Goal: Information Seeking & Learning: Learn about a topic

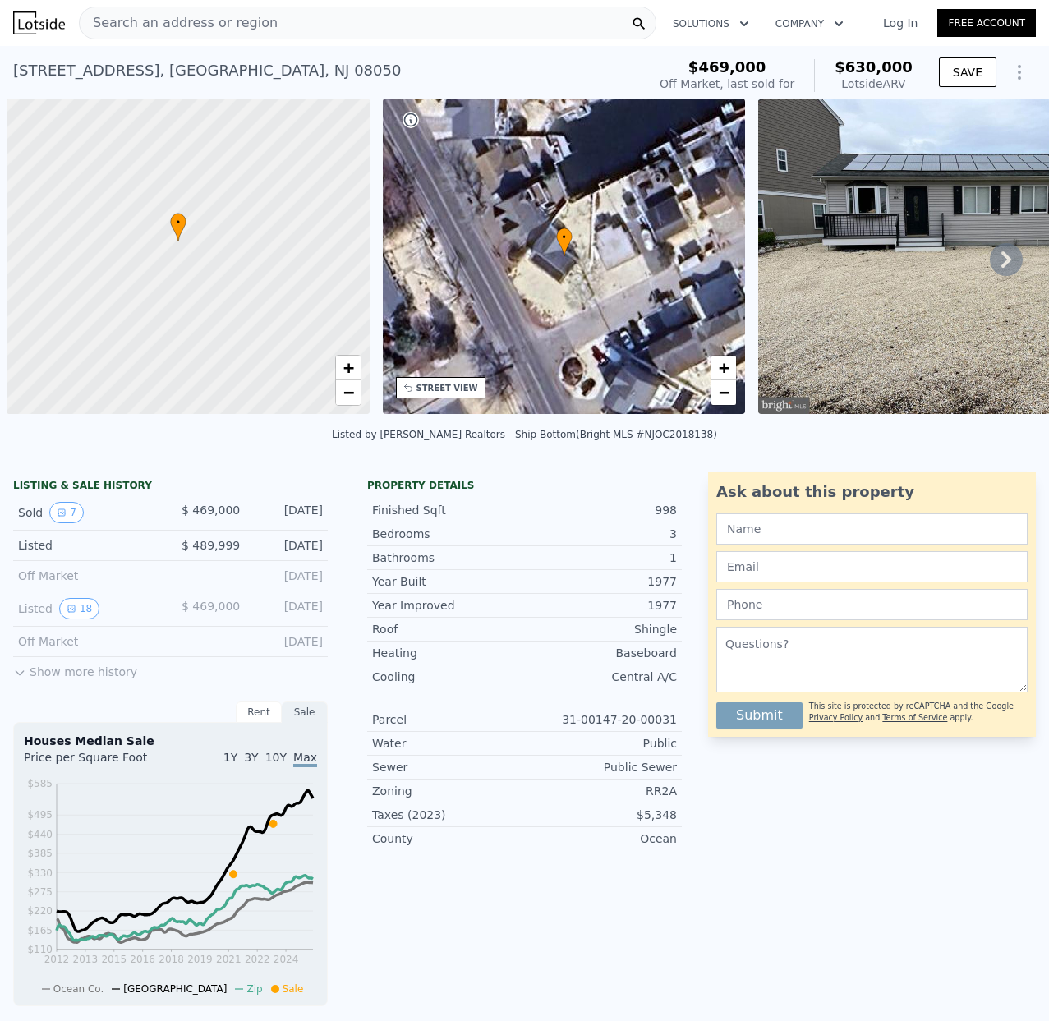
scroll to position [0, 7]
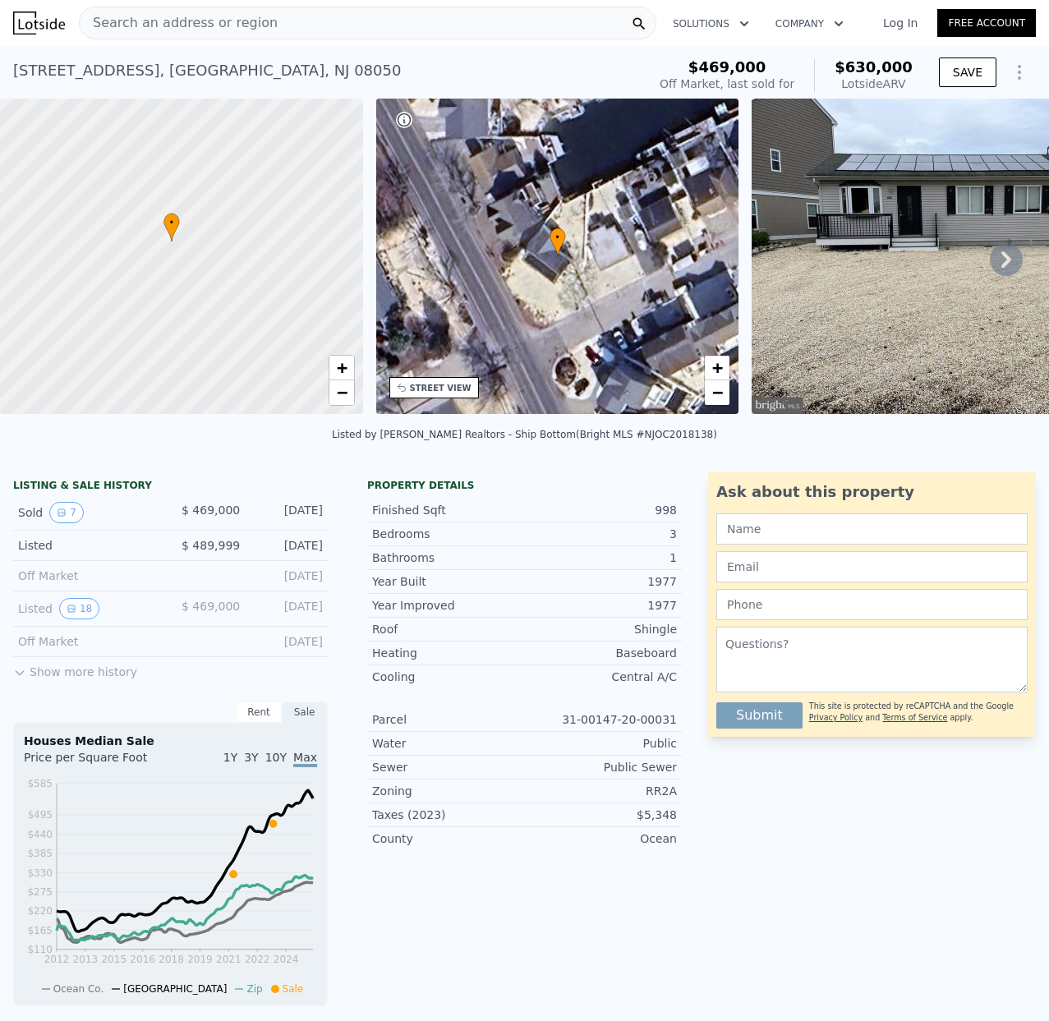
click at [125, 25] on span "Search an address or region" at bounding box center [179, 23] width 198 height 20
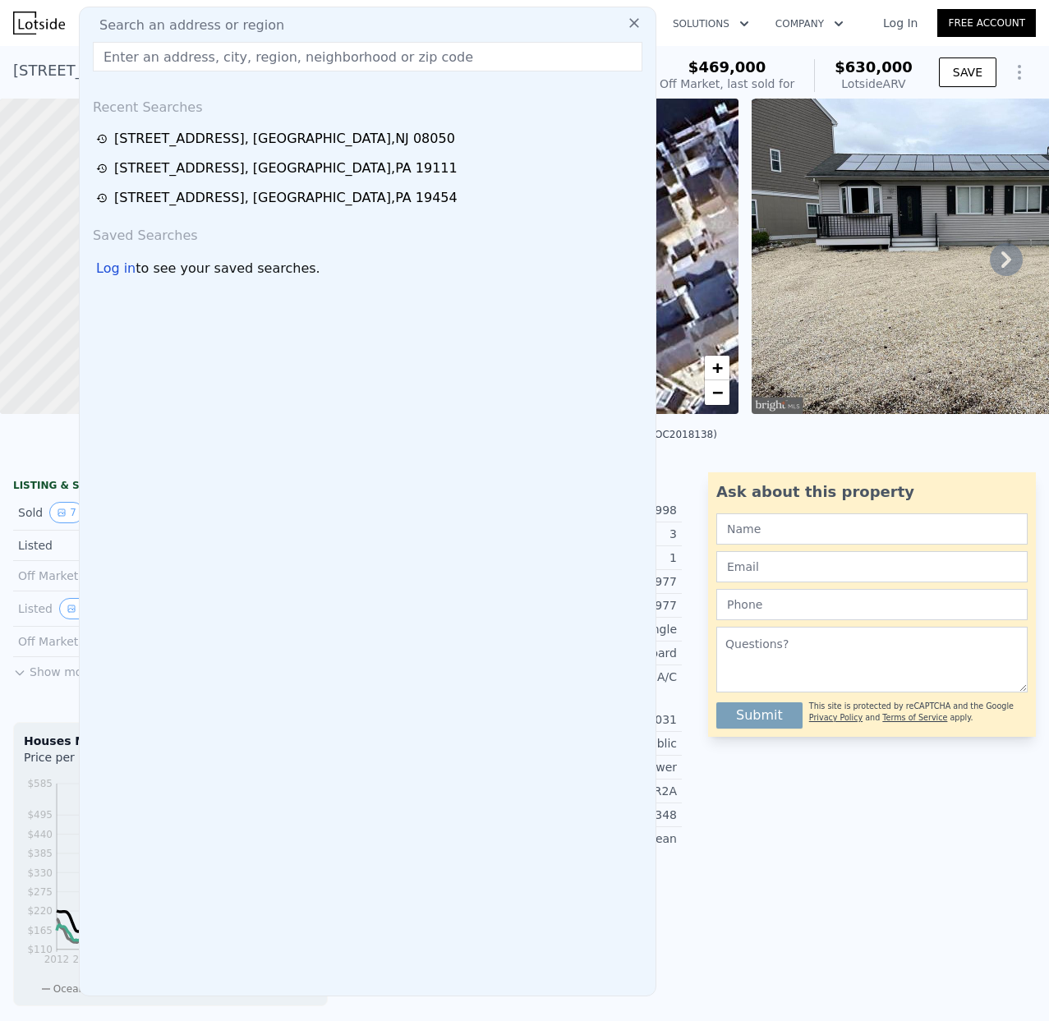
click at [129, 58] on input "text" at bounding box center [368, 57] width 550 height 30
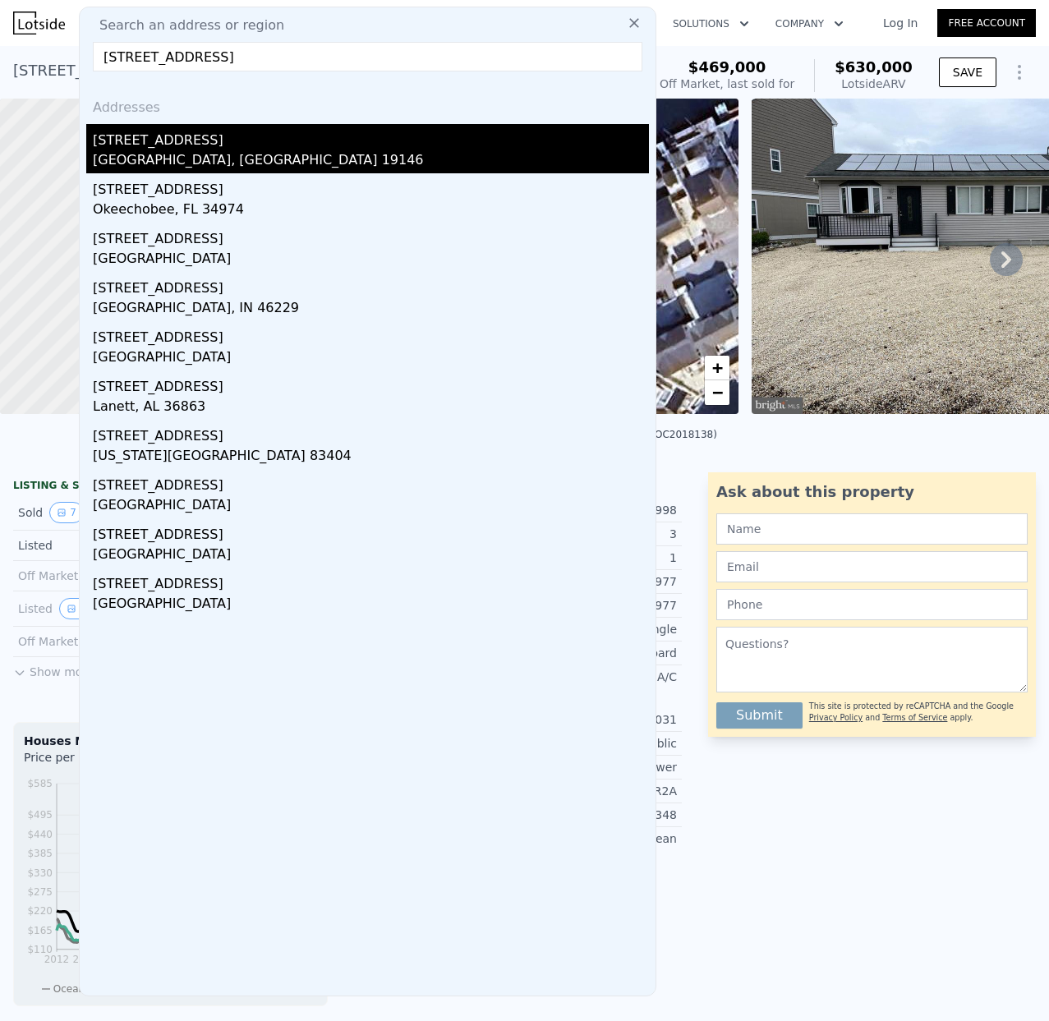
type input "[STREET_ADDRESS]"
click at [179, 147] on div "[STREET_ADDRESS]" at bounding box center [371, 137] width 556 height 26
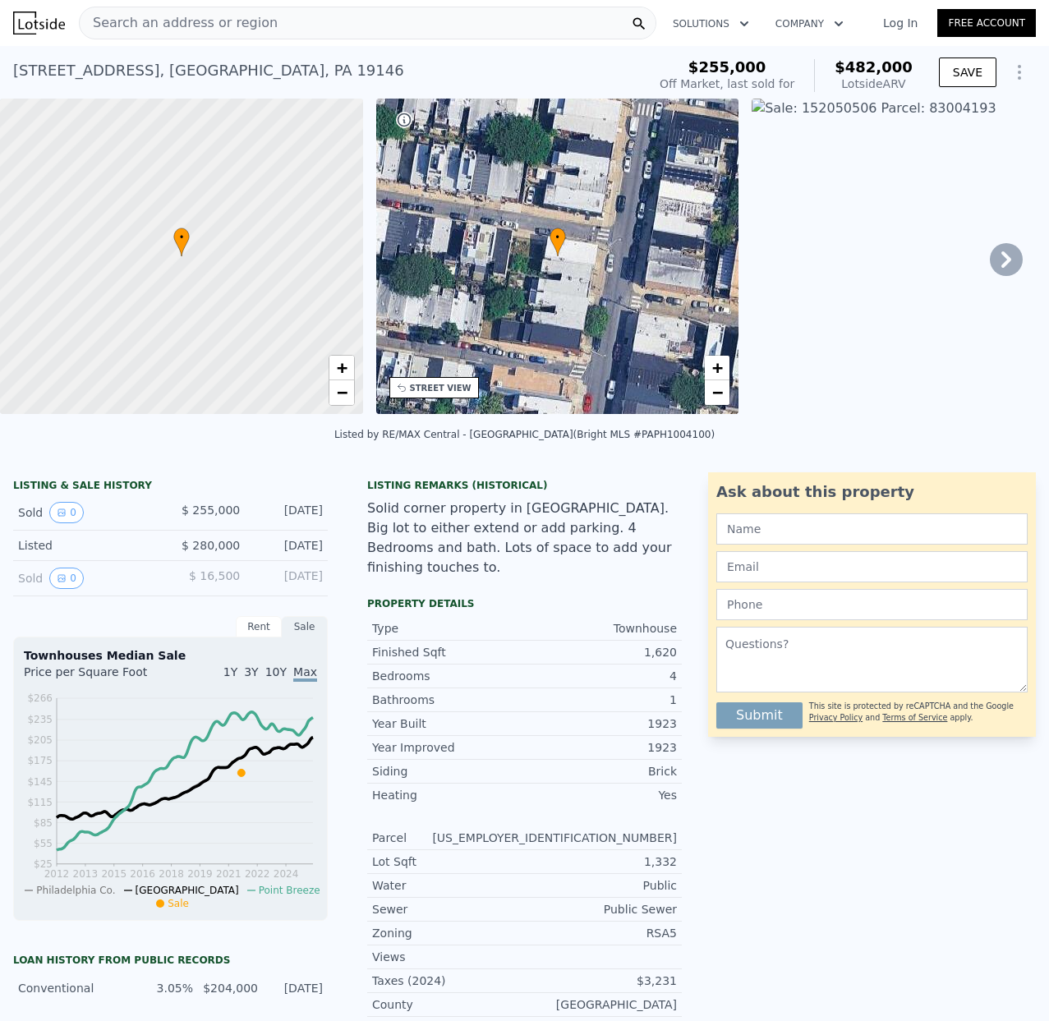
click at [168, 17] on span "Search an address or region" at bounding box center [179, 23] width 198 height 20
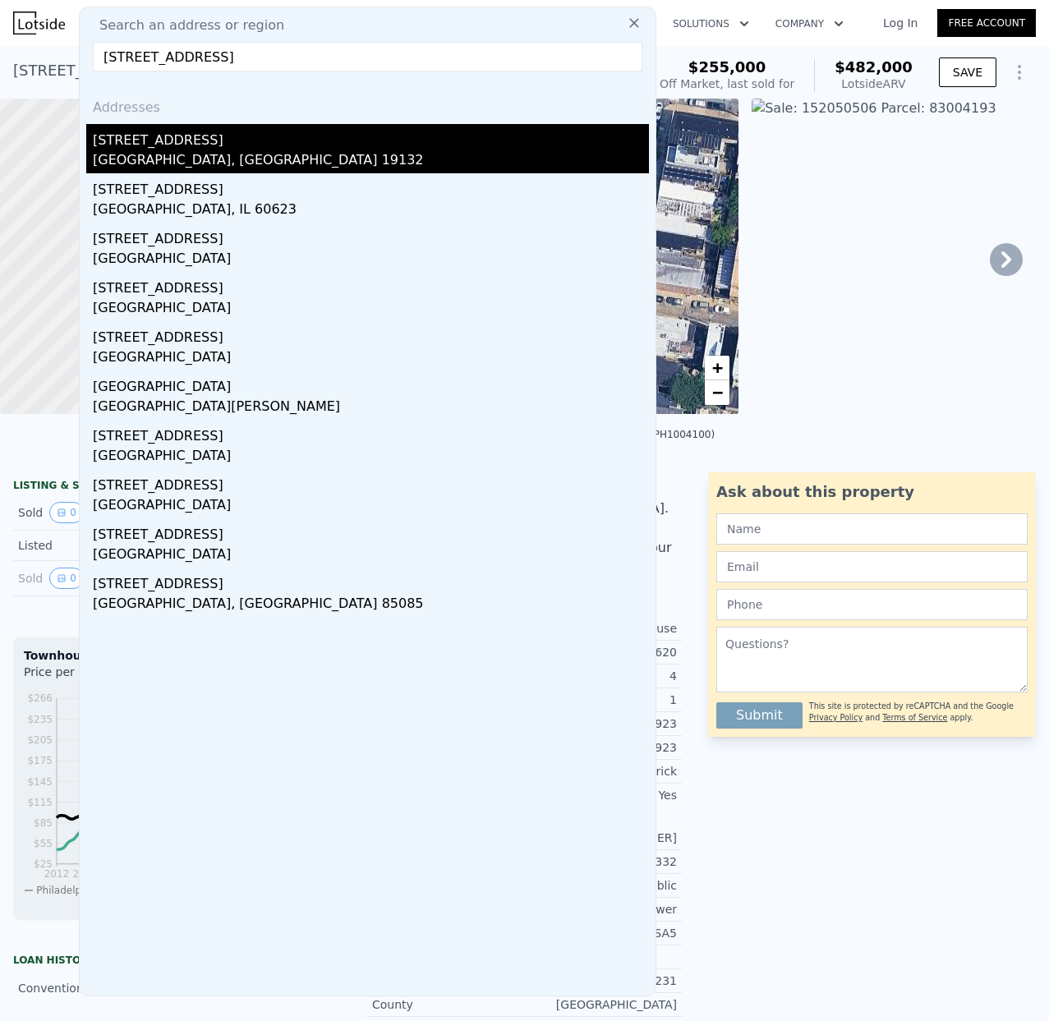
type input "[STREET_ADDRESS]"
click at [154, 152] on div "[GEOGRAPHIC_DATA], [GEOGRAPHIC_DATA] 19132" at bounding box center [371, 161] width 556 height 23
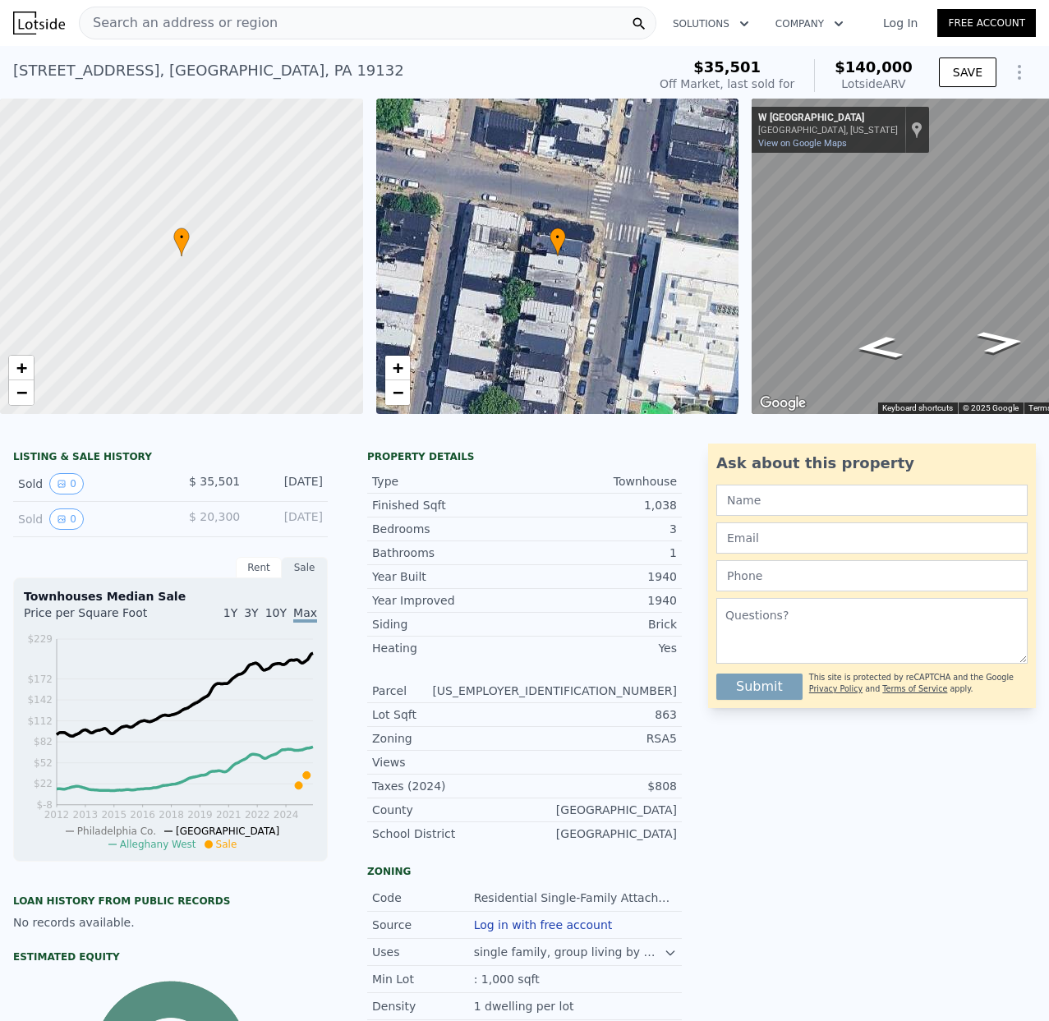
click at [133, 16] on span "Search an address or region" at bounding box center [179, 23] width 198 height 20
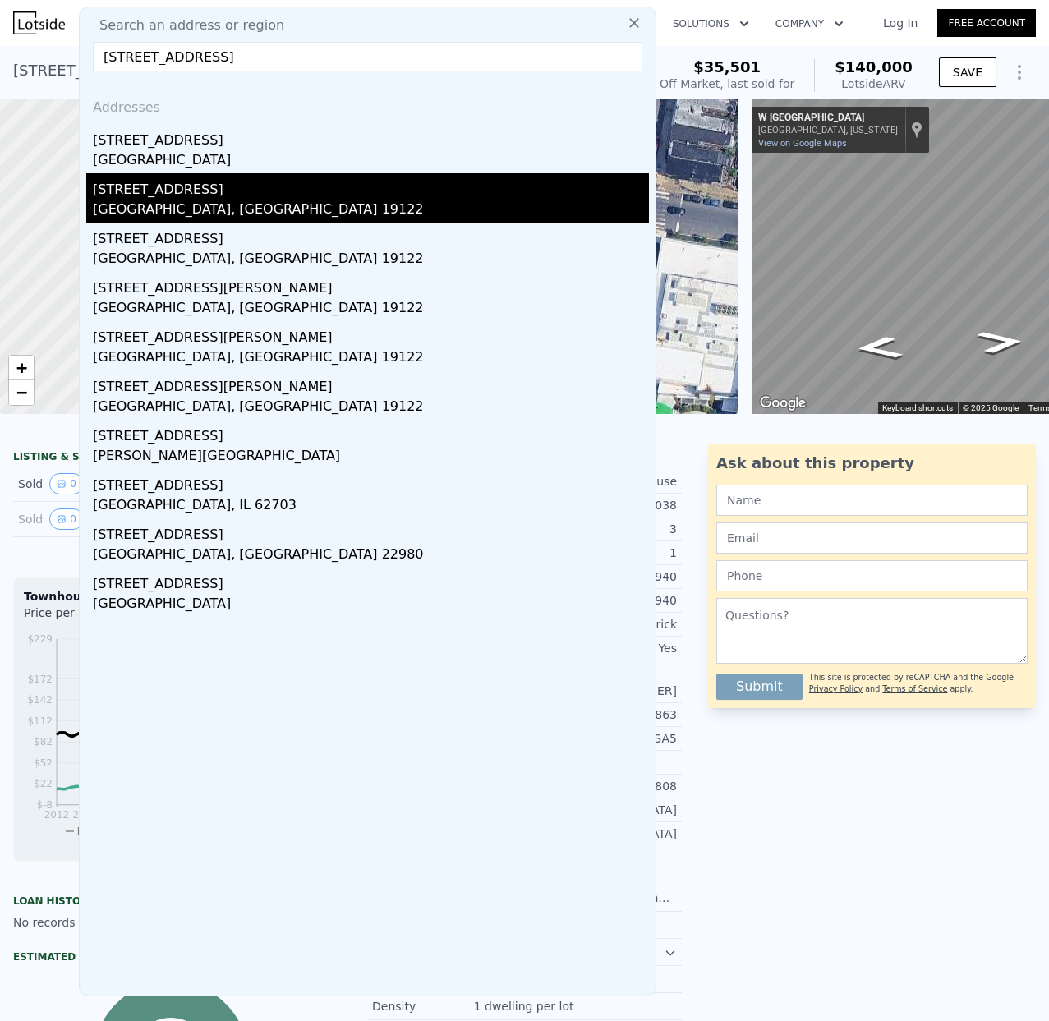
type input "[STREET_ADDRESS]"
click at [159, 198] on div "[STREET_ADDRESS]" at bounding box center [371, 186] width 556 height 26
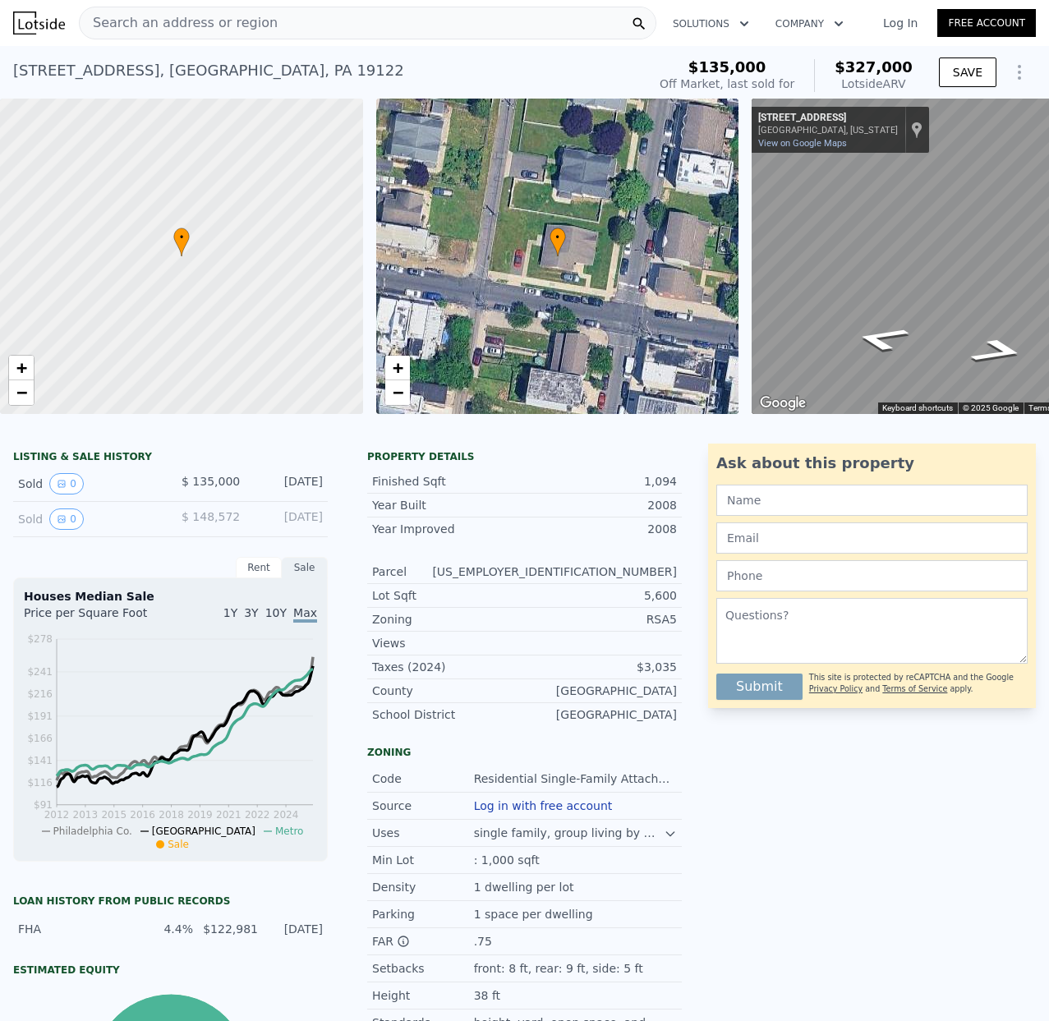
type input "3"
type input "0"
type input "850"
type input "1450"
type input "666"
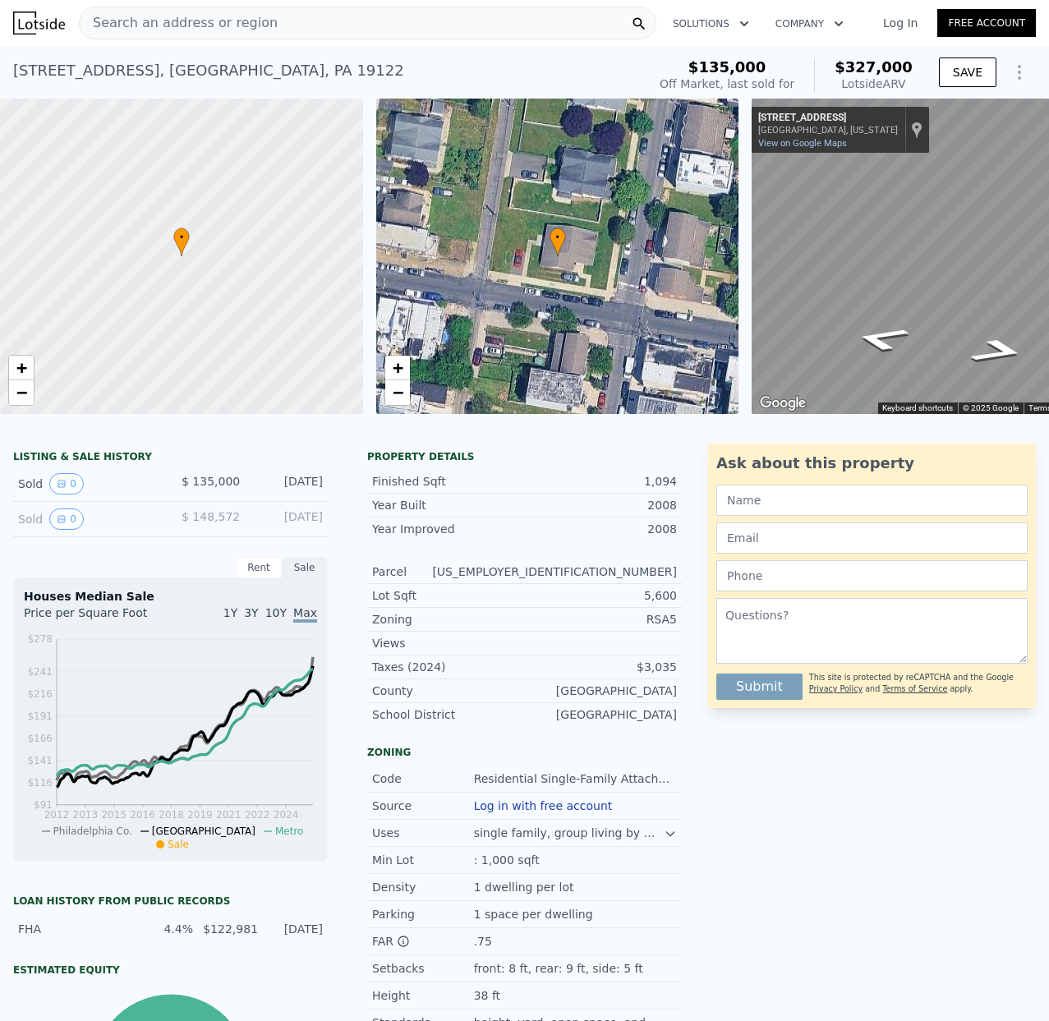
type input "2160"
type input "$ 140,000"
type input "$ 91,810"
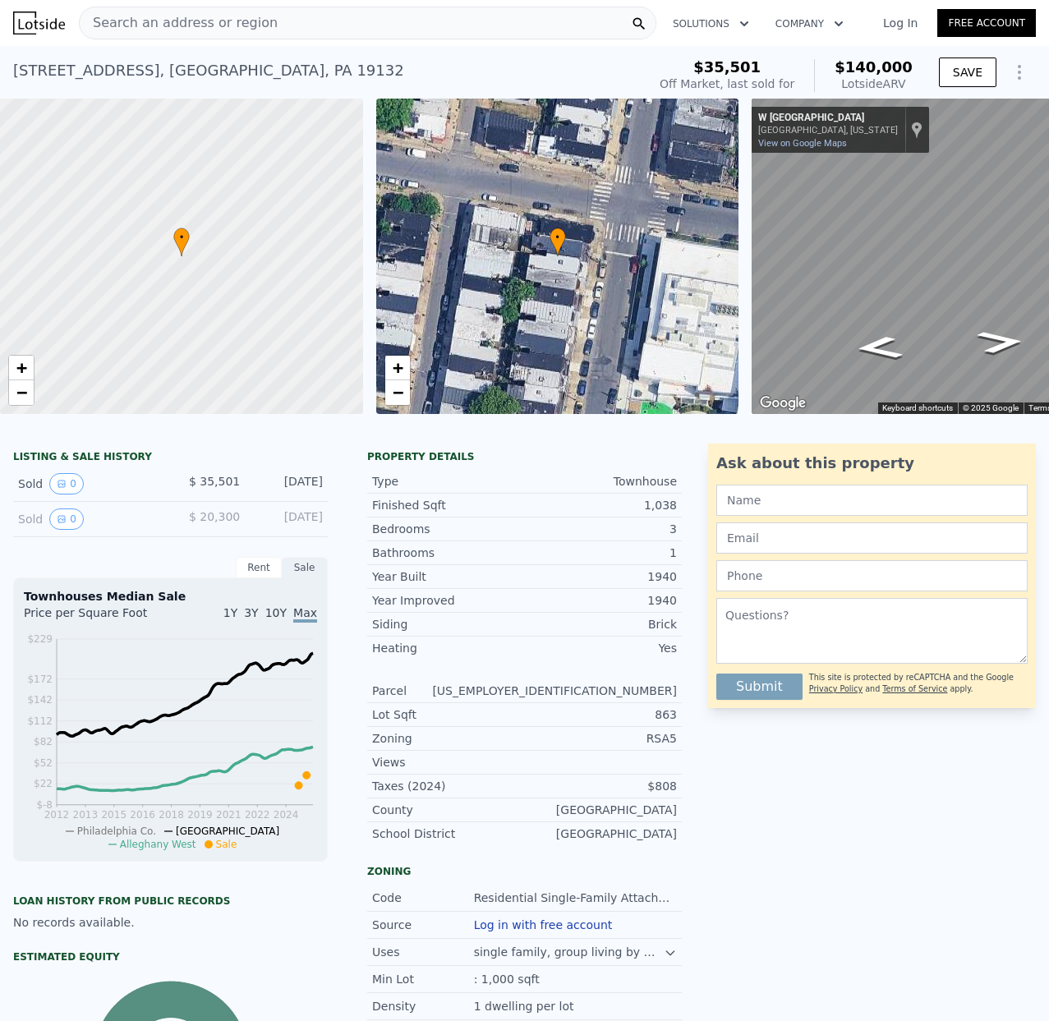
click at [125, 19] on span "Search an address or region" at bounding box center [179, 23] width 198 height 20
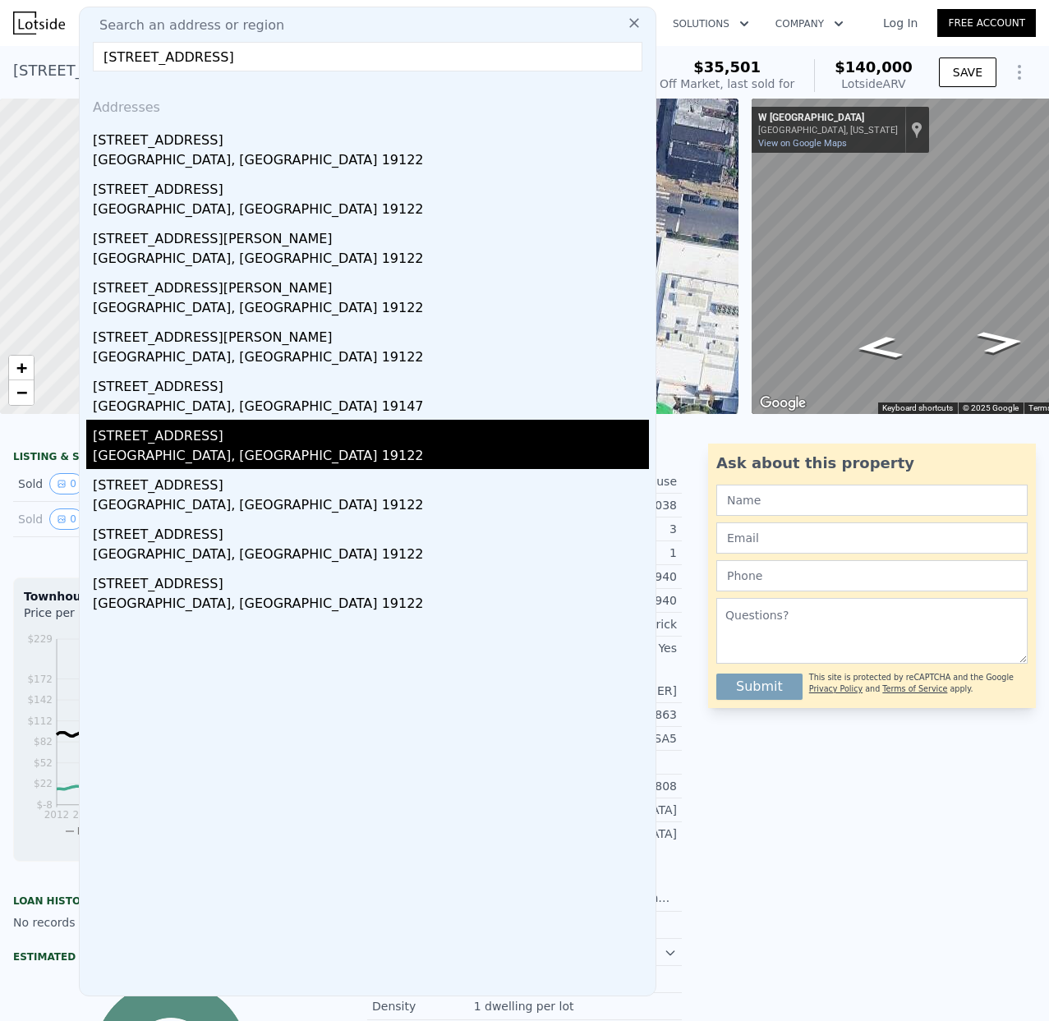
type input "[STREET_ADDRESS]"
click at [158, 444] on div "[STREET_ADDRESS]" at bounding box center [371, 433] width 556 height 26
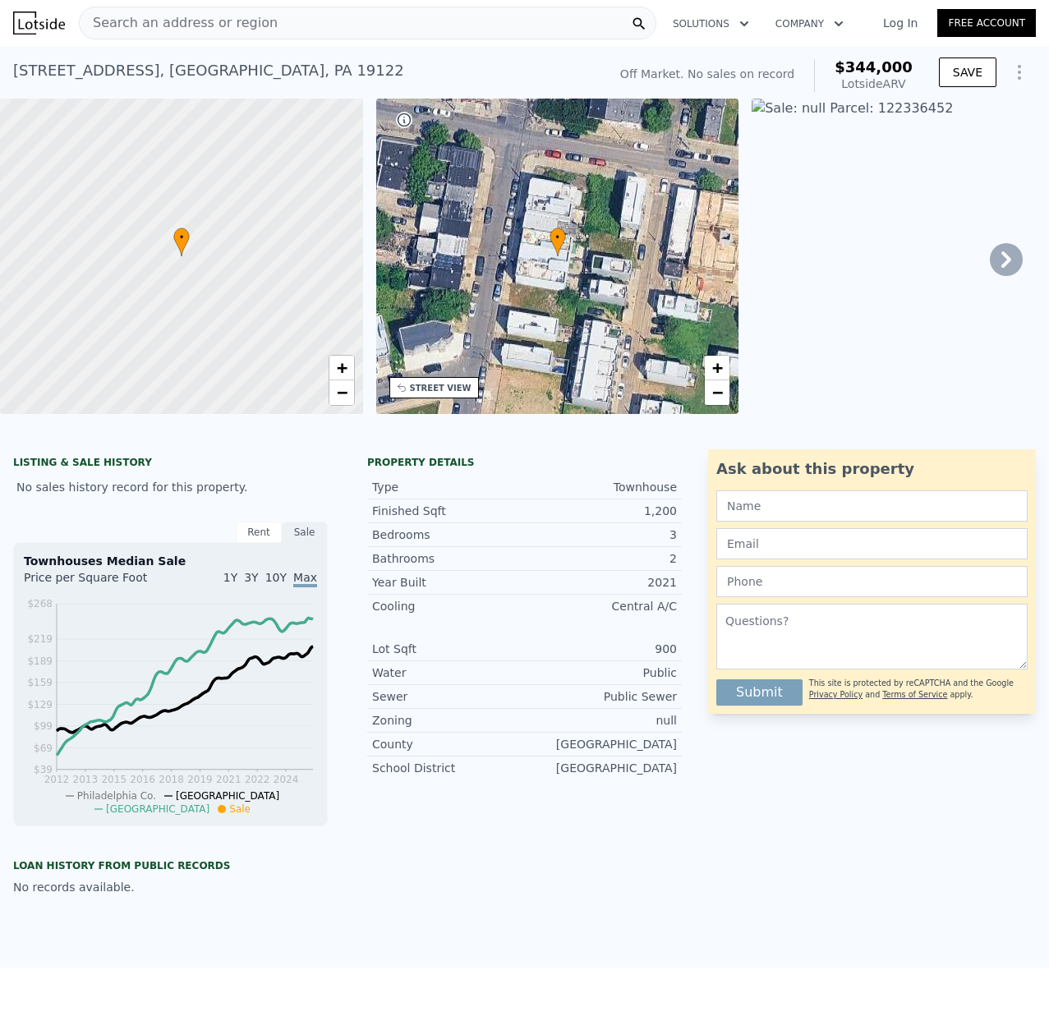
click at [174, 24] on span "Search an address or region" at bounding box center [179, 23] width 198 height 20
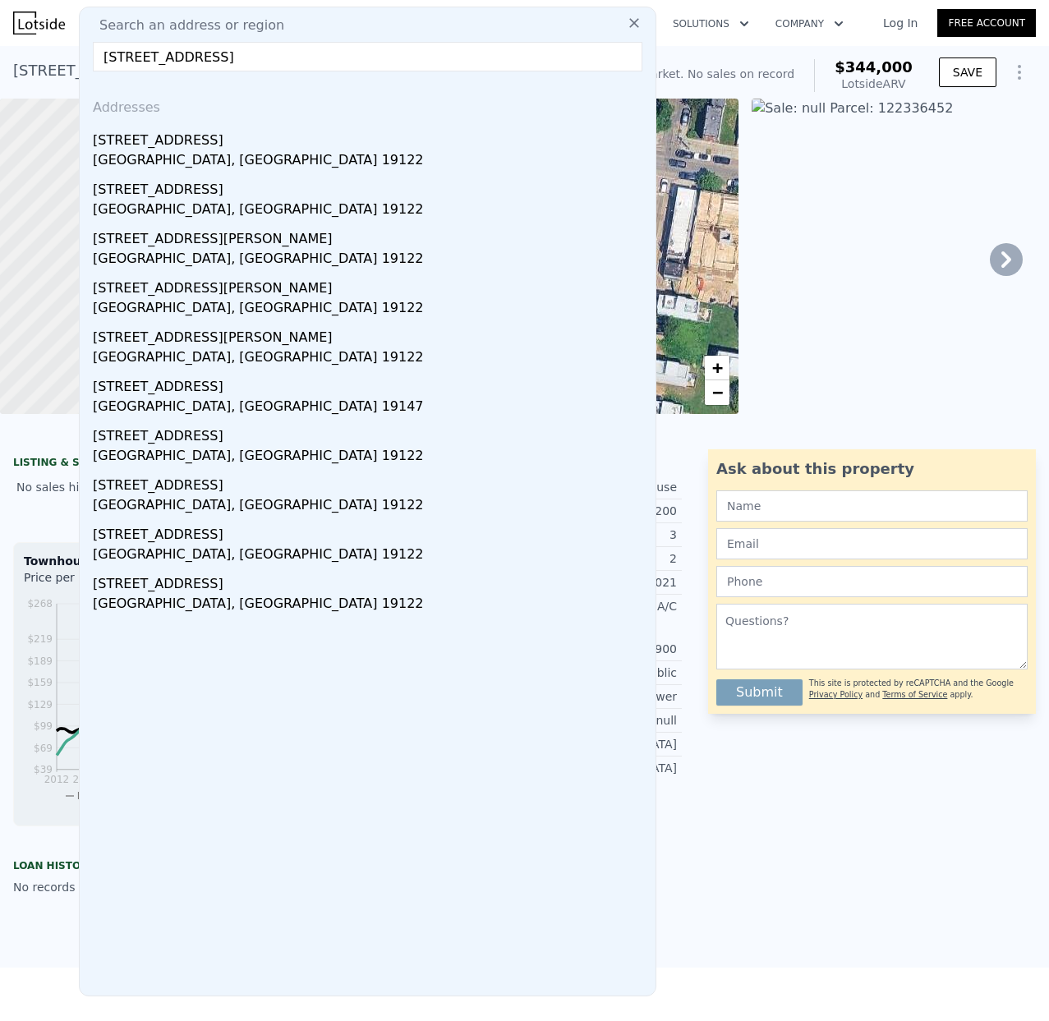
type input "[STREET_ADDRESS]"
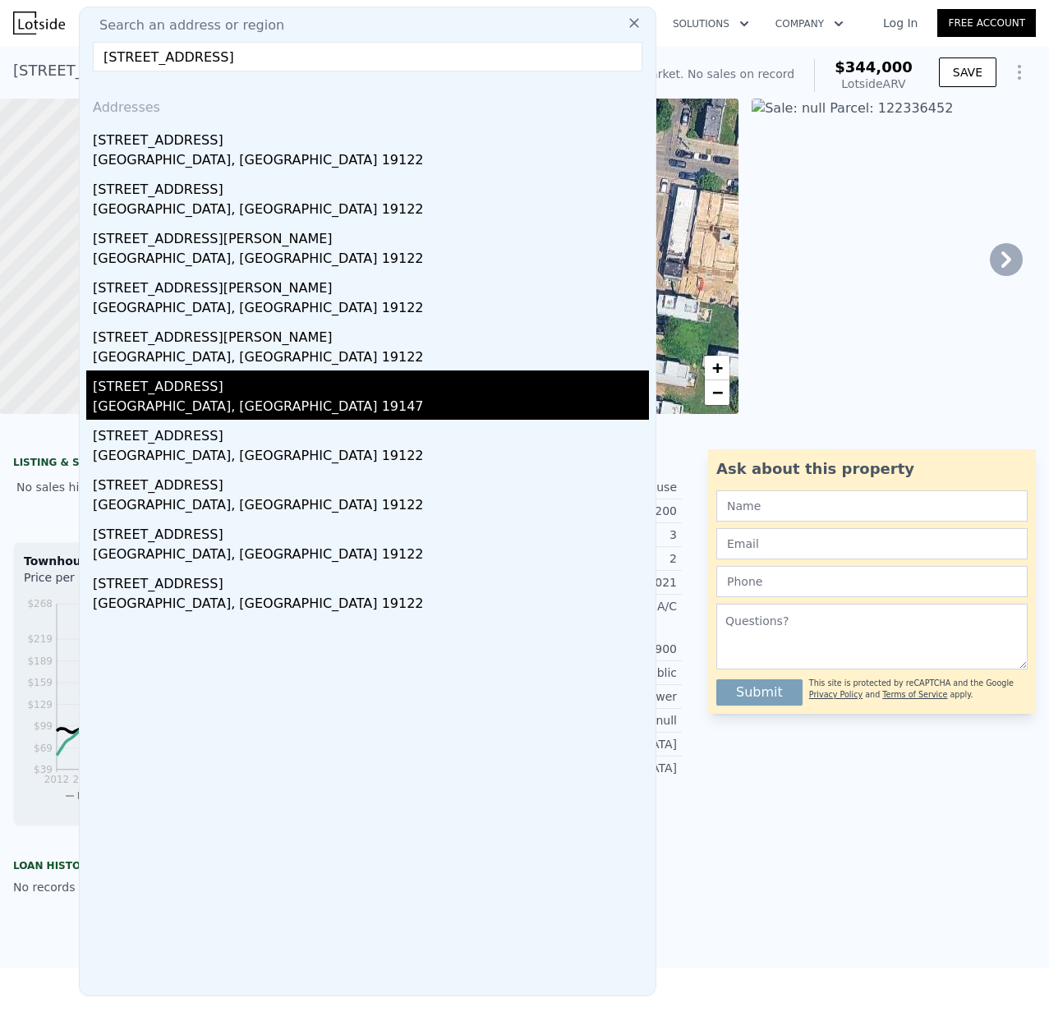
click at [140, 390] on div "[STREET_ADDRESS]" at bounding box center [371, 383] width 556 height 26
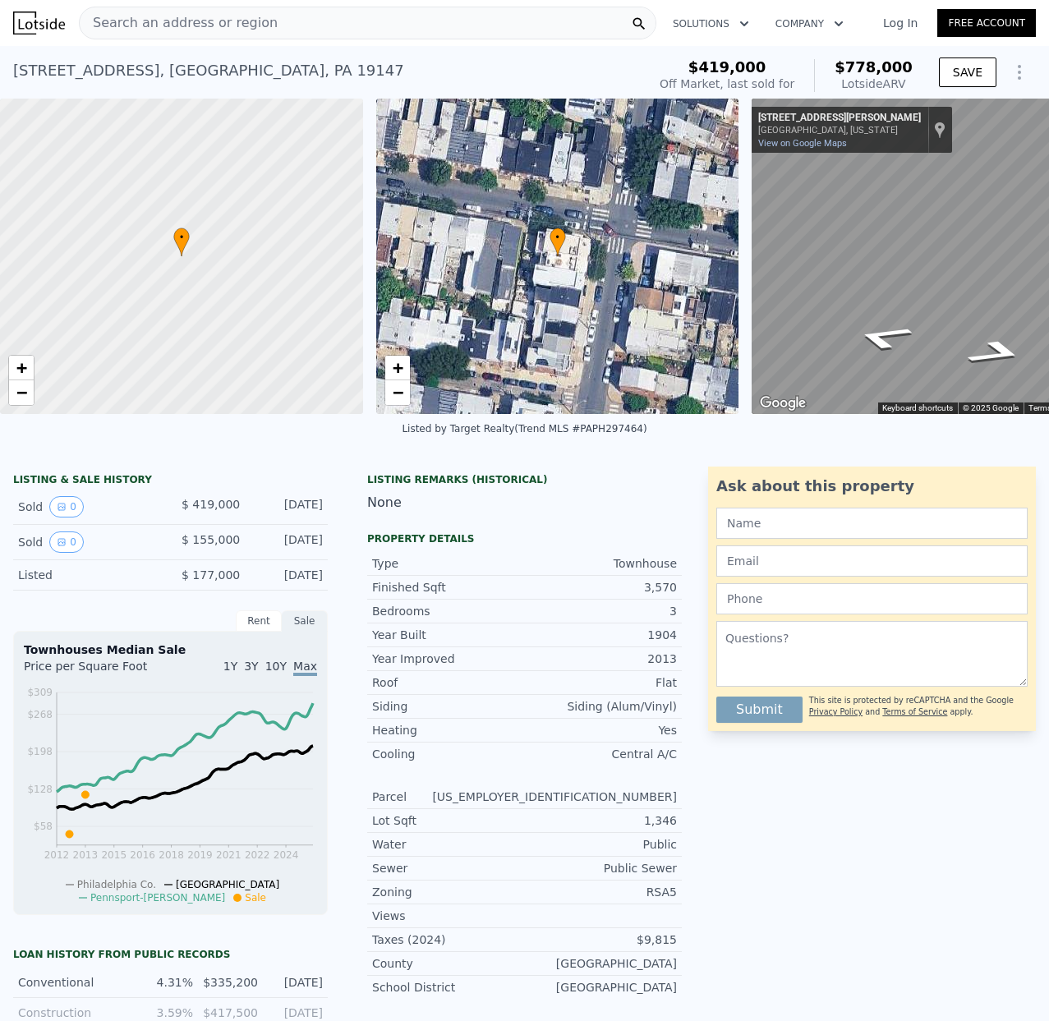
click at [149, 21] on span "Search an address or region" at bounding box center [179, 23] width 198 height 20
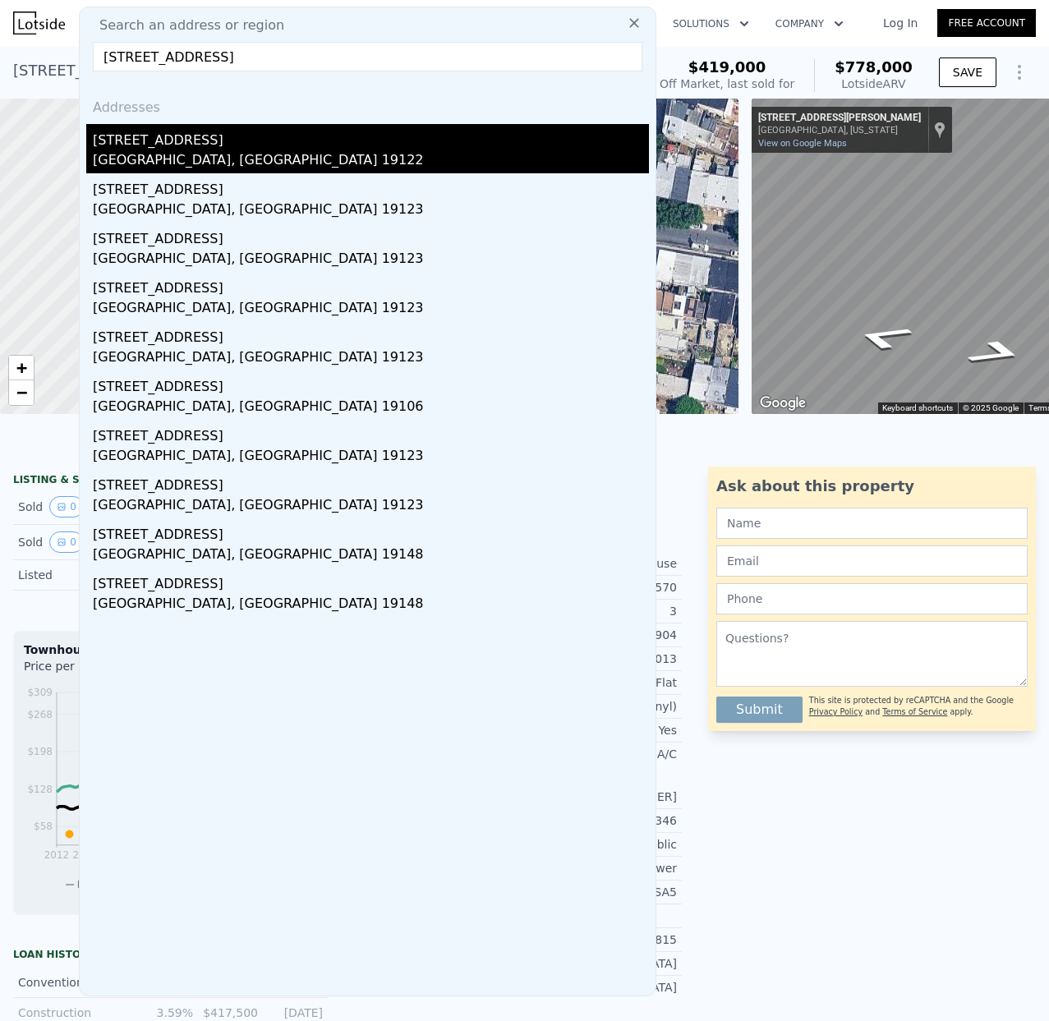
type input "[STREET_ADDRESS]"
click at [213, 151] on div "[GEOGRAPHIC_DATA], [GEOGRAPHIC_DATA] 19122" at bounding box center [371, 161] width 556 height 23
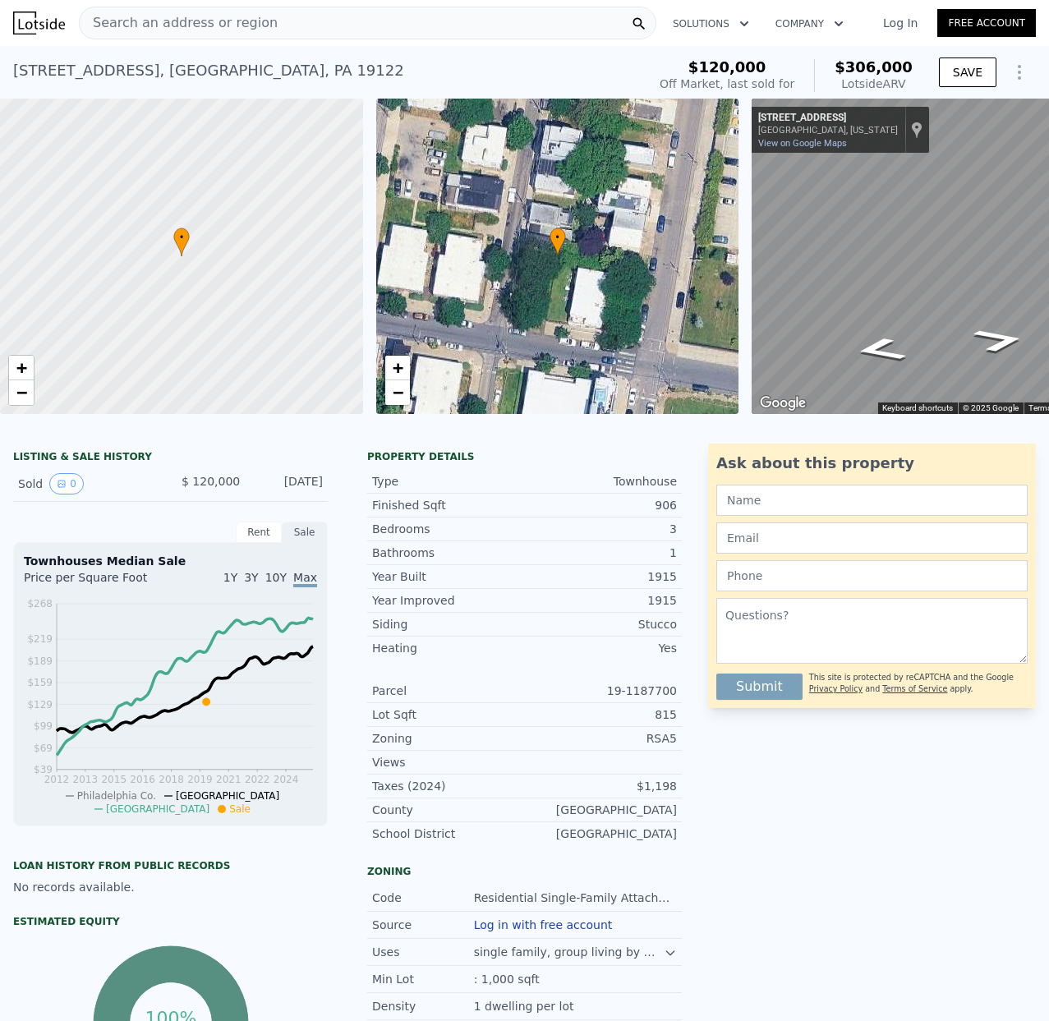
click at [156, 17] on span "Search an address or region" at bounding box center [179, 23] width 198 height 20
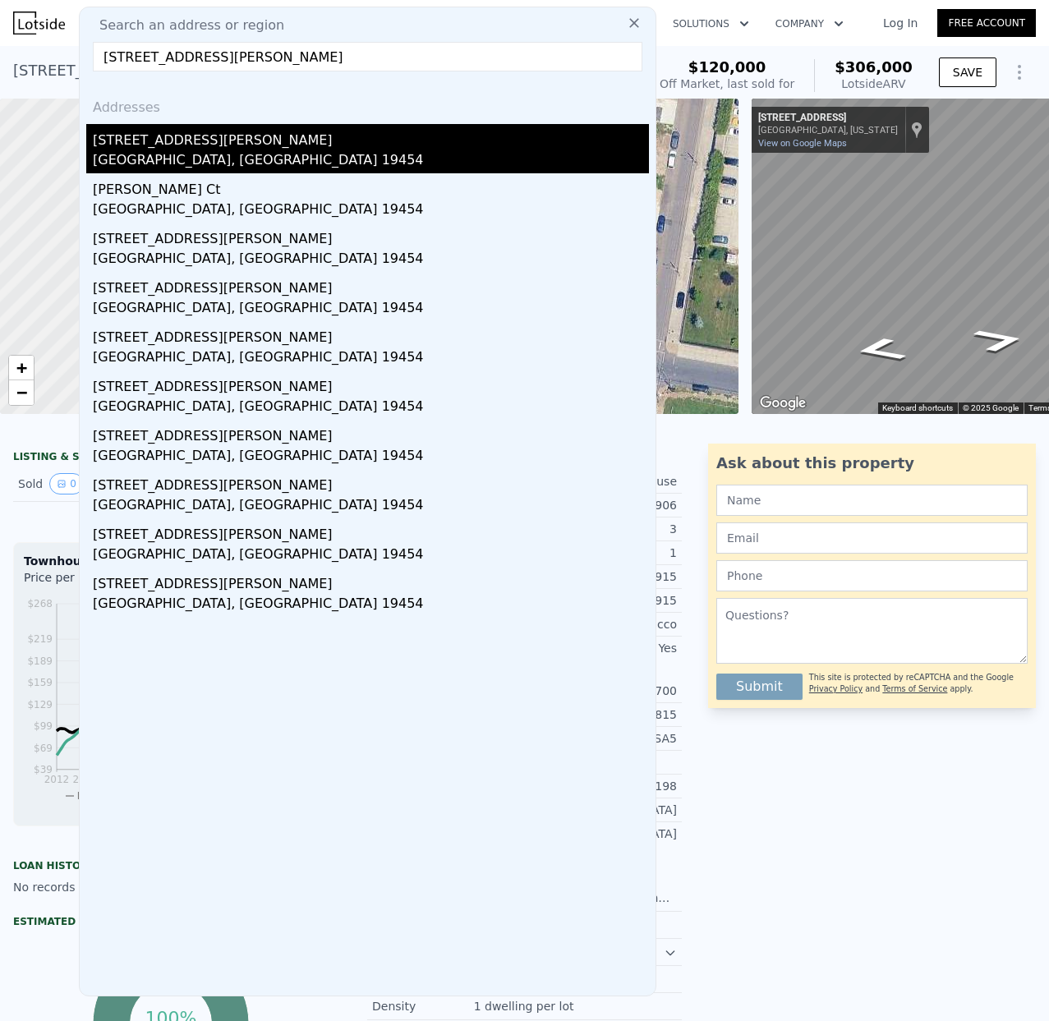
type input "[STREET_ADDRESS][PERSON_NAME]"
click at [149, 146] on div "[STREET_ADDRESS][PERSON_NAME]" at bounding box center [371, 137] width 556 height 26
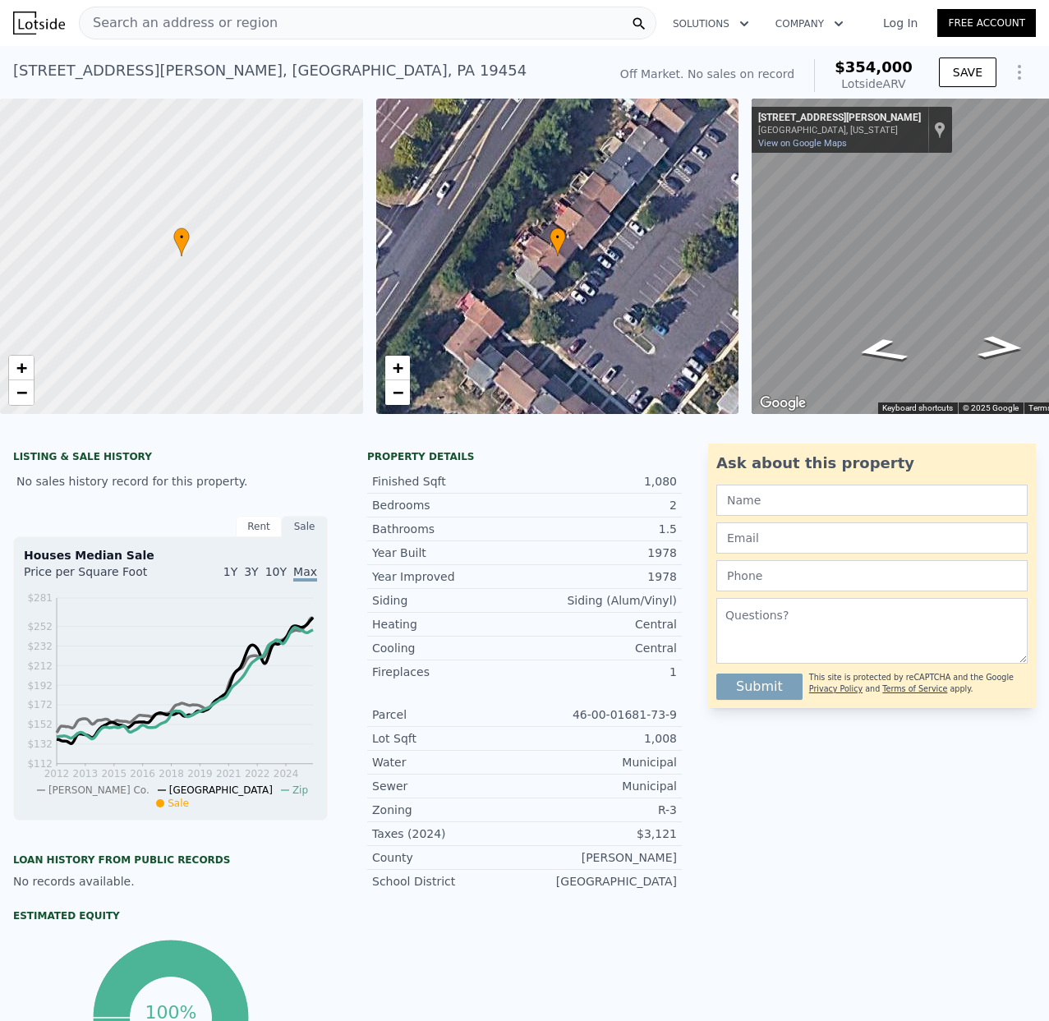
type input "2"
type input "3"
type input "0"
type input "800"
type input "1200"
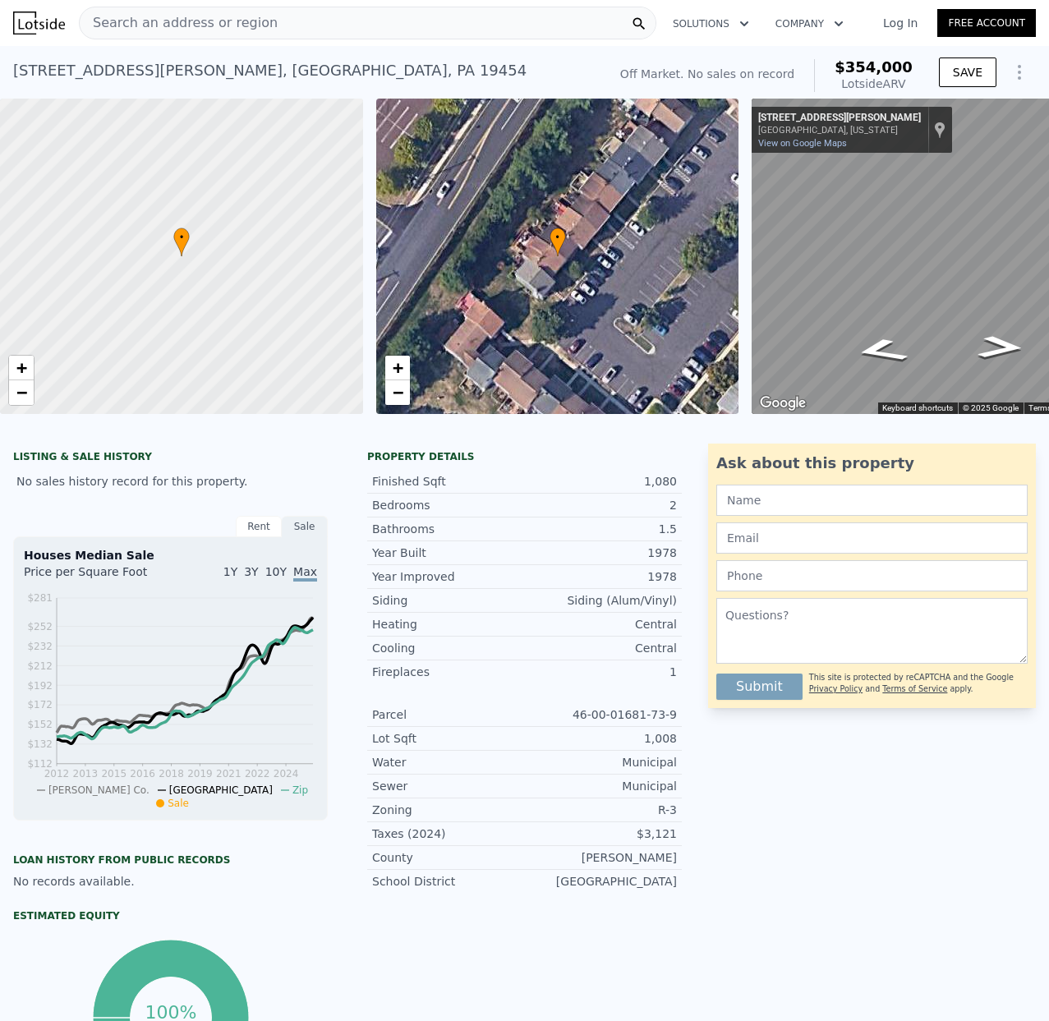
type input "840"
type input "1200"
type input "$ 306,000"
type input "5"
type input "$ 156,856"
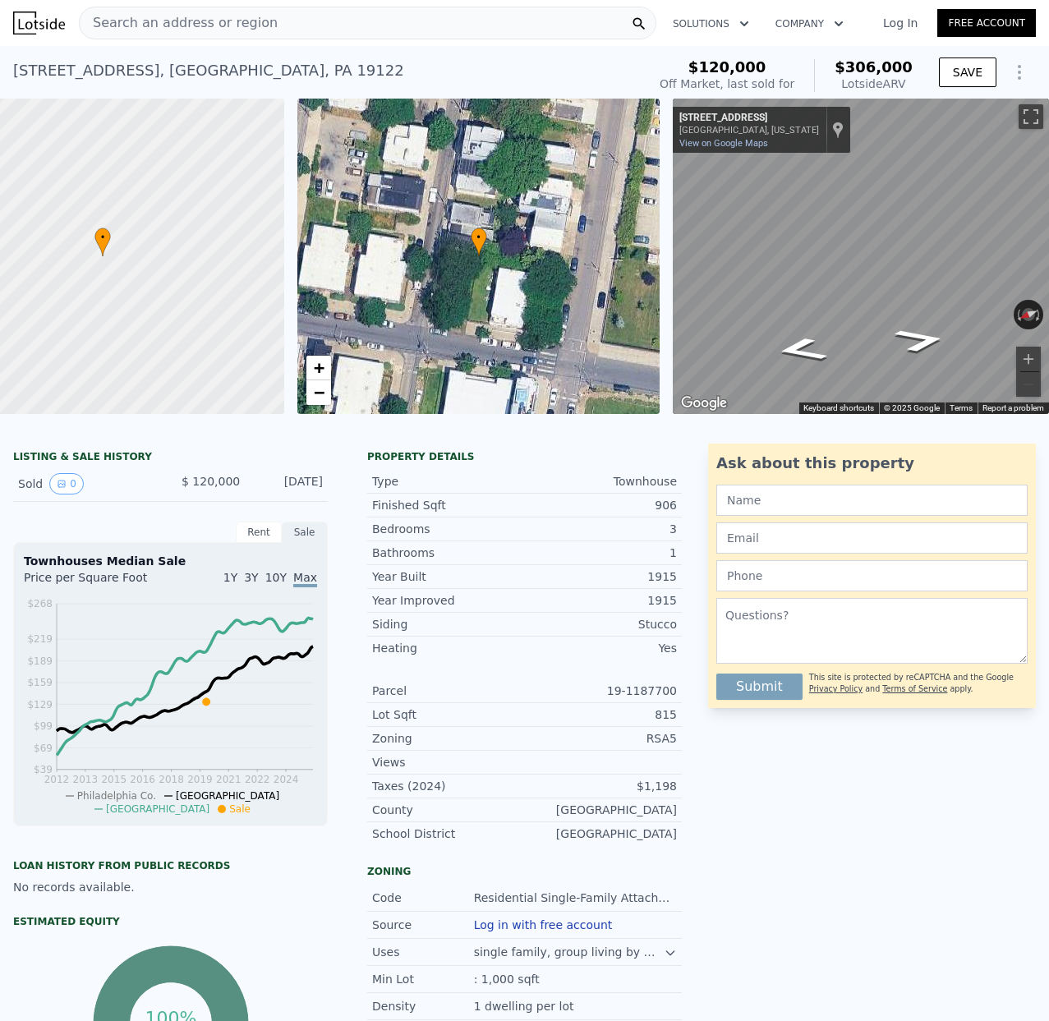
scroll to position [0, 7]
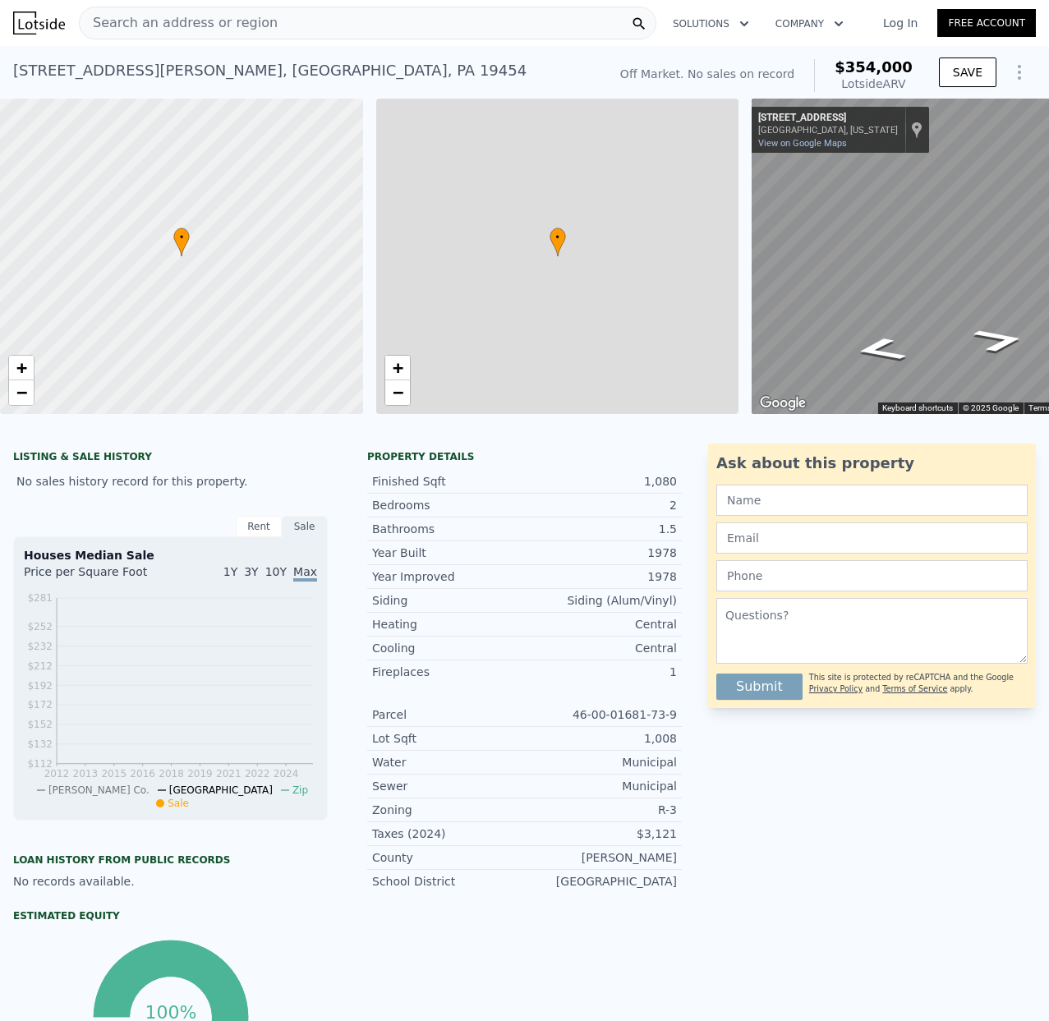
type input "3"
type input "4"
type input "1"
type input "1306"
type input "1430"
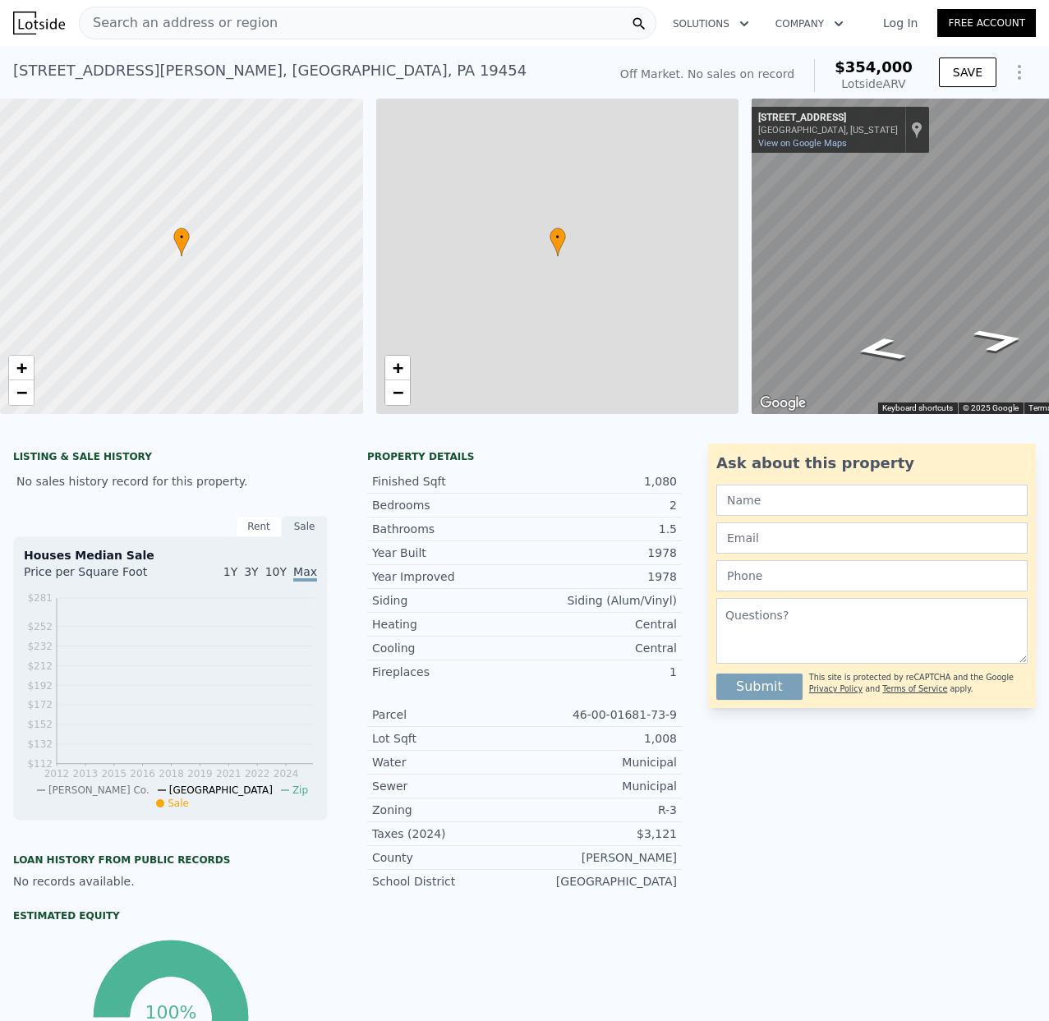
type input "15600"
type input "28500"
type input "$ 354,000"
type input "4"
type input "$ 29,998"
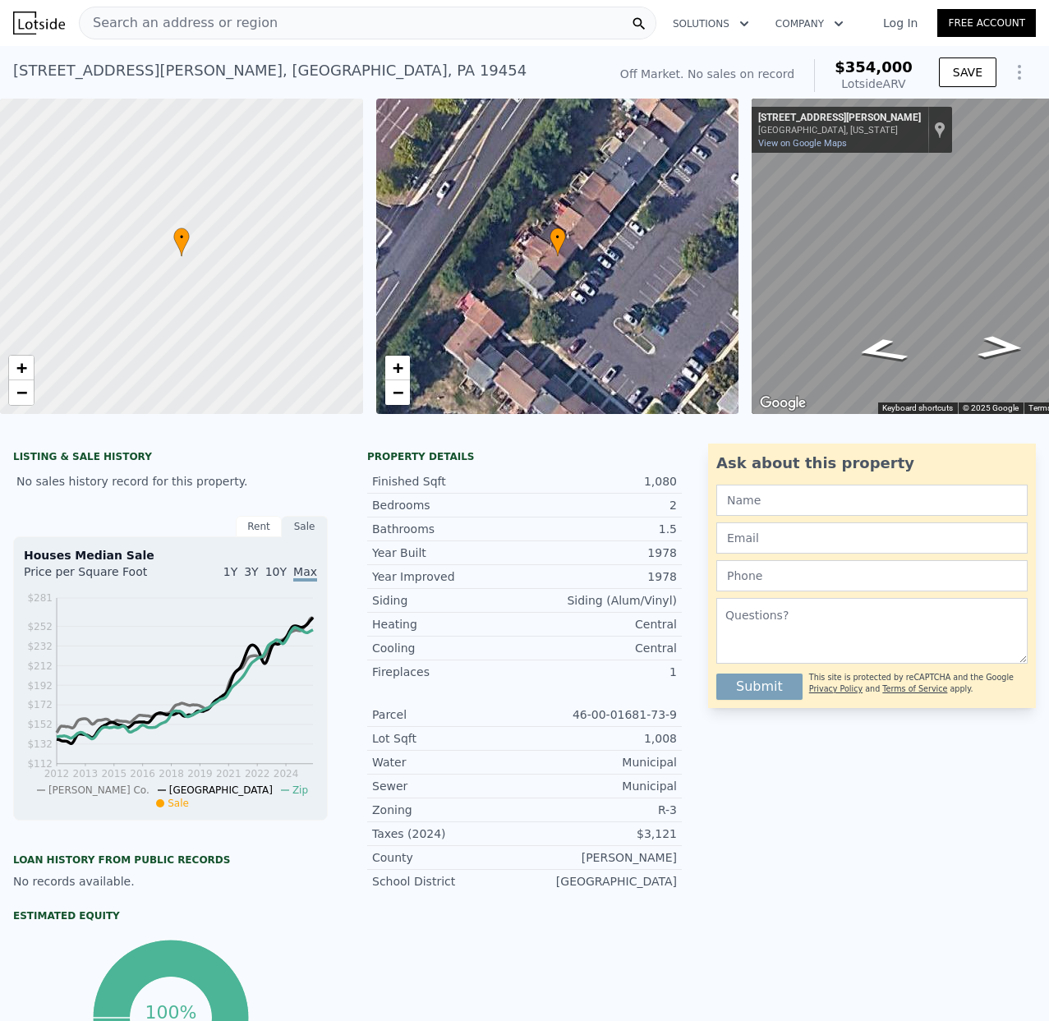
click at [168, 20] on span "Search an address or region" at bounding box center [179, 23] width 198 height 20
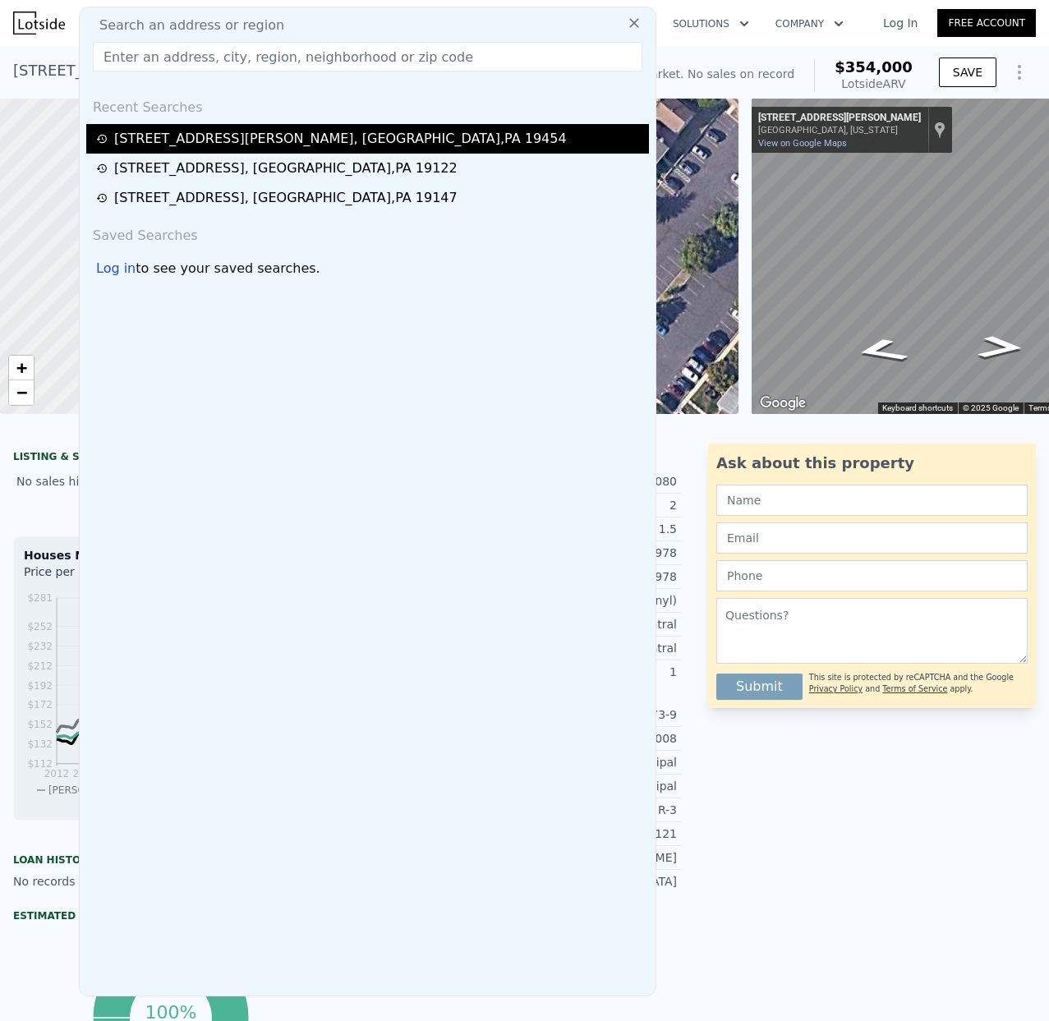
click at [252, 136] on div "[STREET_ADDRESS][PERSON_NAME]" at bounding box center [340, 139] width 453 height 20
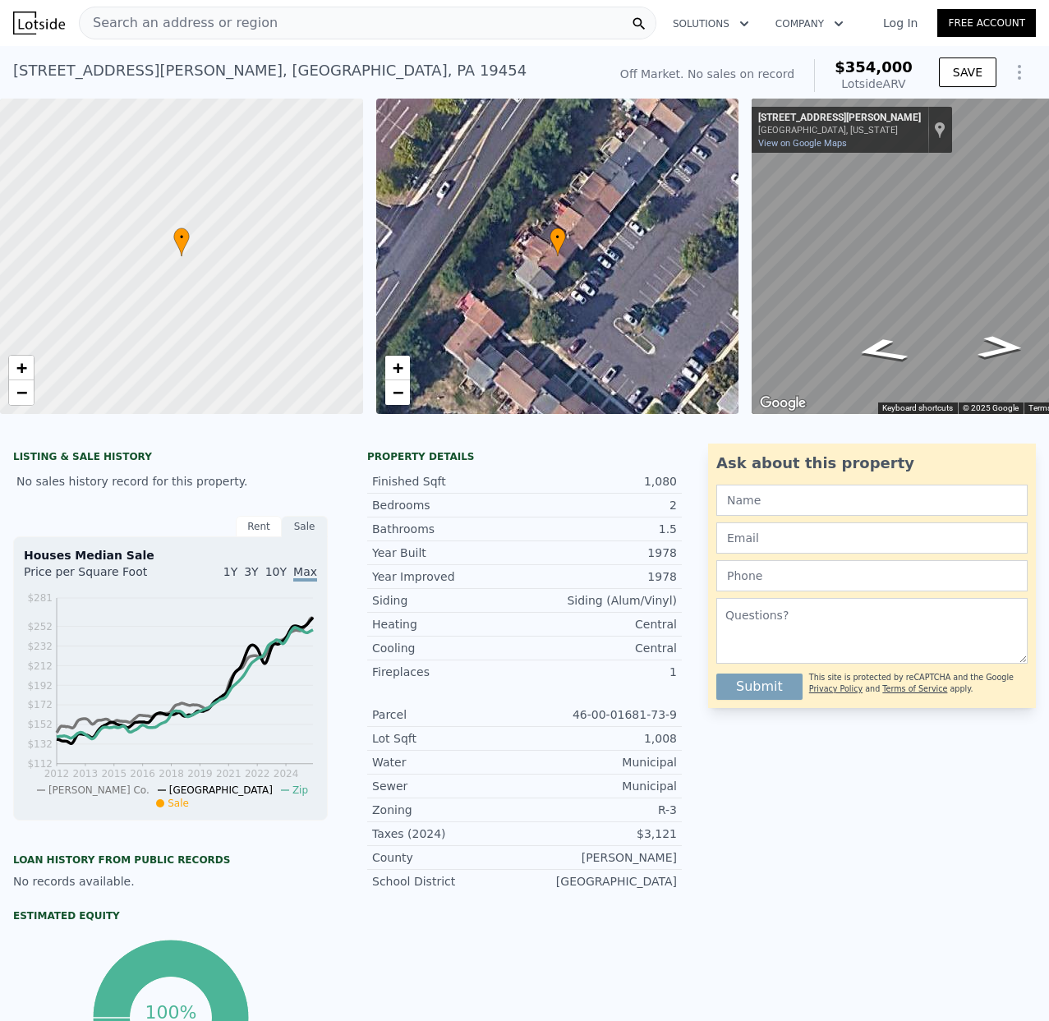
click at [130, 25] on span "Search an address or region" at bounding box center [179, 23] width 198 height 20
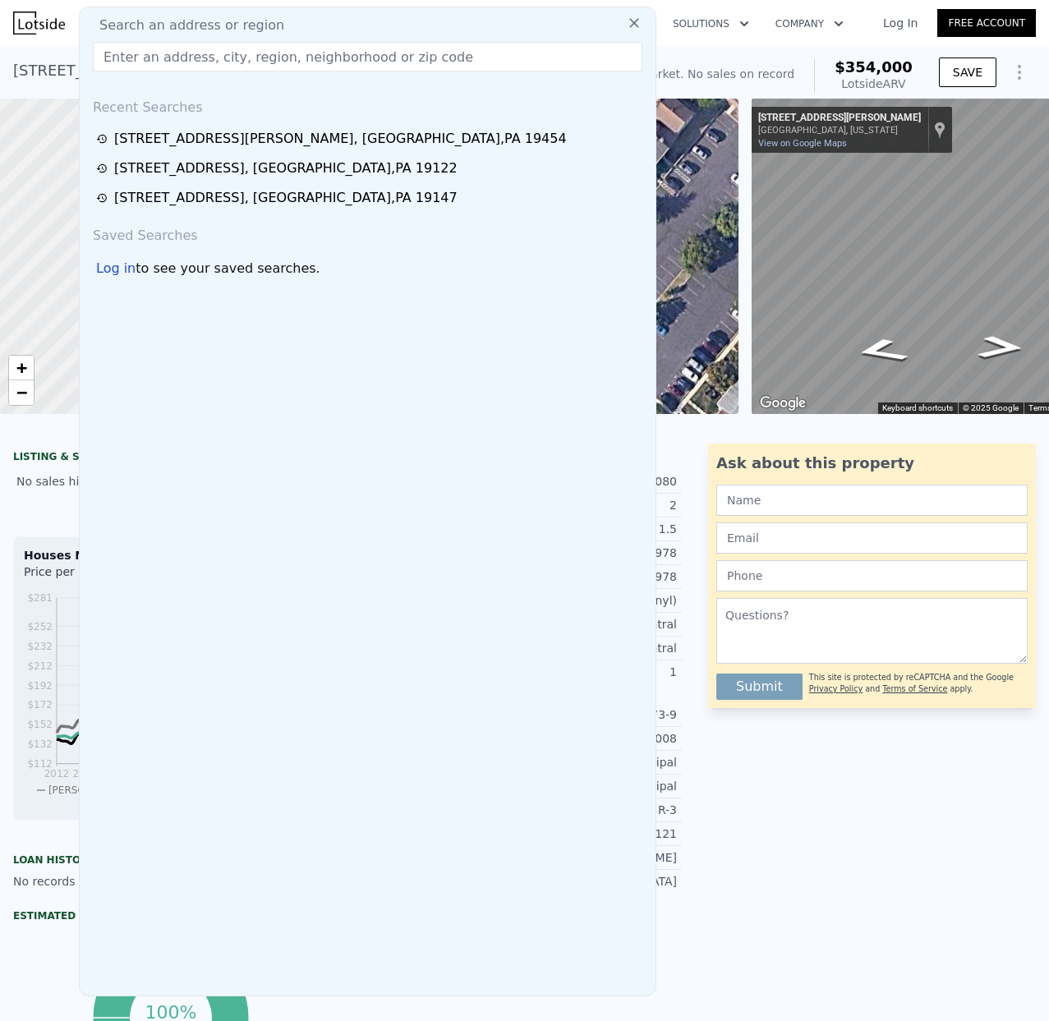
click at [123, 54] on input "text" at bounding box center [368, 57] width 550 height 30
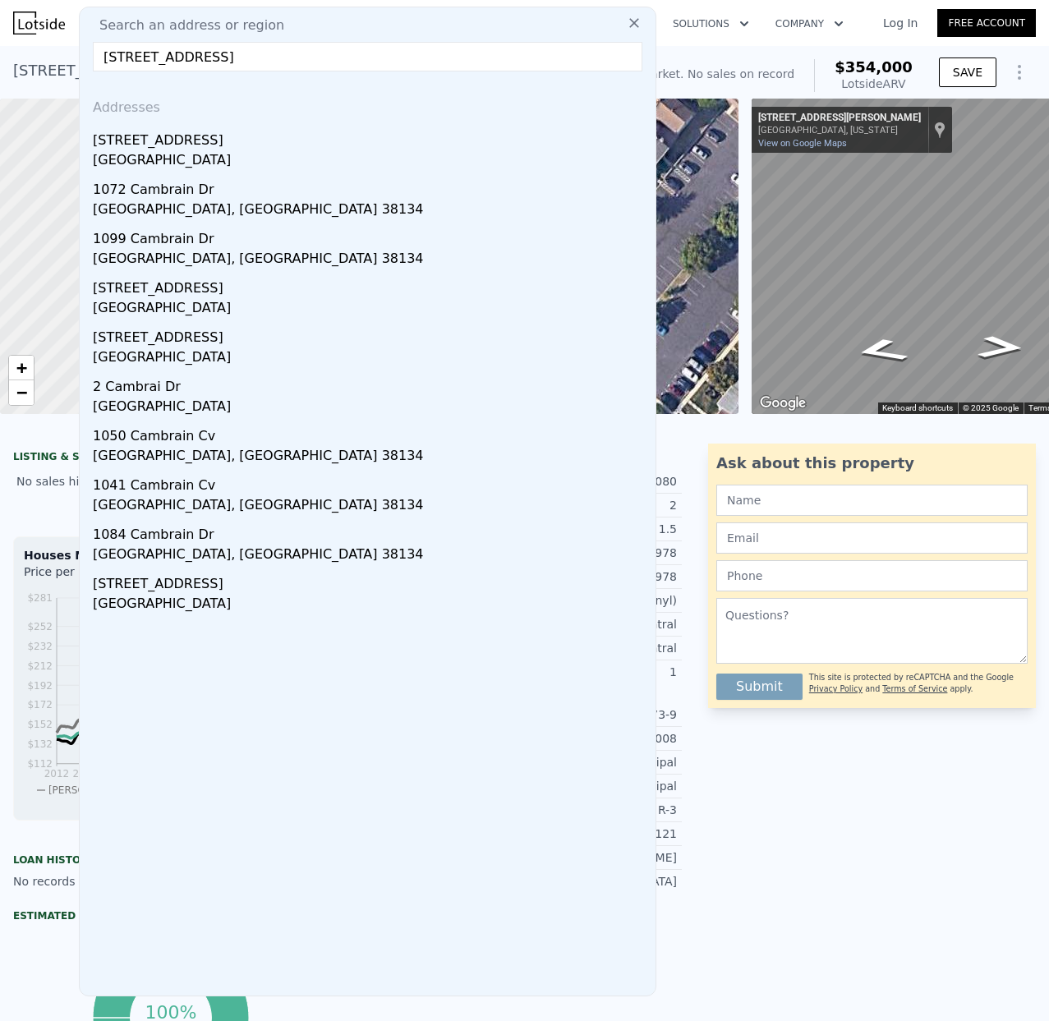
click at [187, 52] on input "[STREET_ADDRESS]" at bounding box center [368, 57] width 550 height 30
click at [189, 53] on input "[STREET_ADDRESS]" at bounding box center [368, 57] width 550 height 30
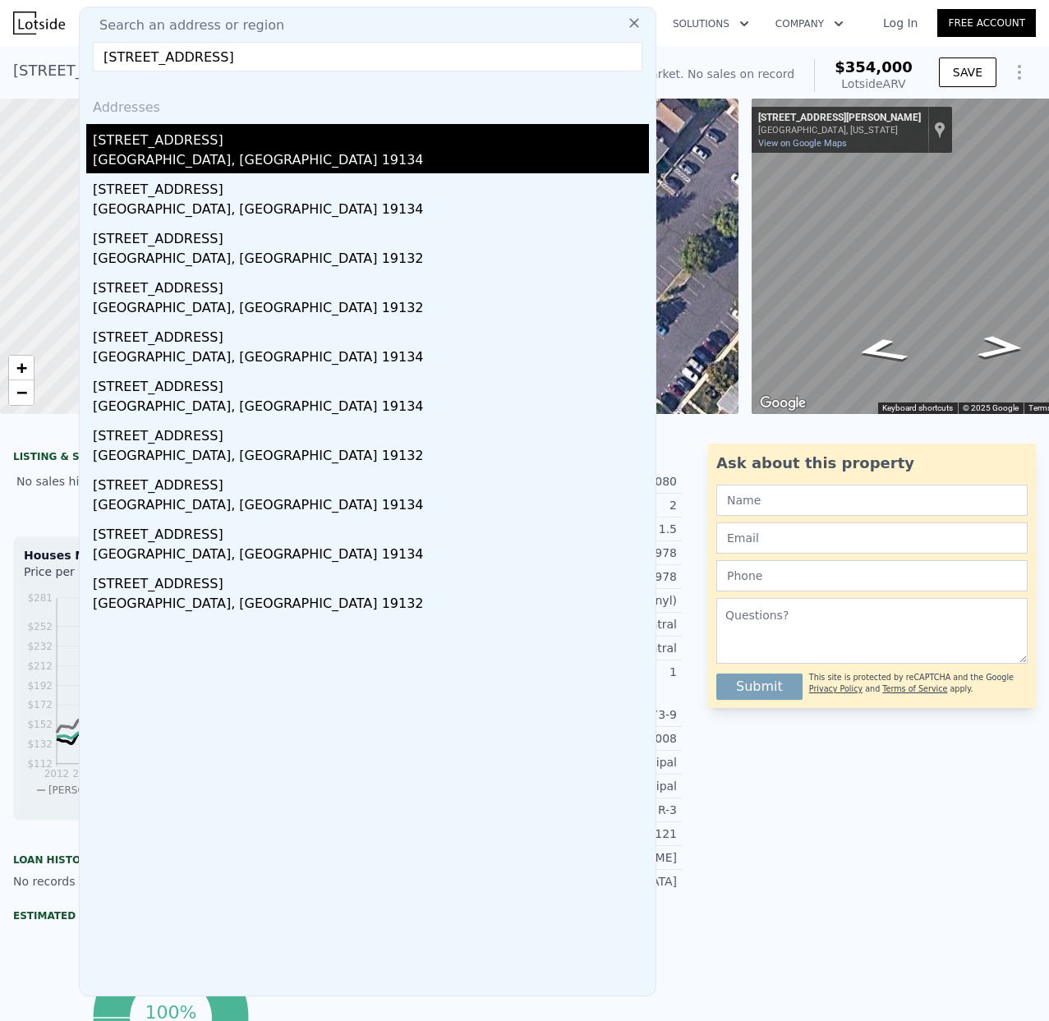
type input "[STREET_ADDRESS]"
click at [182, 145] on div "[STREET_ADDRESS]" at bounding box center [371, 137] width 556 height 26
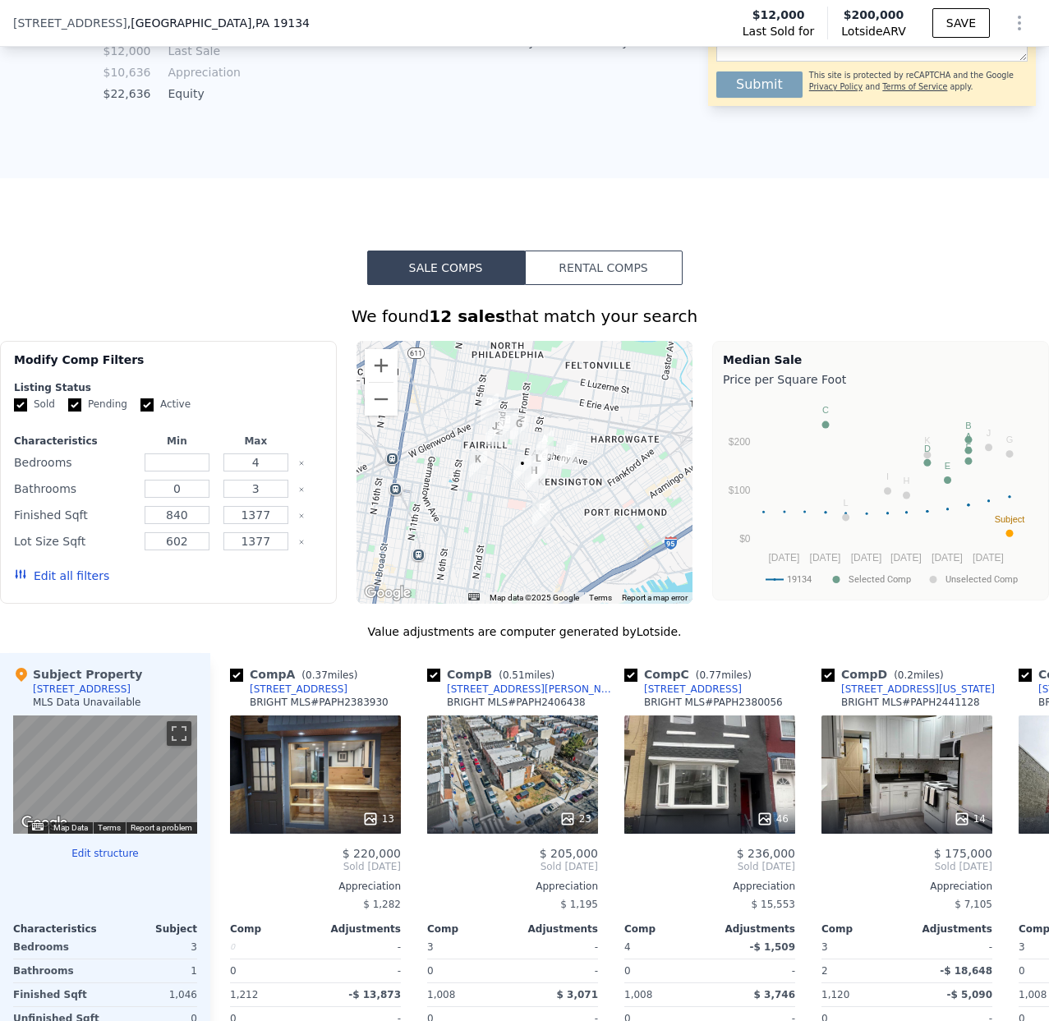
scroll to position [1170, 0]
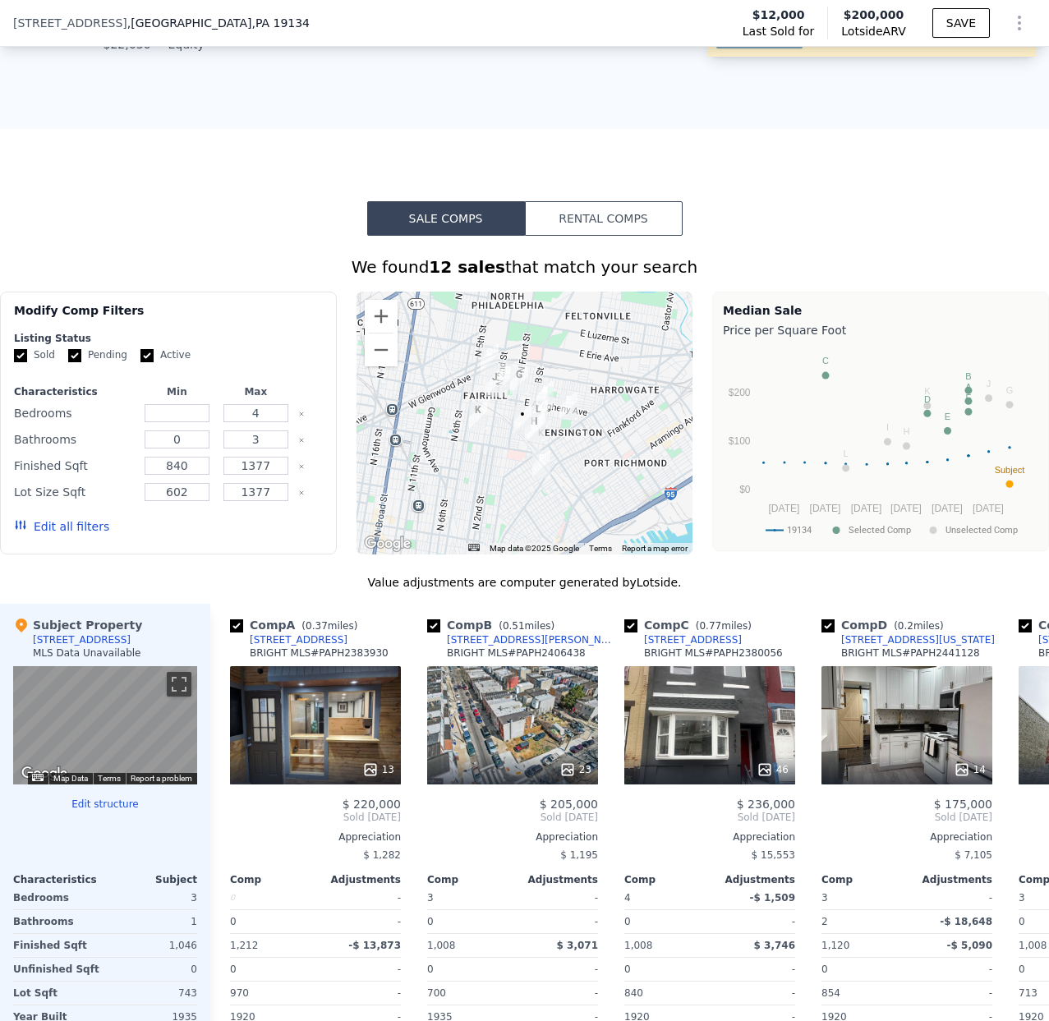
click at [600, 363] on div at bounding box center [524, 423] width 337 height 263
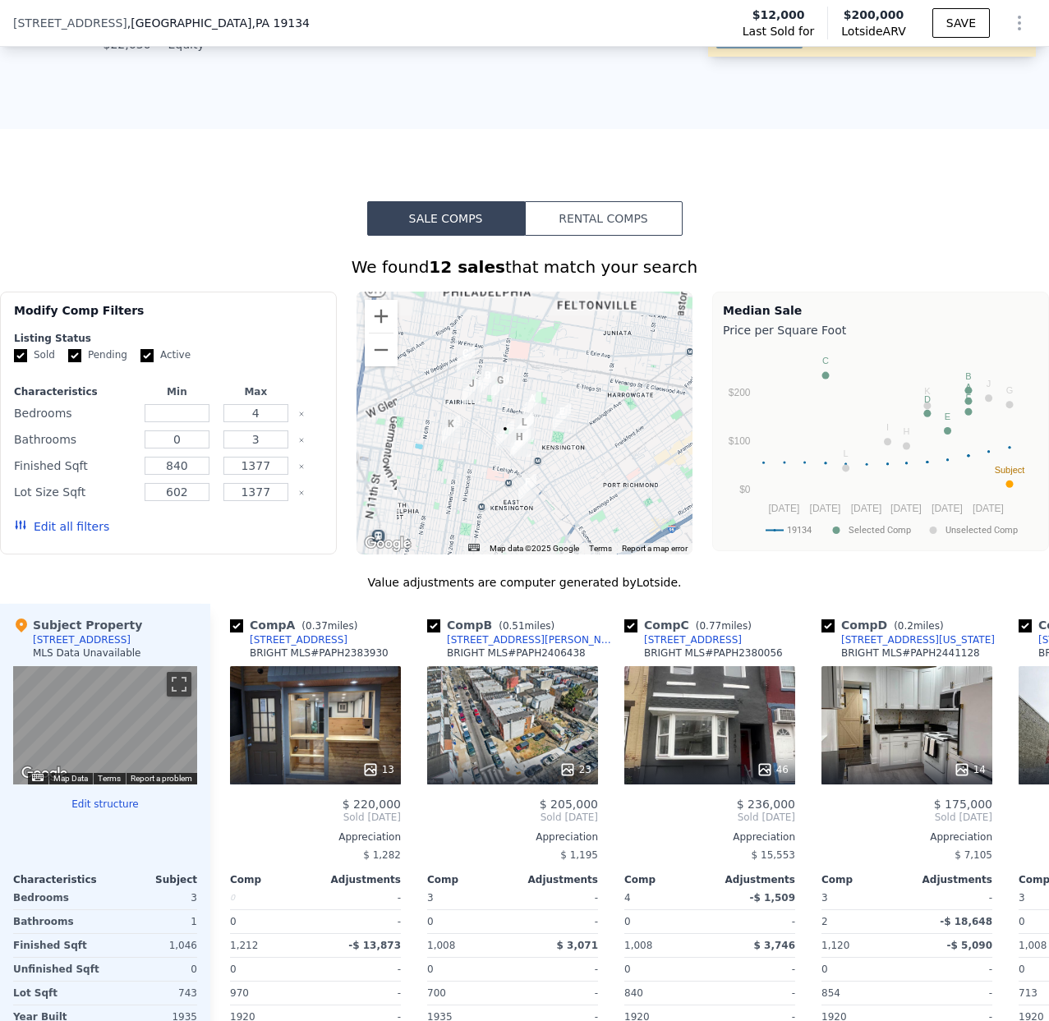
click at [600, 363] on div at bounding box center [524, 423] width 337 height 263
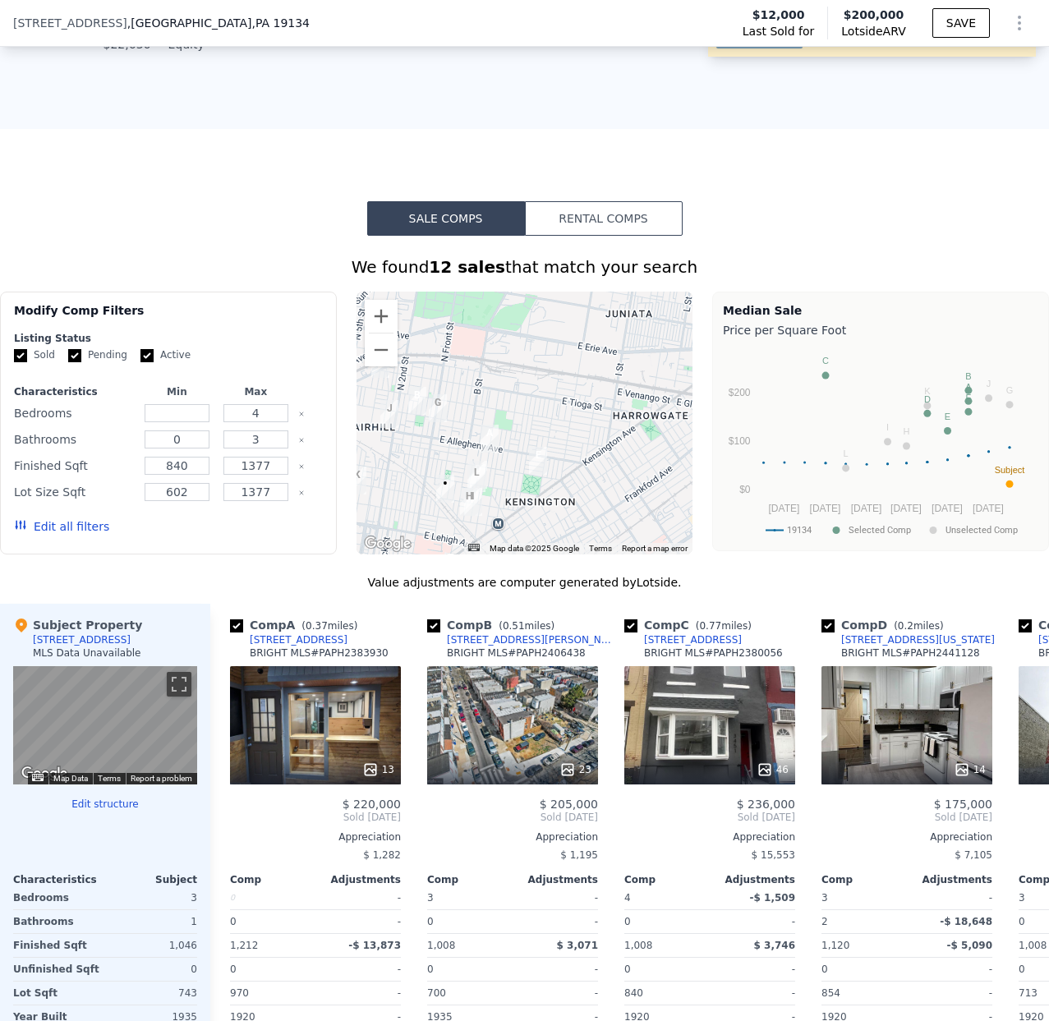
click at [597, 366] on div at bounding box center [524, 423] width 337 height 263
click at [596, 367] on div at bounding box center [524, 423] width 337 height 263
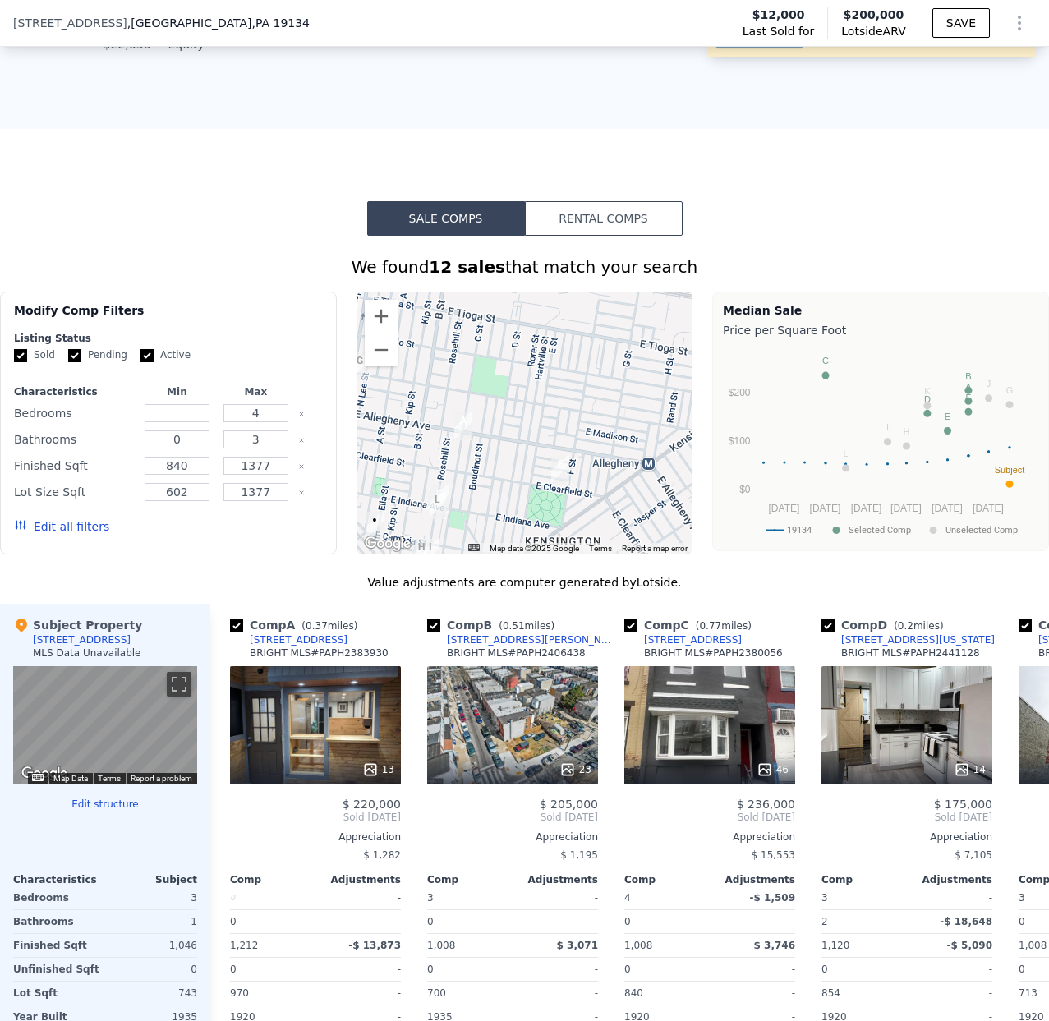
drag, startPoint x: 502, startPoint y: 440, endPoint x: 585, endPoint y: 338, distance: 132.0
click at [585, 338] on div at bounding box center [524, 423] width 337 height 263
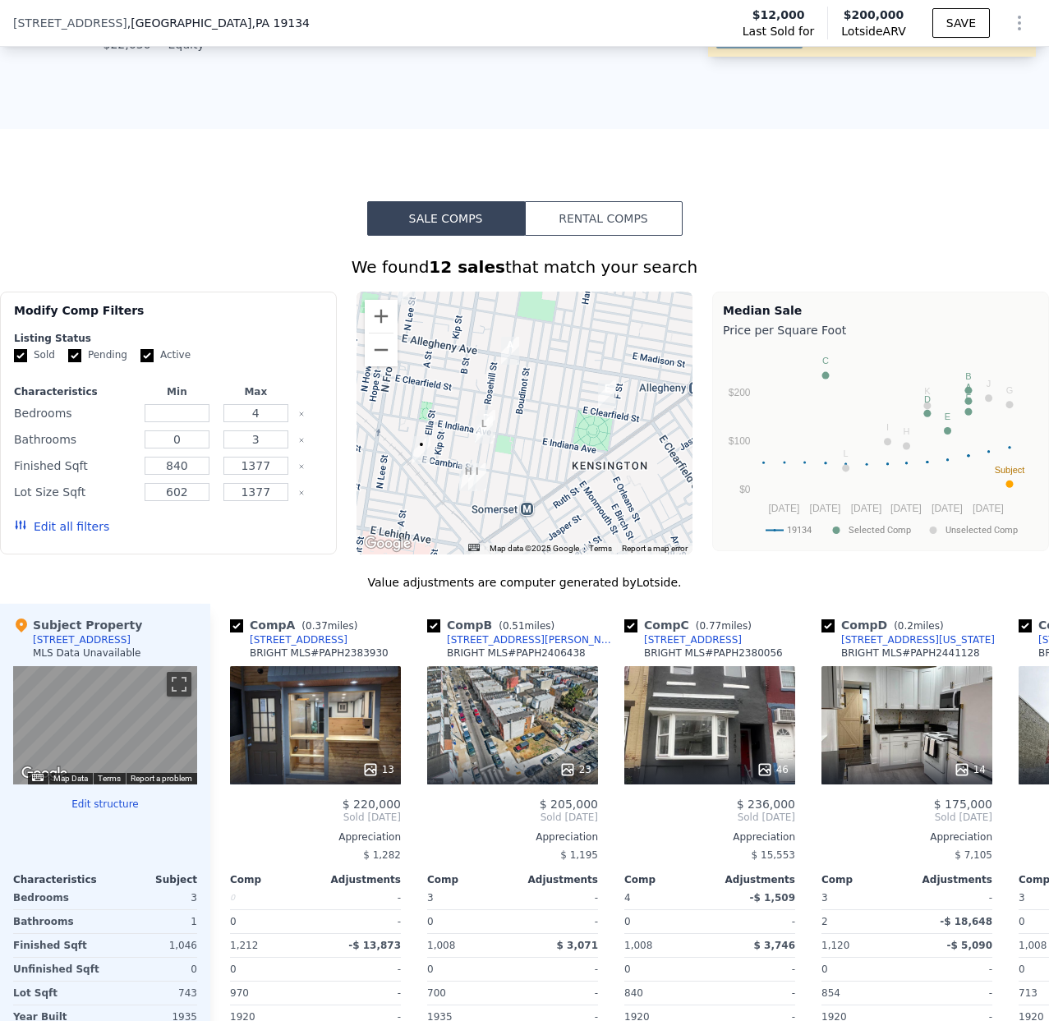
click at [592, 356] on div at bounding box center [524, 423] width 337 height 263
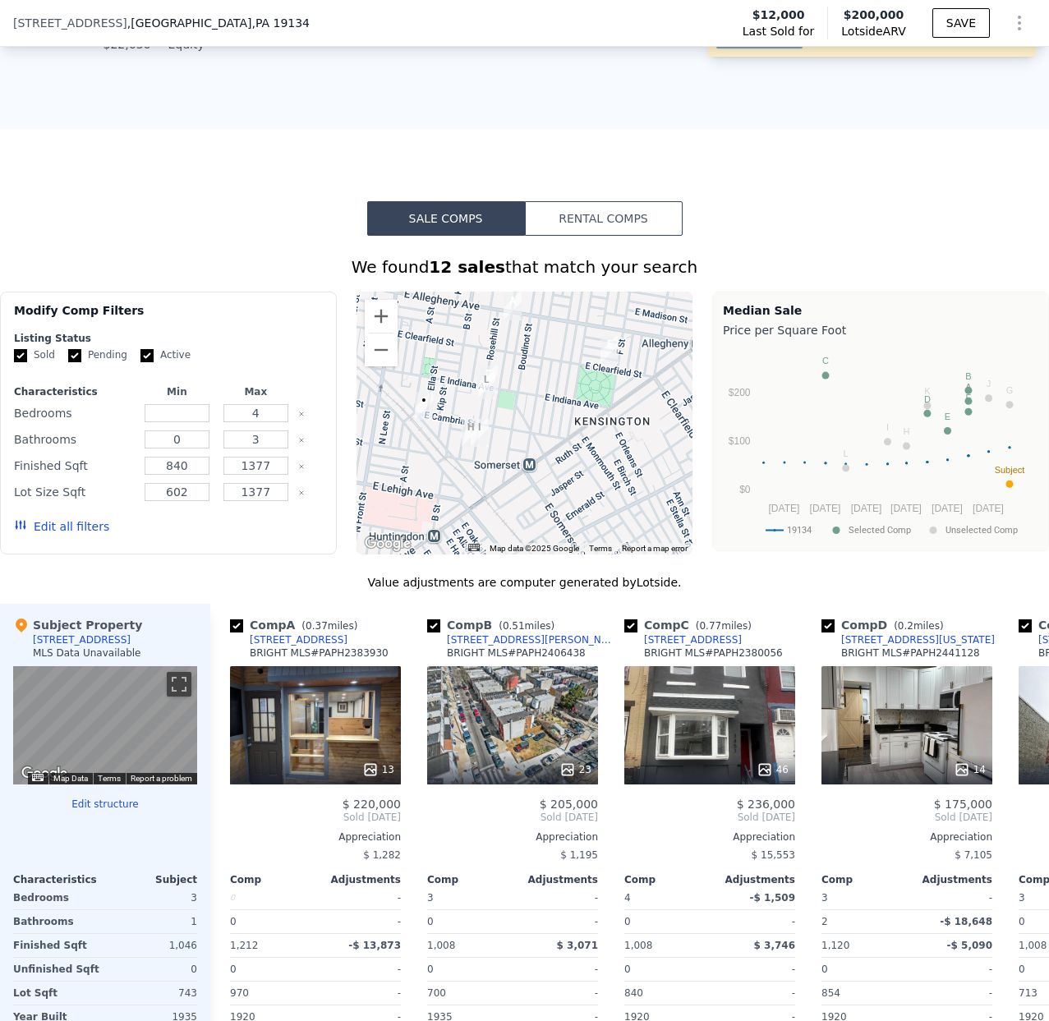
drag, startPoint x: 564, startPoint y: 461, endPoint x: 563, endPoint y: 506, distance: 45.2
click at [566, 415] on div at bounding box center [524, 423] width 337 height 263
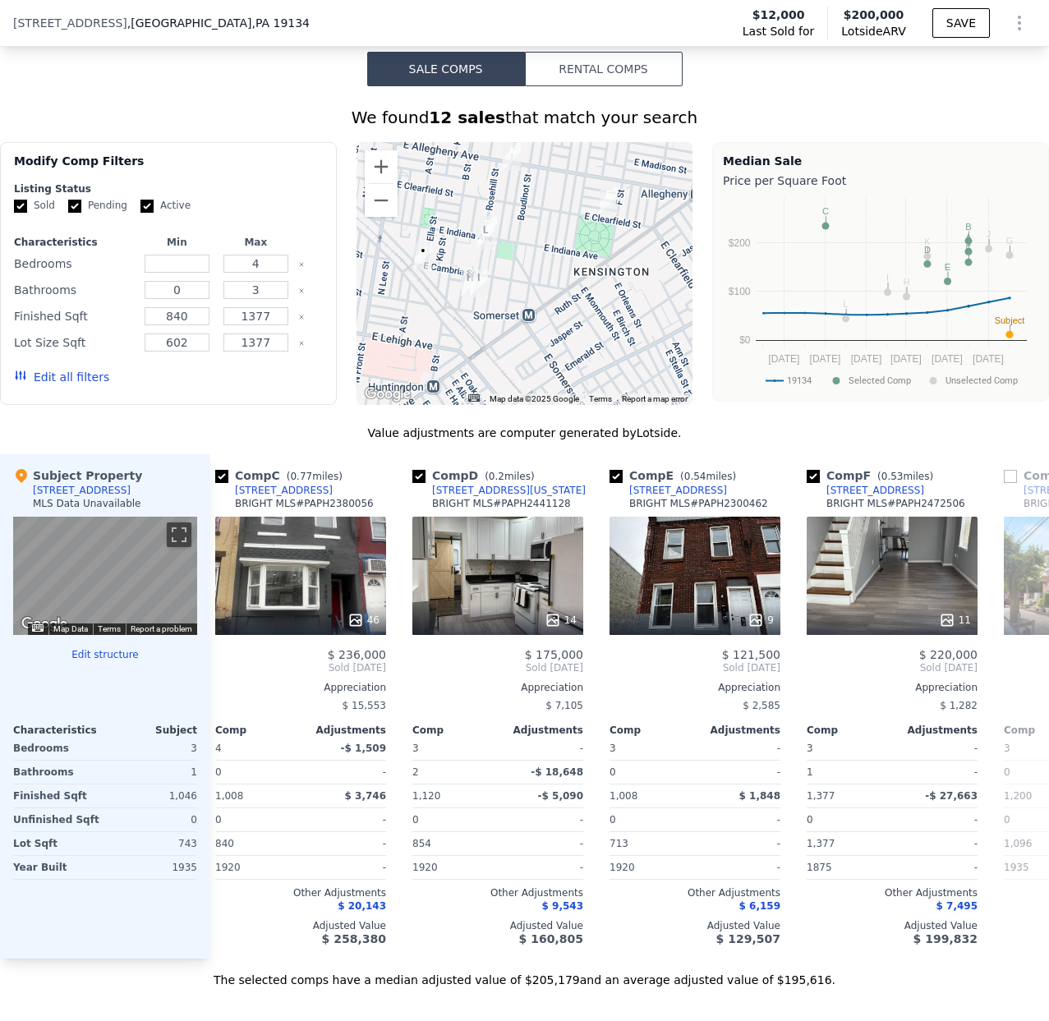
scroll to position [1317, 0]
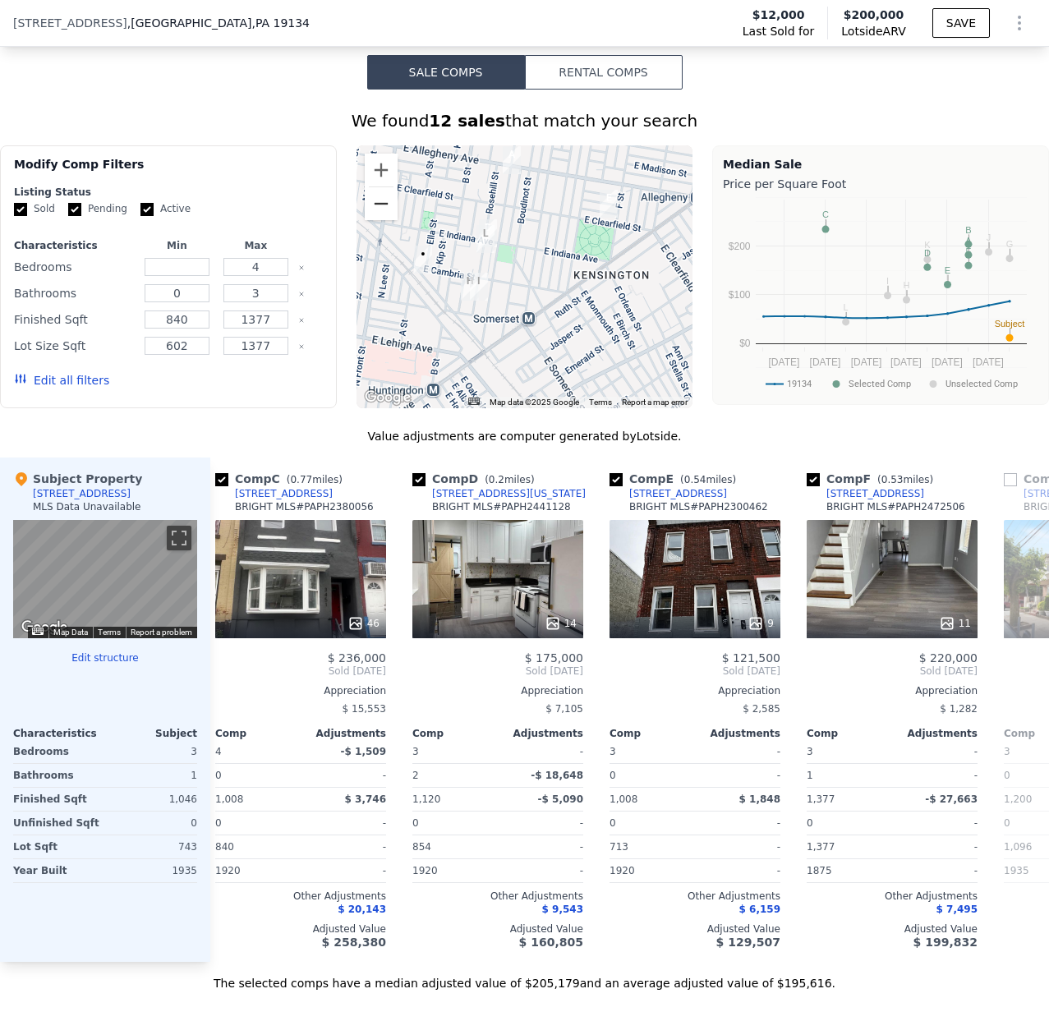
click at [381, 209] on button "Zoom out" at bounding box center [381, 203] width 33 height 33
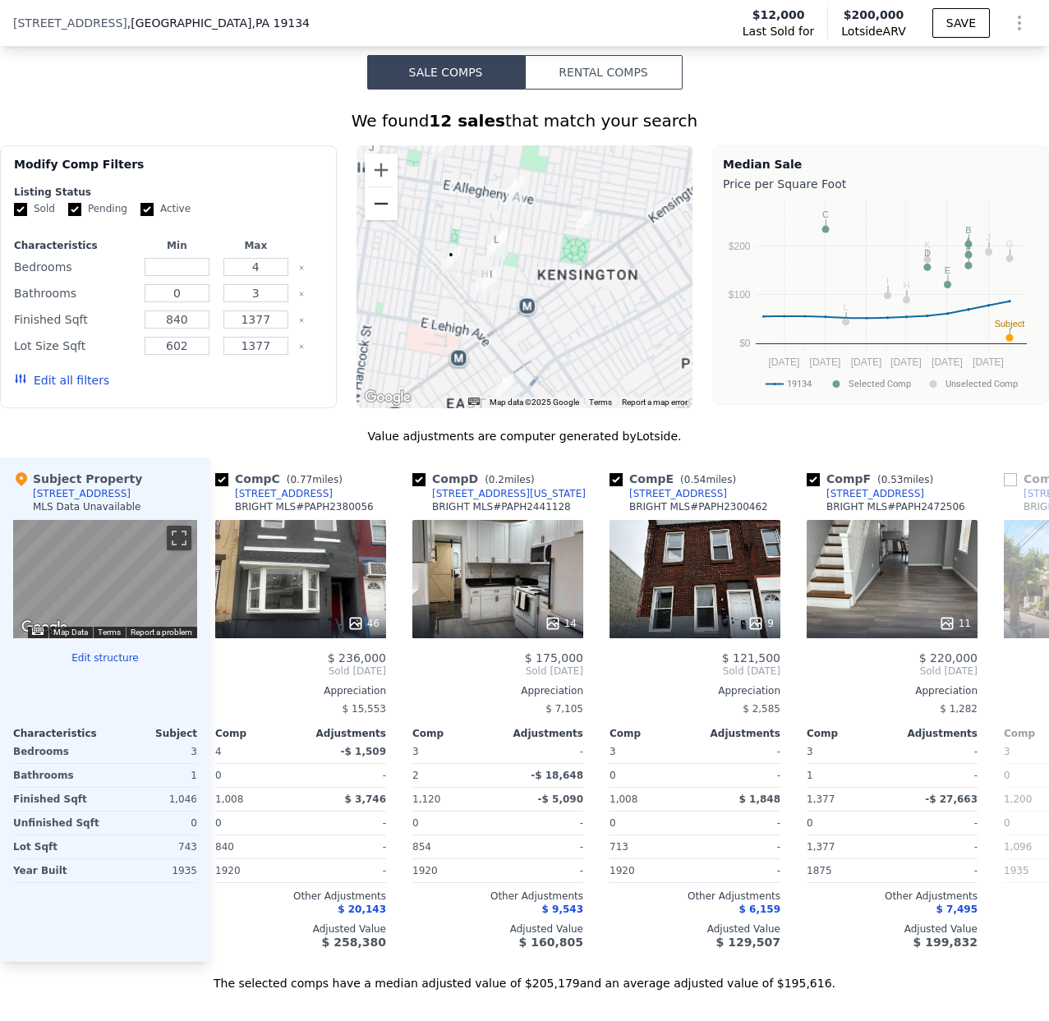
click at [381, 209] on button "Zoom out" at bounding box center [381, 203] width 33 height 33
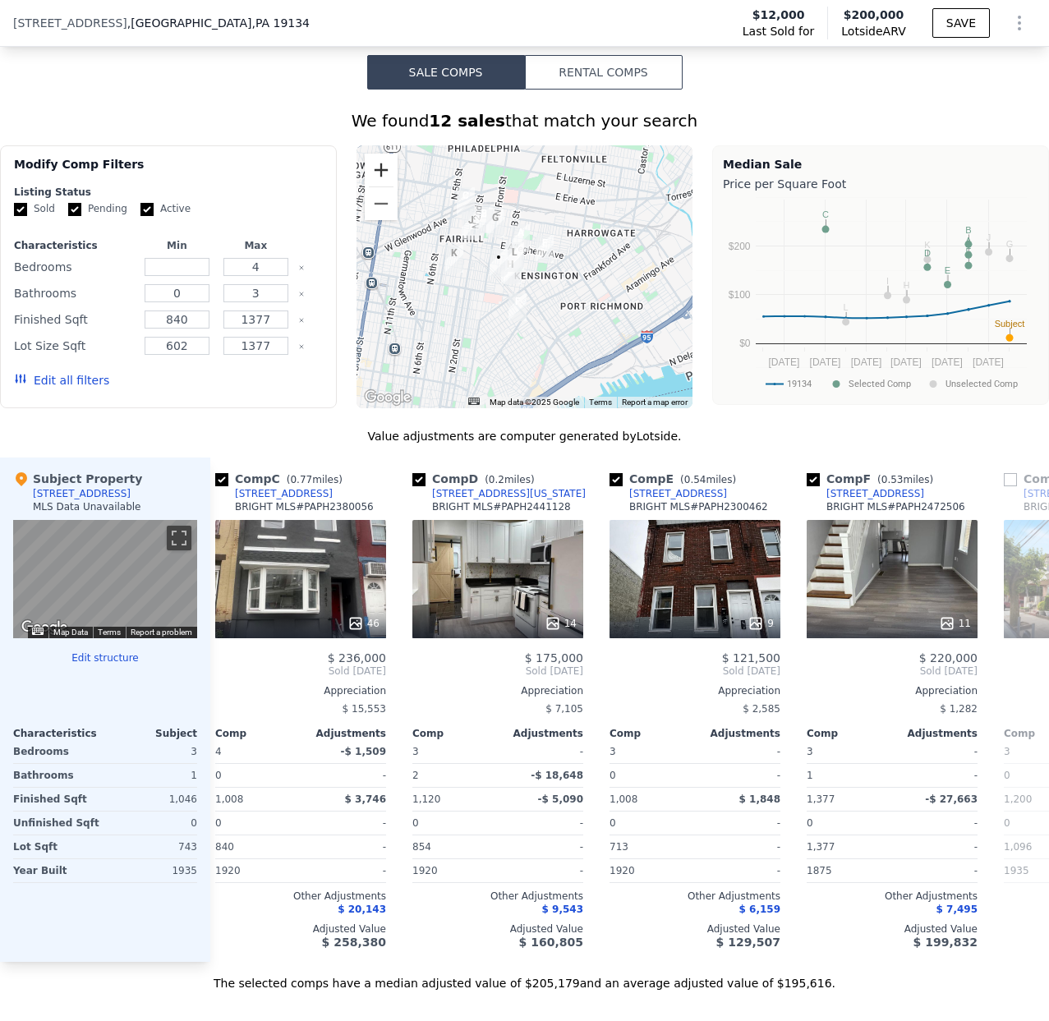
click at [379, 167] on button "Zoom in" at bounding box center [381, 170] width 33 height 33
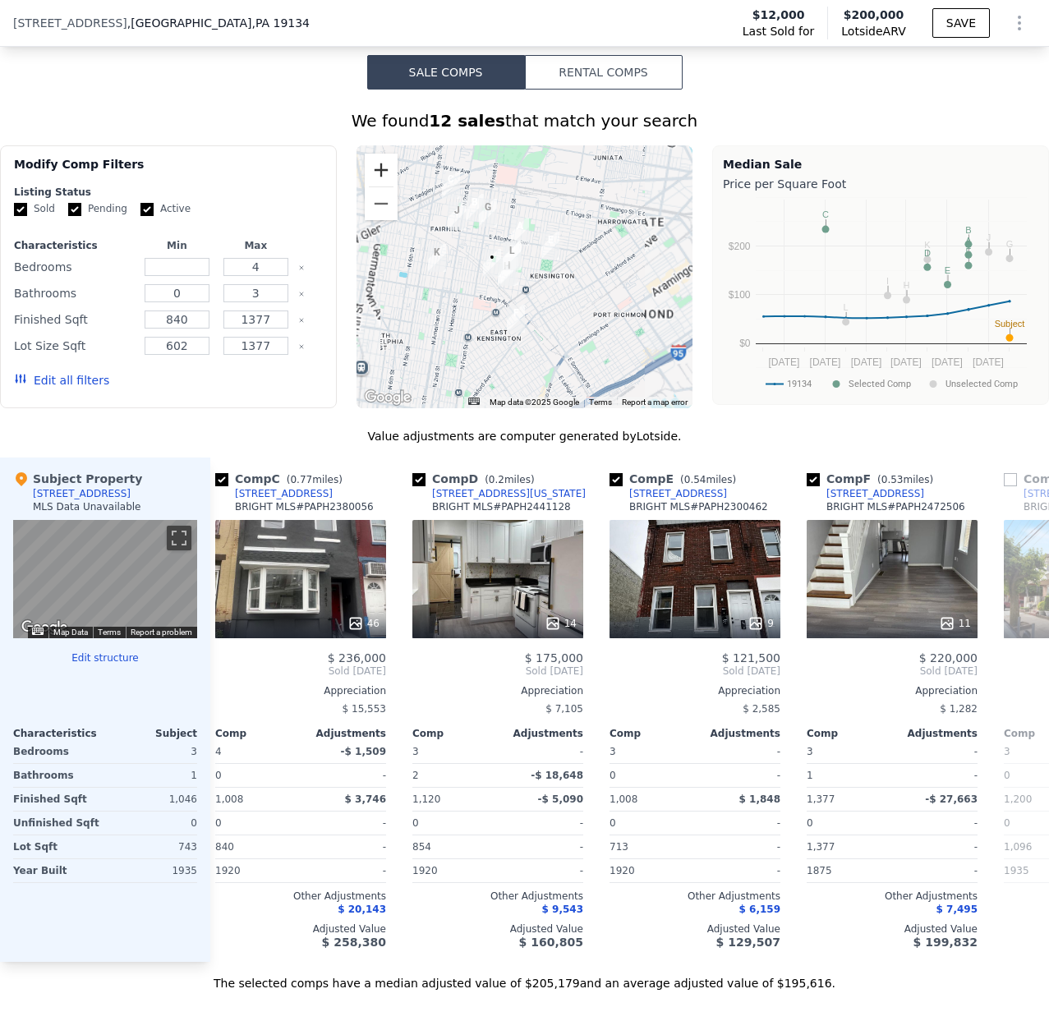
click at [379, 167] on button "Zoom in" at bounding box center [381, 170] width 33 height 33
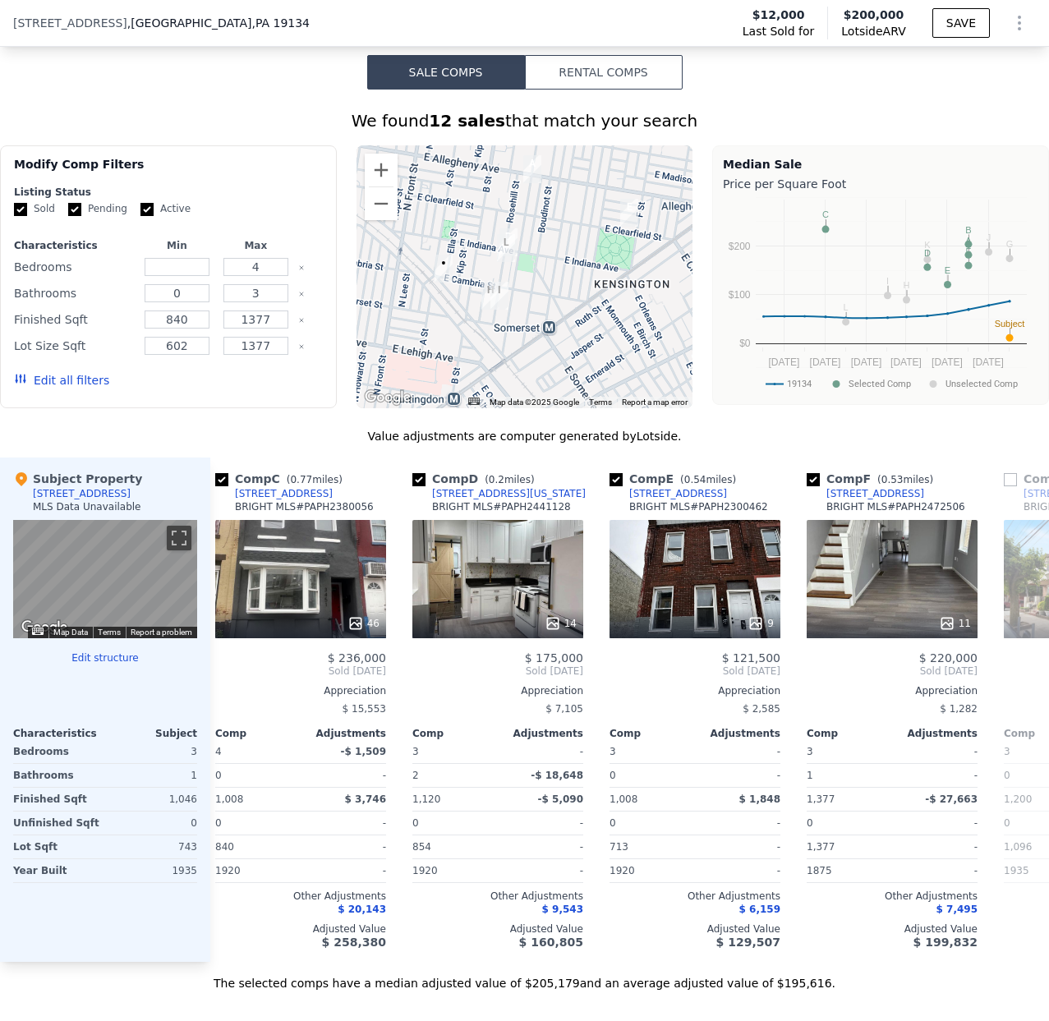
drag, startPoint x: 534, startPoint y: 247, endPoint x: 556, endPoint y: 257, distance: 24.3
click at [556, 257] on div at bounding box center [524, 276] width 337 height 263
click at [382, 166] on button "Zoom in" at bounding box center [381, 170] width 33 height 33
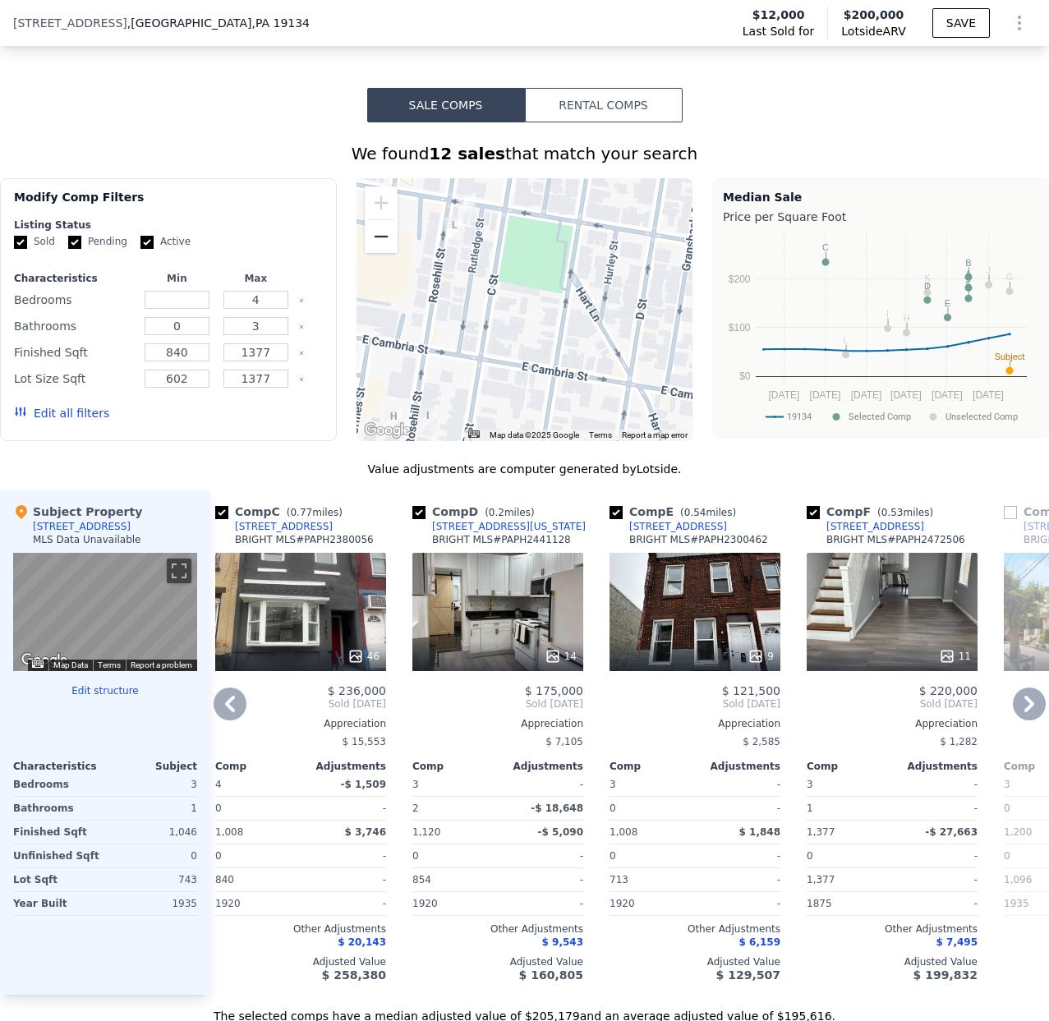
scroll to position [1196, 0]
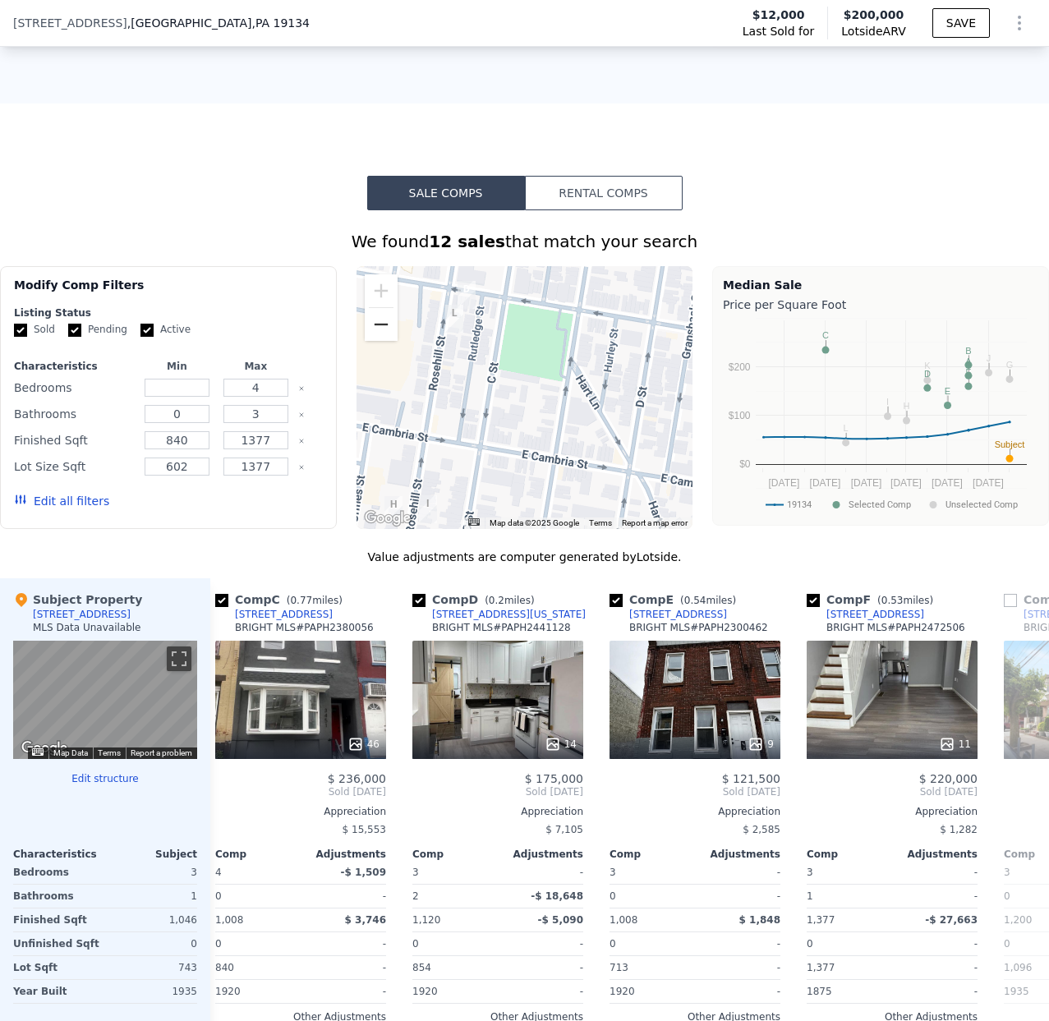
click at [390, 324] on button "Zoom out" at bounding box center [381, 324] width 33 height 33
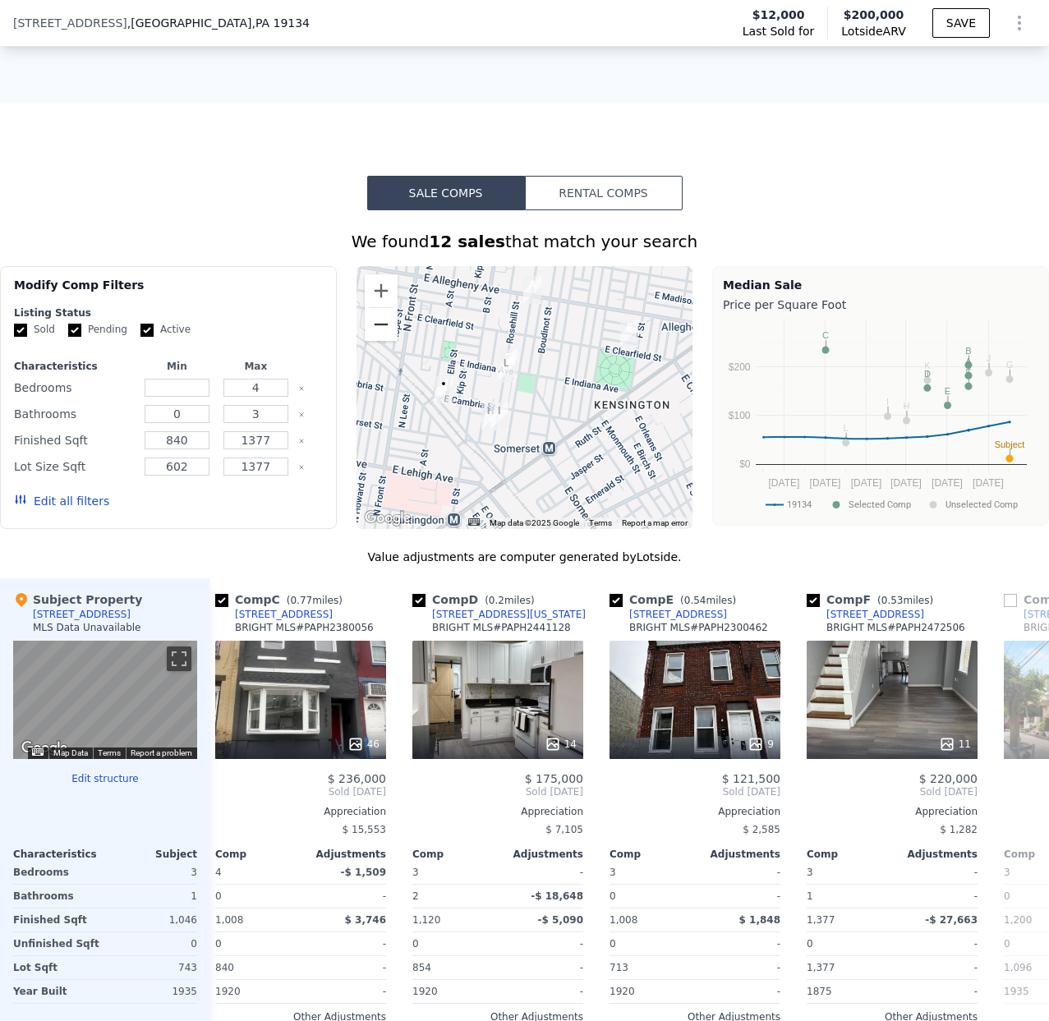
click at [386, 325] on button "Zoom out" at bounding box center [381, 324] width 33 height 33
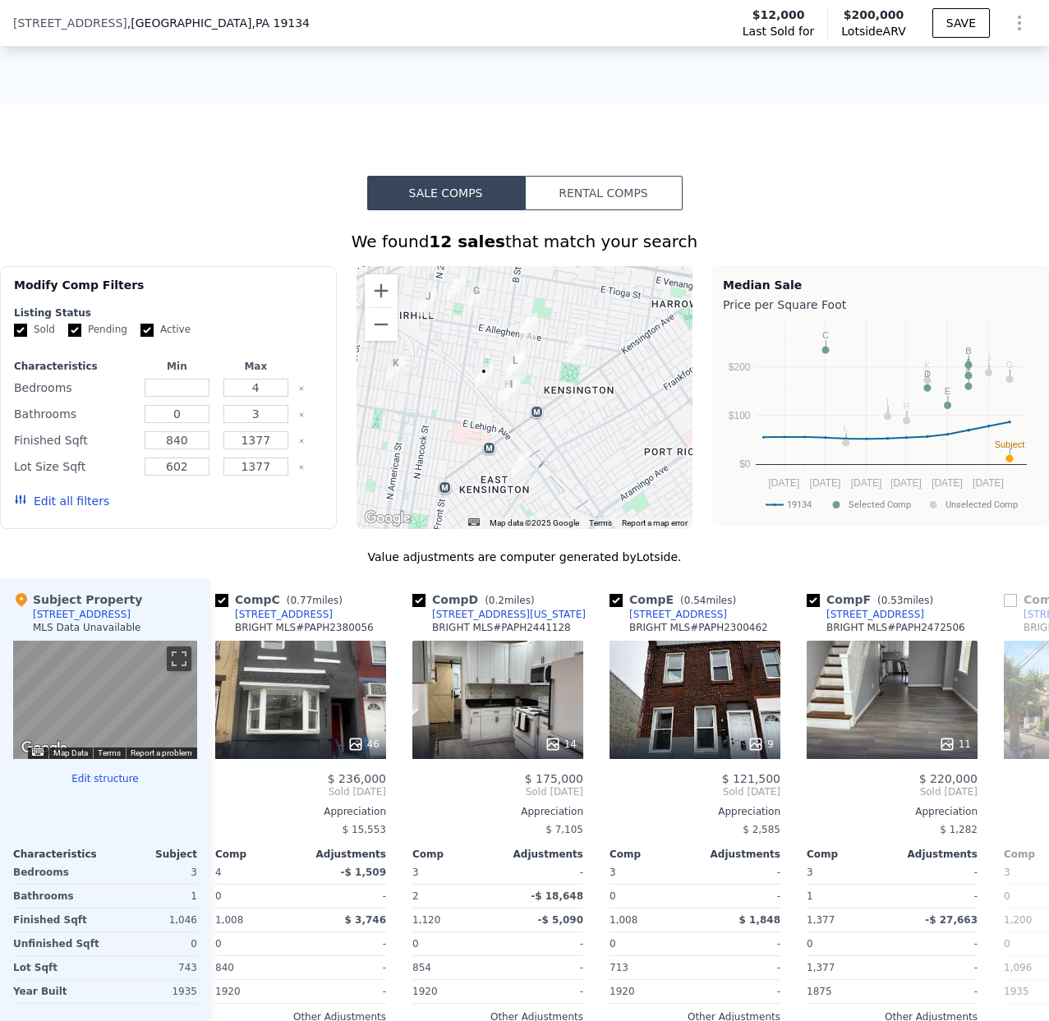
drag, startPoint x: 447, startPoint y: 384, endPoint x: 447, endPoint y: 372, distance: 12.3
click at [447, 372] on div at bounding box center [524, 397] width 337 height 263
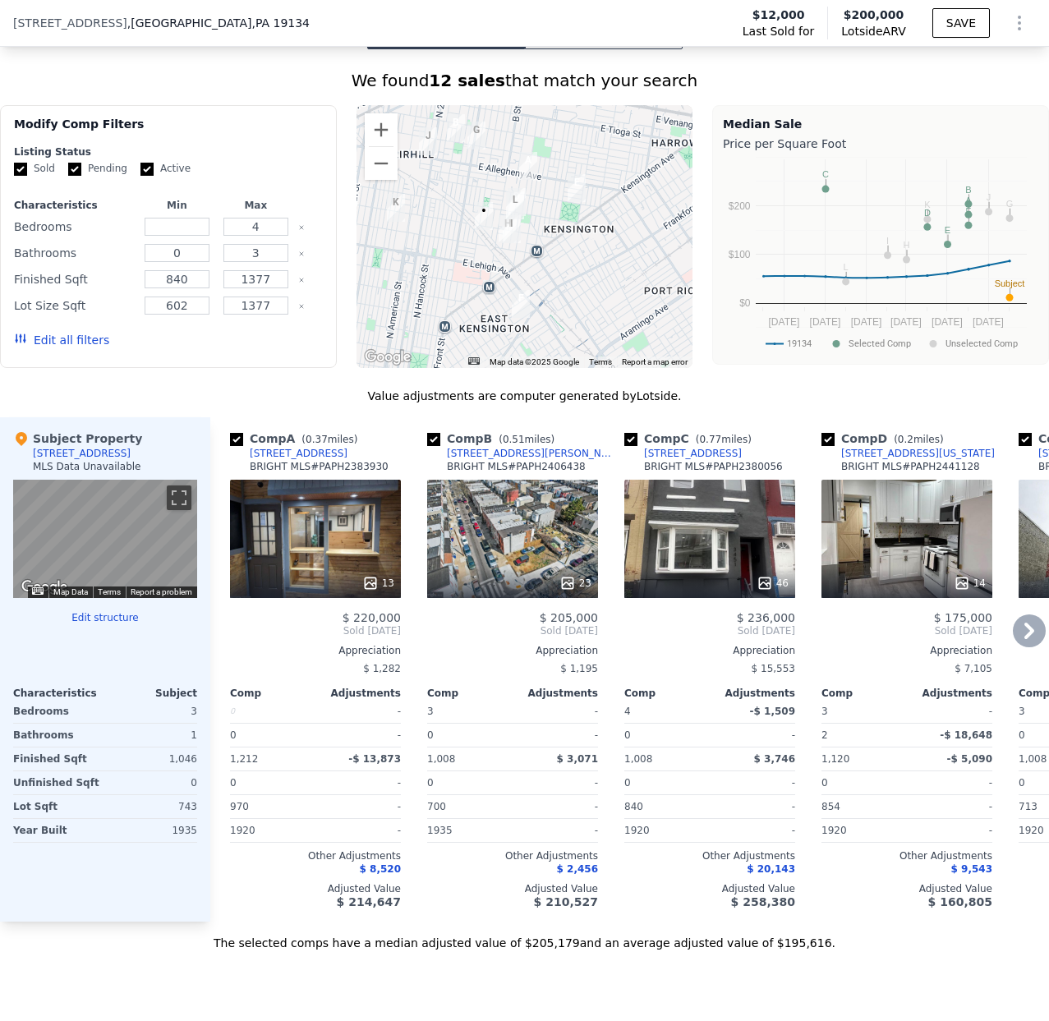
scroll to position [1478, 0]
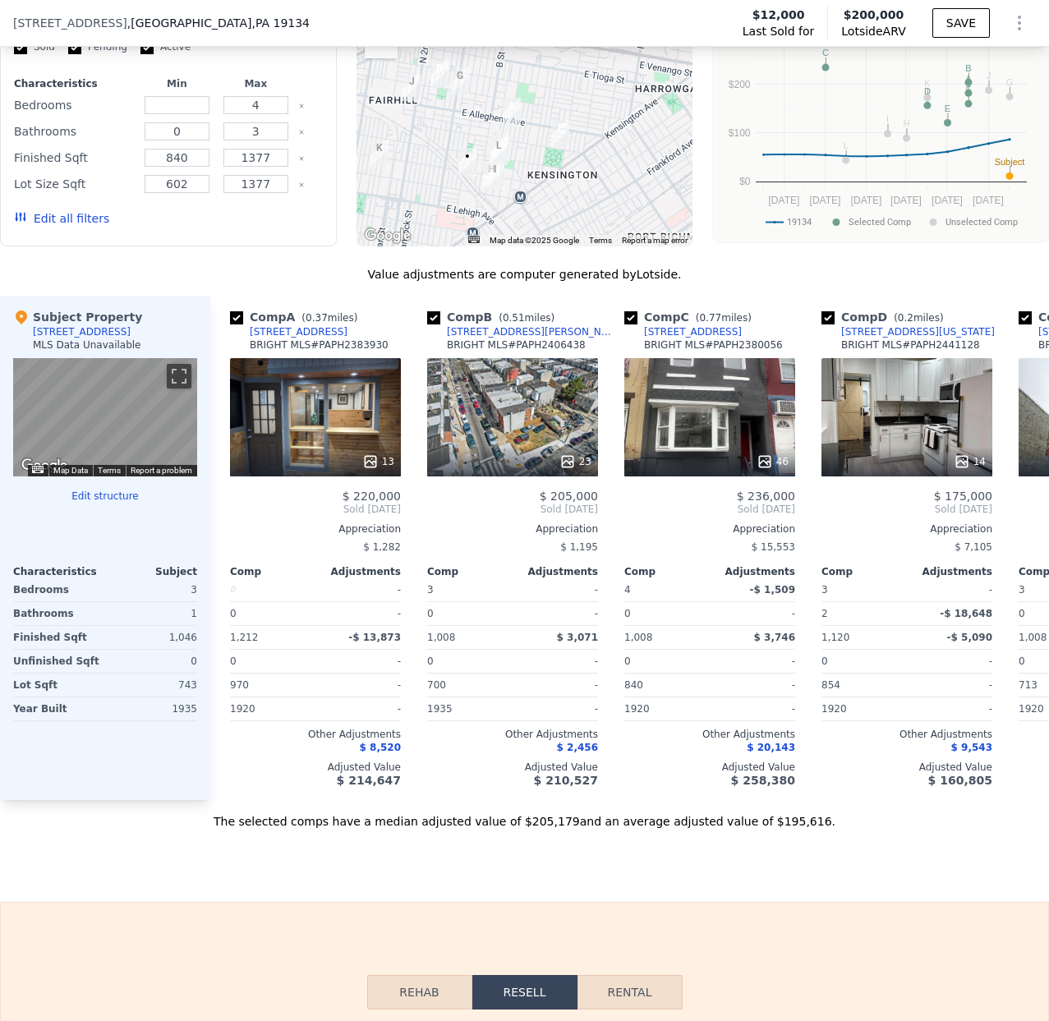
drag, startPoint x: 603, startPoint y: 140, endPoint x: 590, endPoint y: 194, distance: 55.0
click at [590, 194] on div at bounding box center [524, 115] width 337 height 263
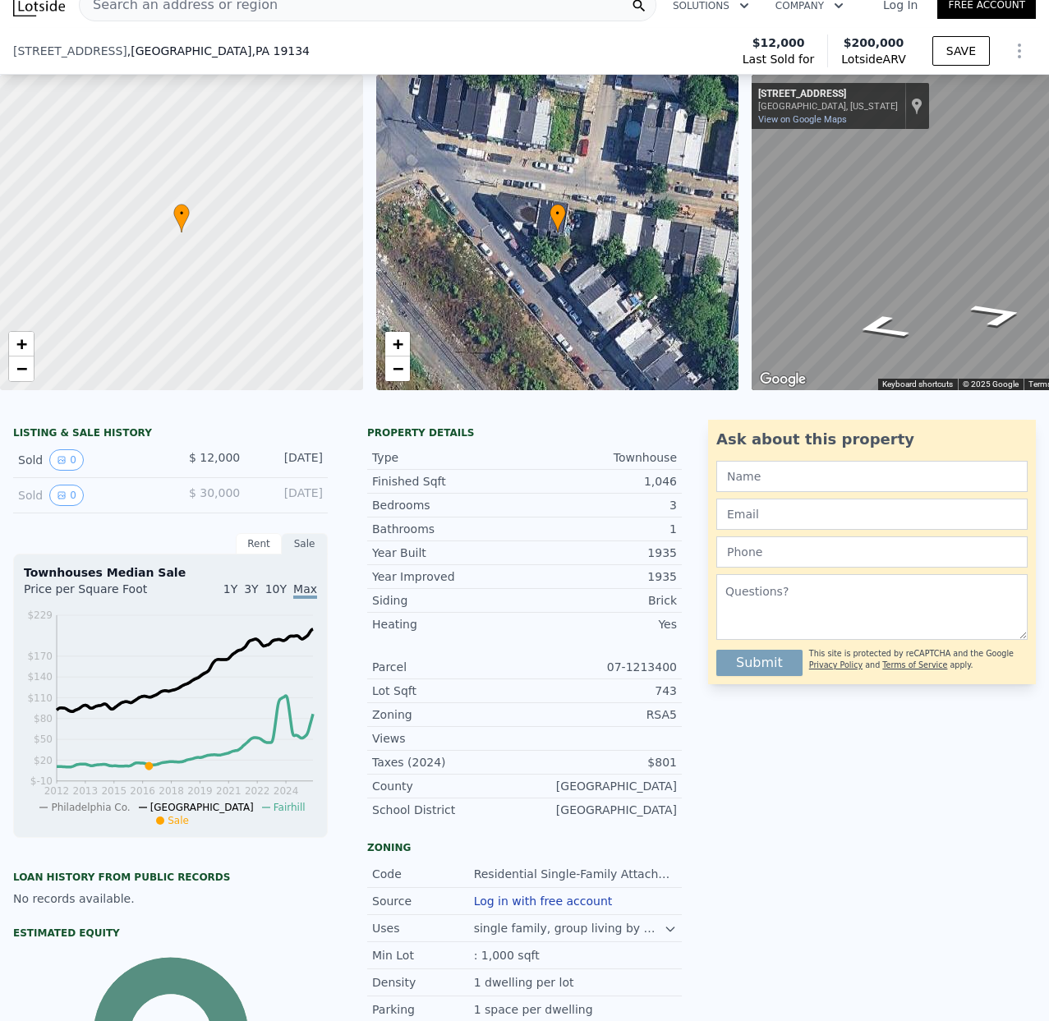
scroll to position [0, 0]
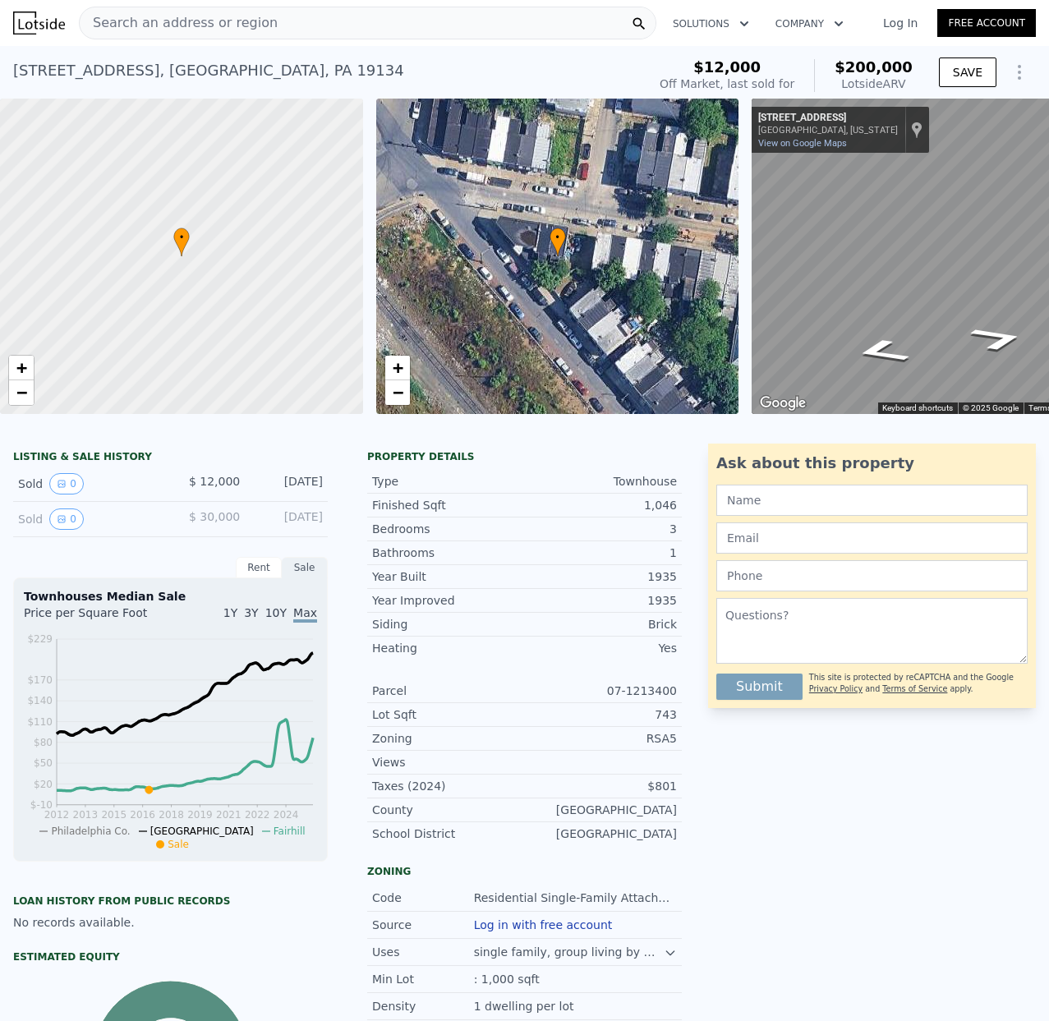
click at [122, 25] on span "Search an address or region" at bounding box center [179, 23] width 198 height 20
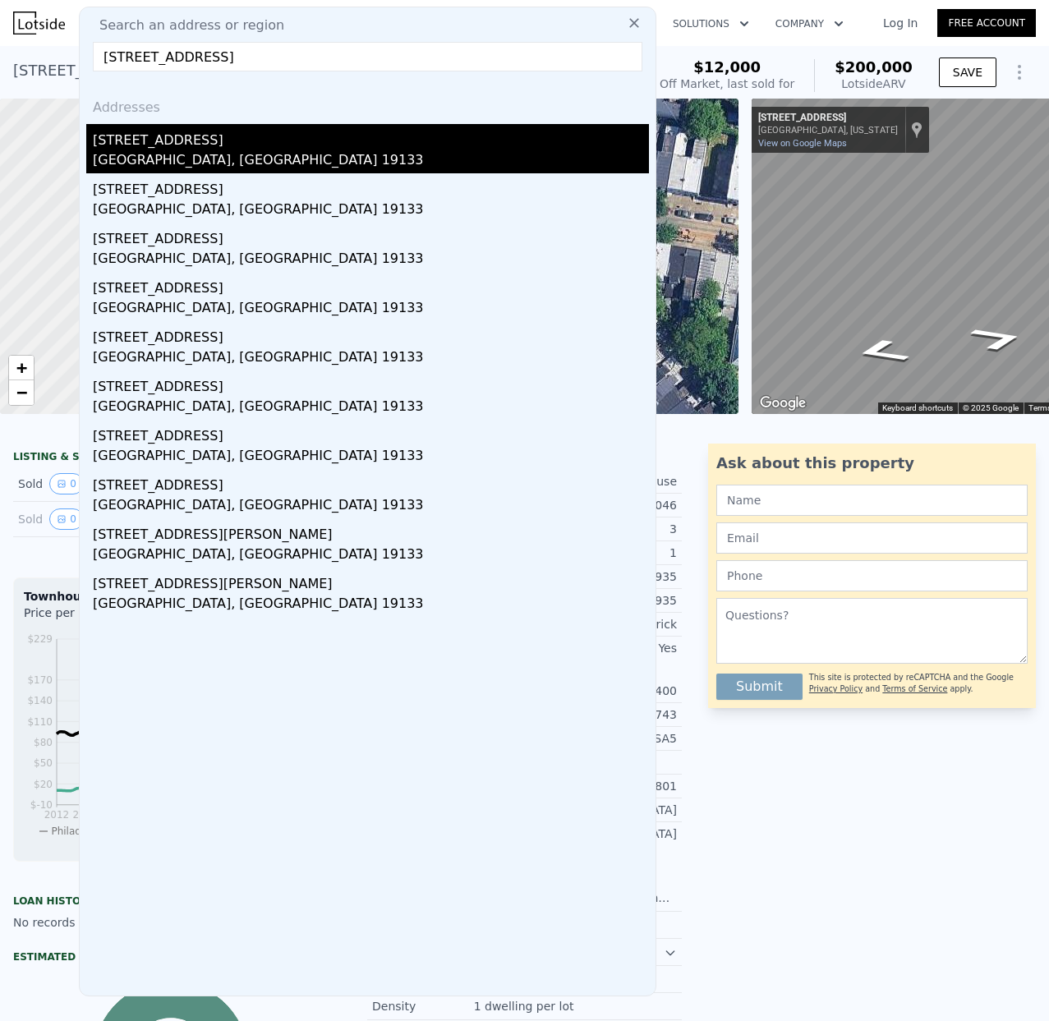
type input "[STREET_ADDRESS]"
click at [174, 150] on div "[GEOGRAPHIC_DATA], [GEOGRAPHIC_DATA] 19133" at bounding box center [371, 161] width 556 height 23
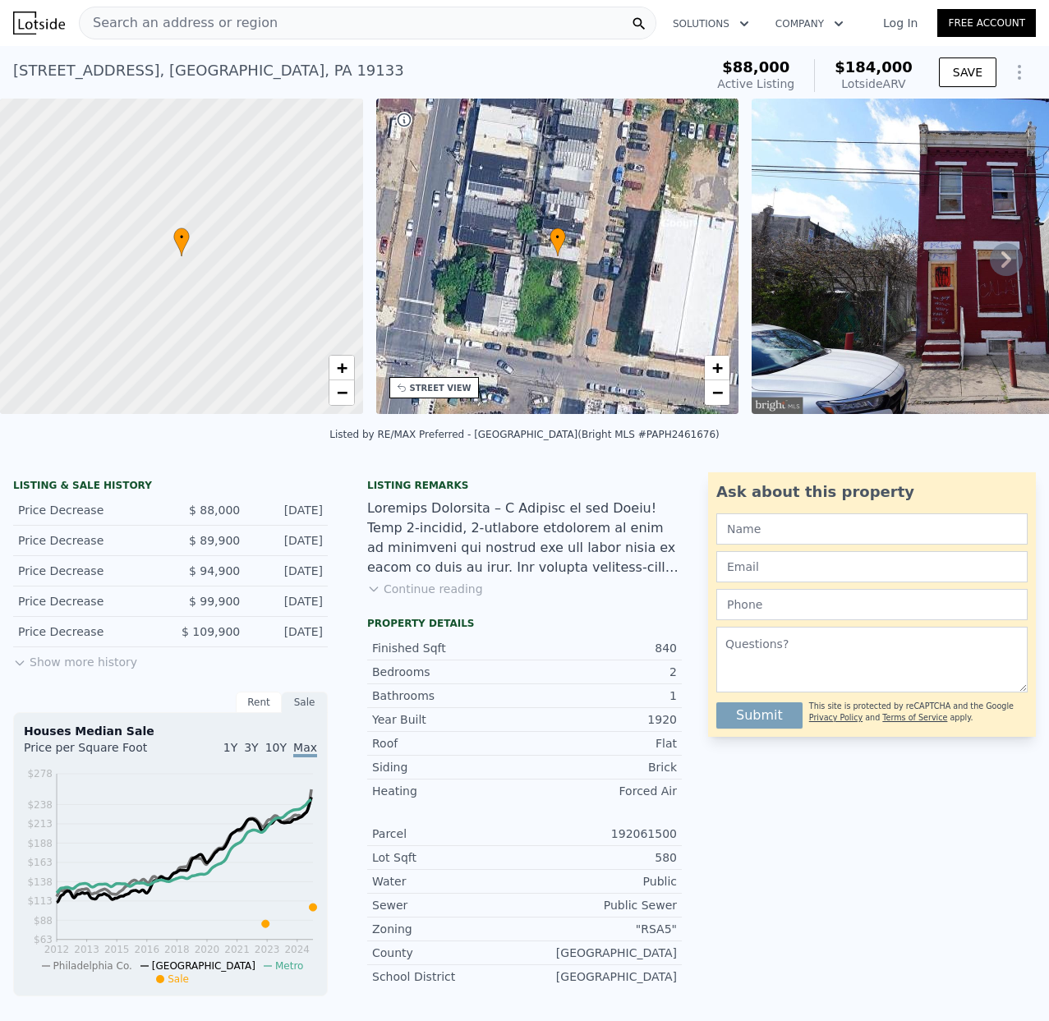
click at [155, 25] on span "Search an address or region" at bounding box center [179, 23] width 198 height 20
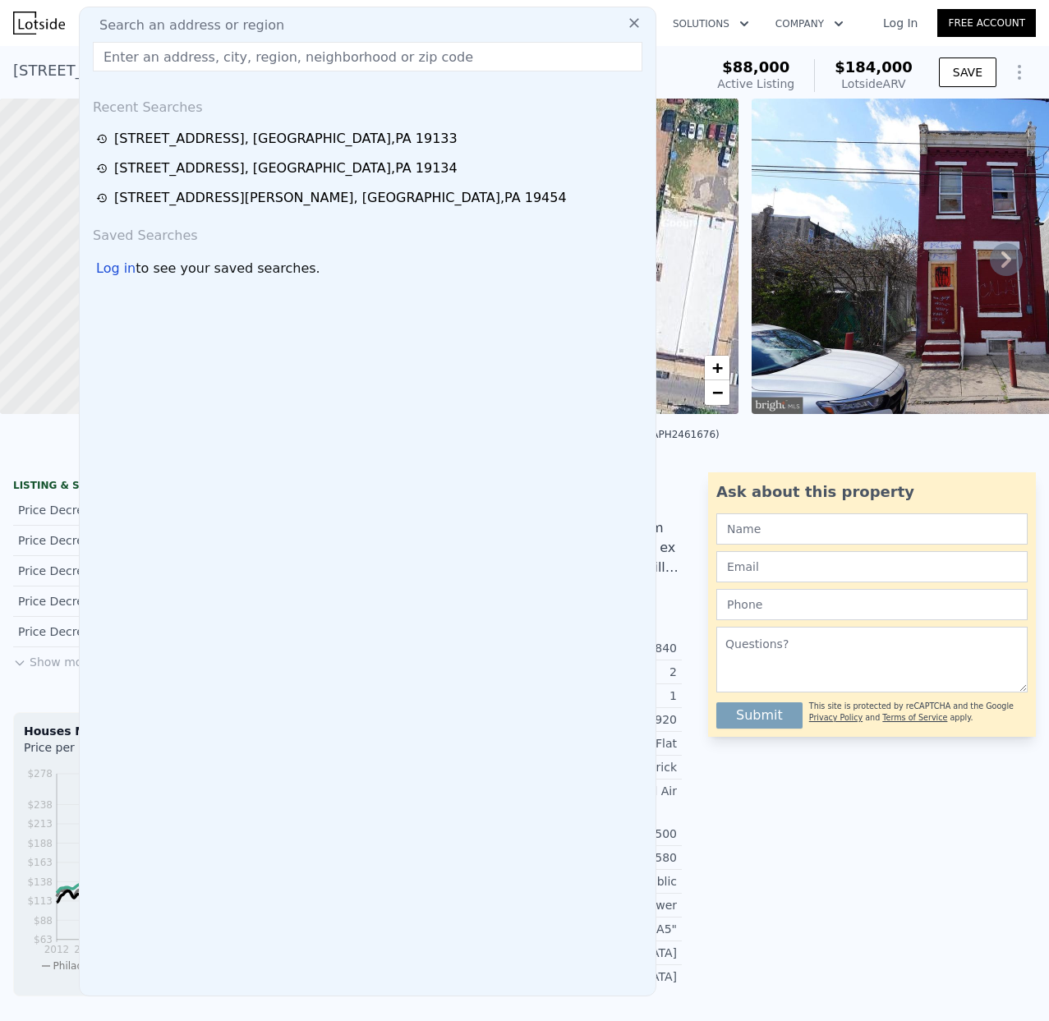
click at [129, 58] on input "text" at bounding box center [368, 57] width 550 height 30
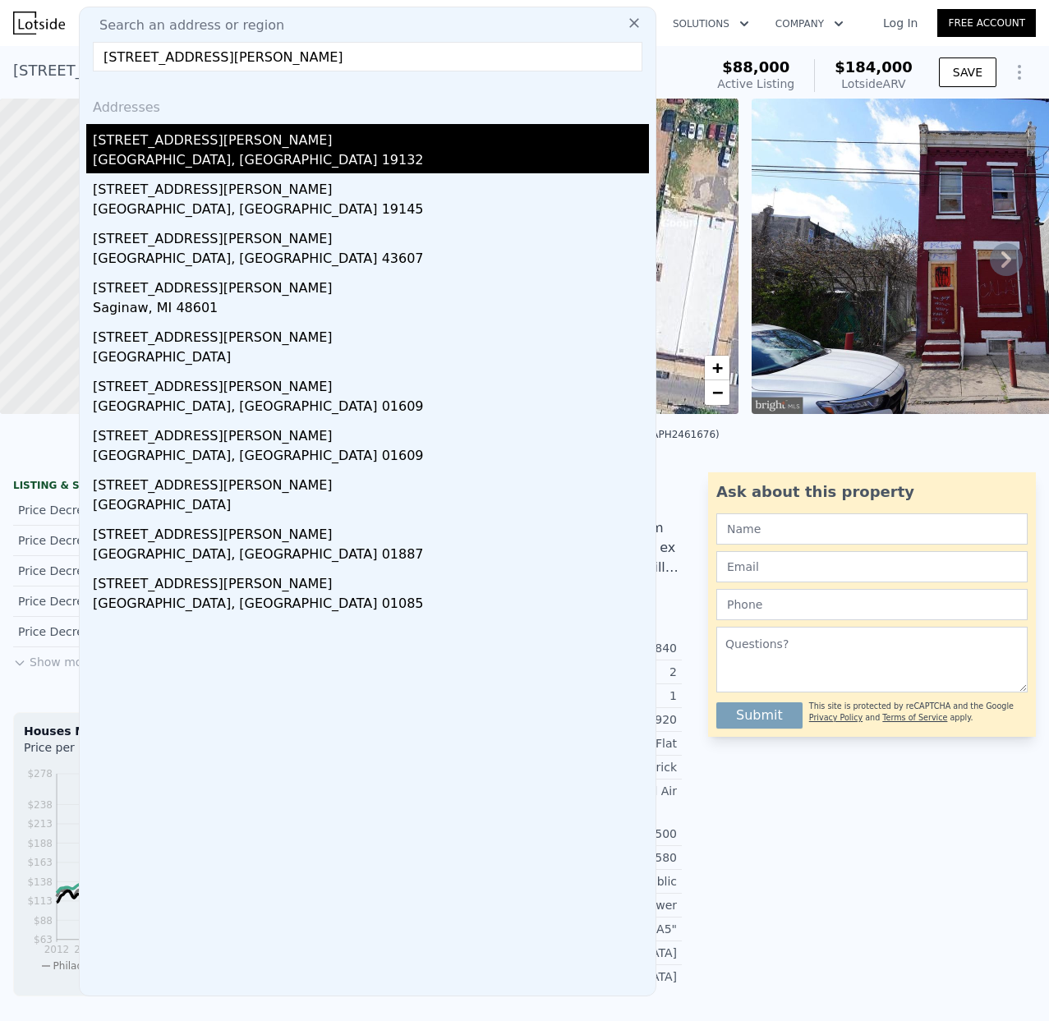
type input "[STREET_ADDRESS][PERSON_NAME]"
click at [160, 157] on div "[GEOGRAPHIC_DATA], [GEOGRAPHIC_DATA] 19132" at bounding box center [371, 161] width 556 height 23
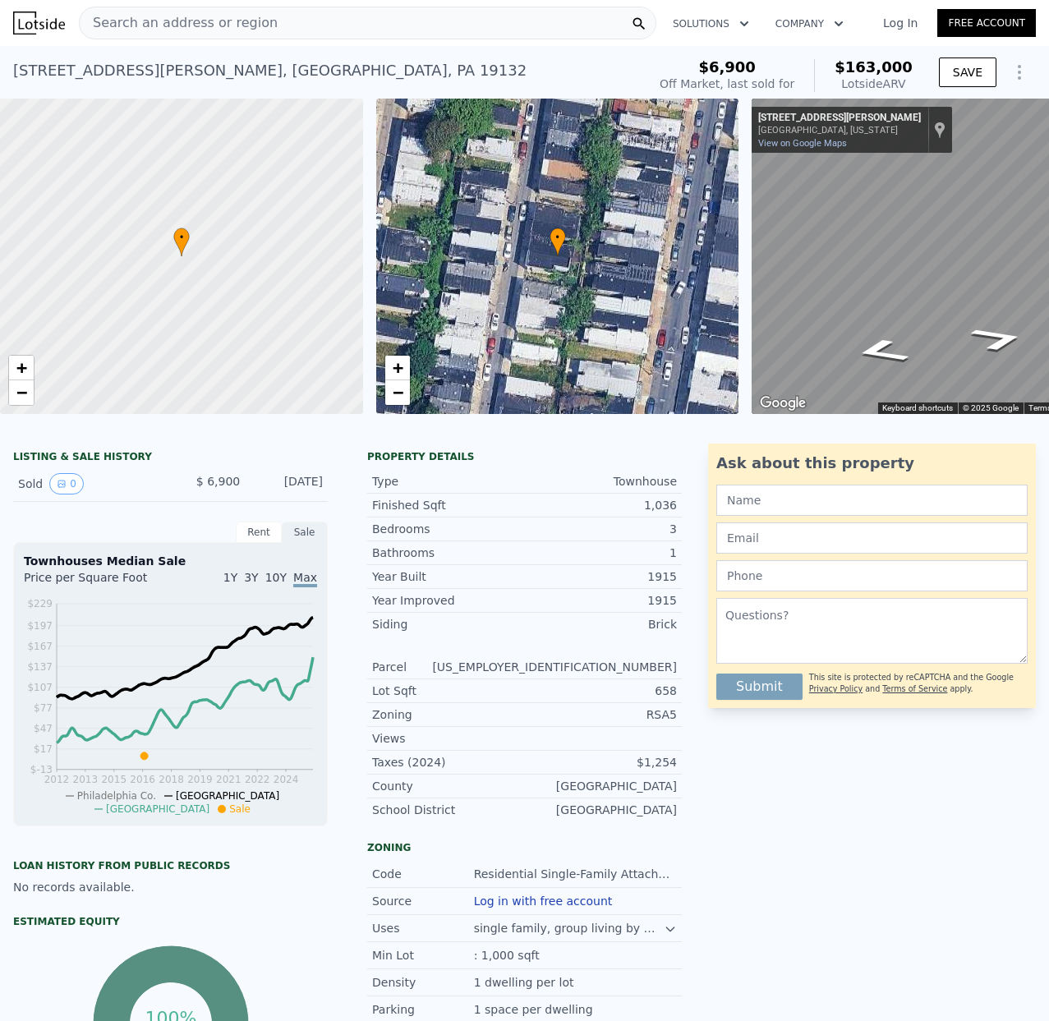
click at [131, 29] on span "Search an address or region" at bounding box center [179, 23] width 198 height 20
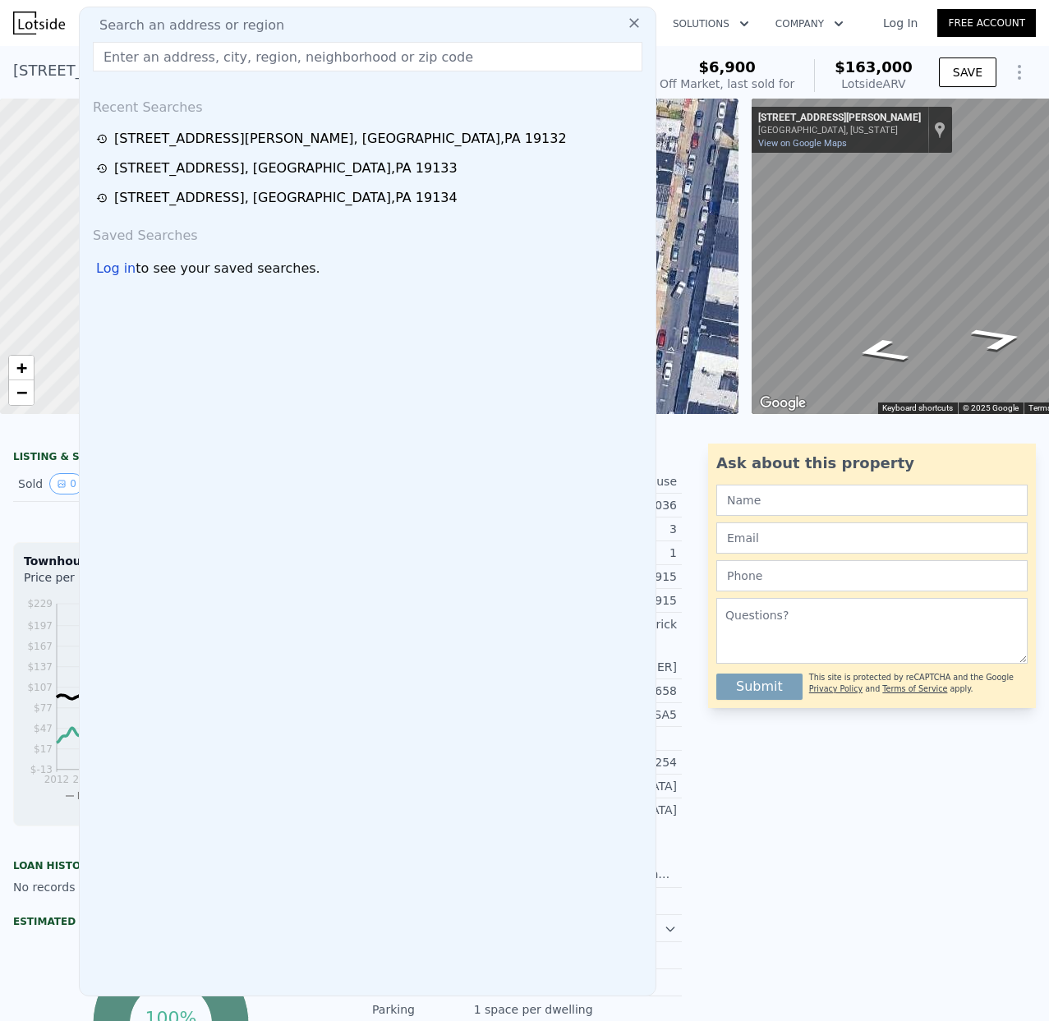
click at [126, 57] on input "text" at bounding box center [368, 57] width 550 height 30
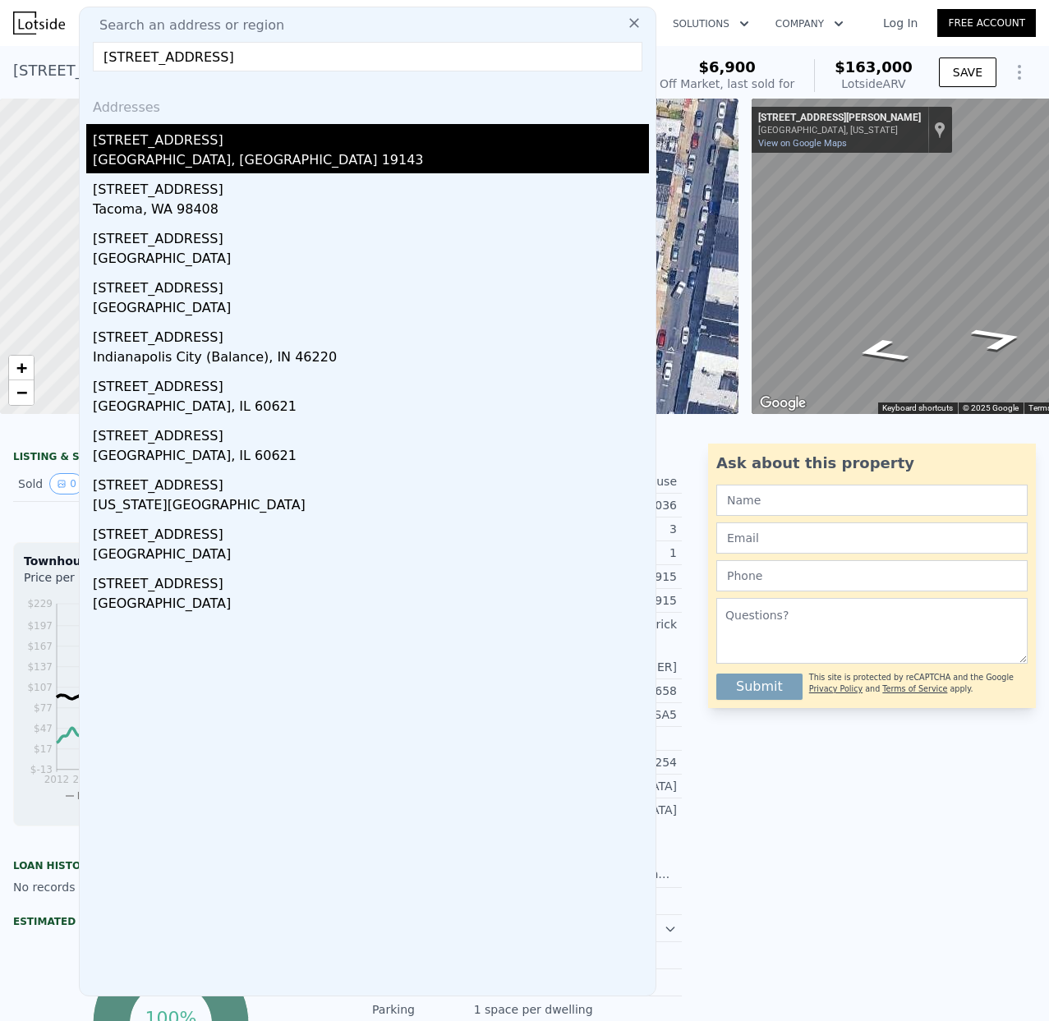
type input "[STREET_ADDRESS]"
click at [150, 150] on div "[GEOGRAPHIC_DATA], [GEOGRAPHIC_DATA] 19143" at bounding box center [371, 161] width 556 height 23
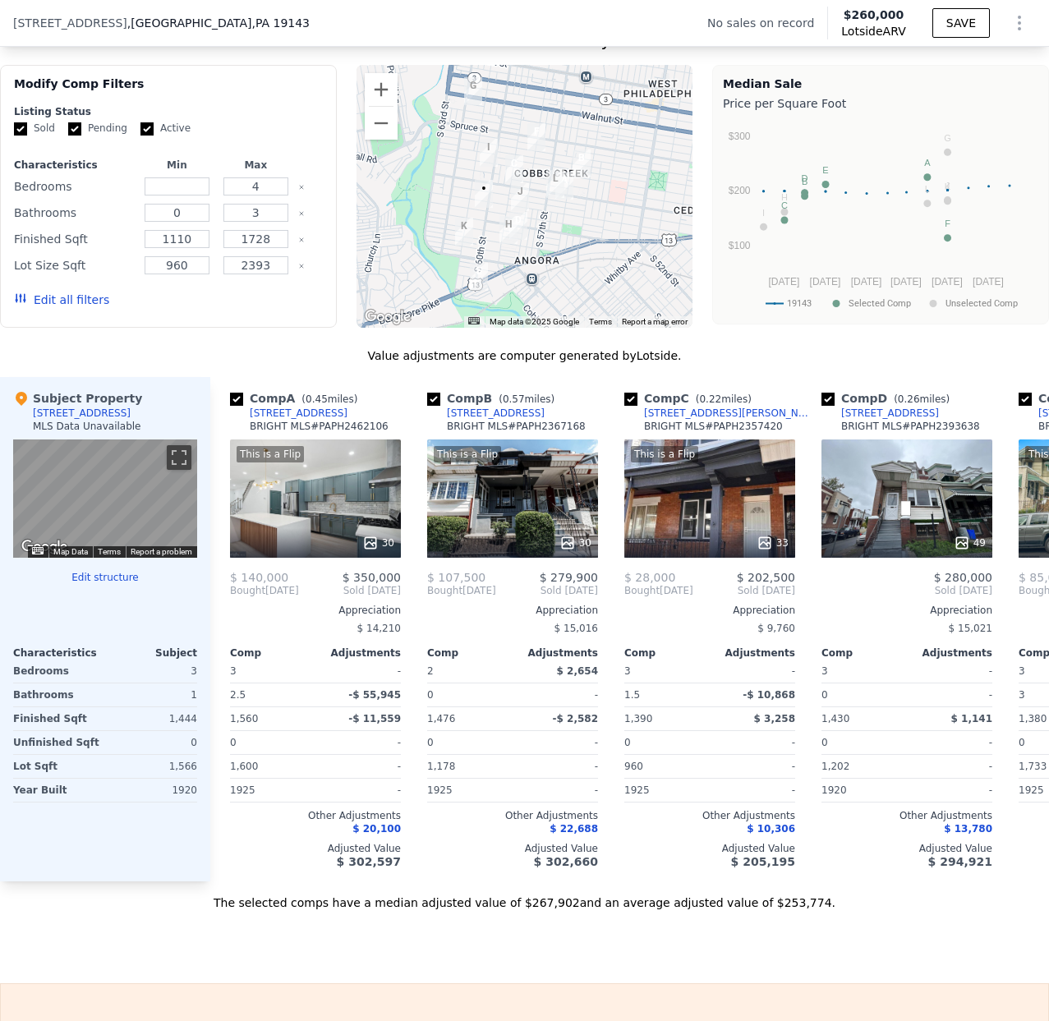
type input "3"
type input "1.5"
type input "860"
type input "1450"
type input "631"
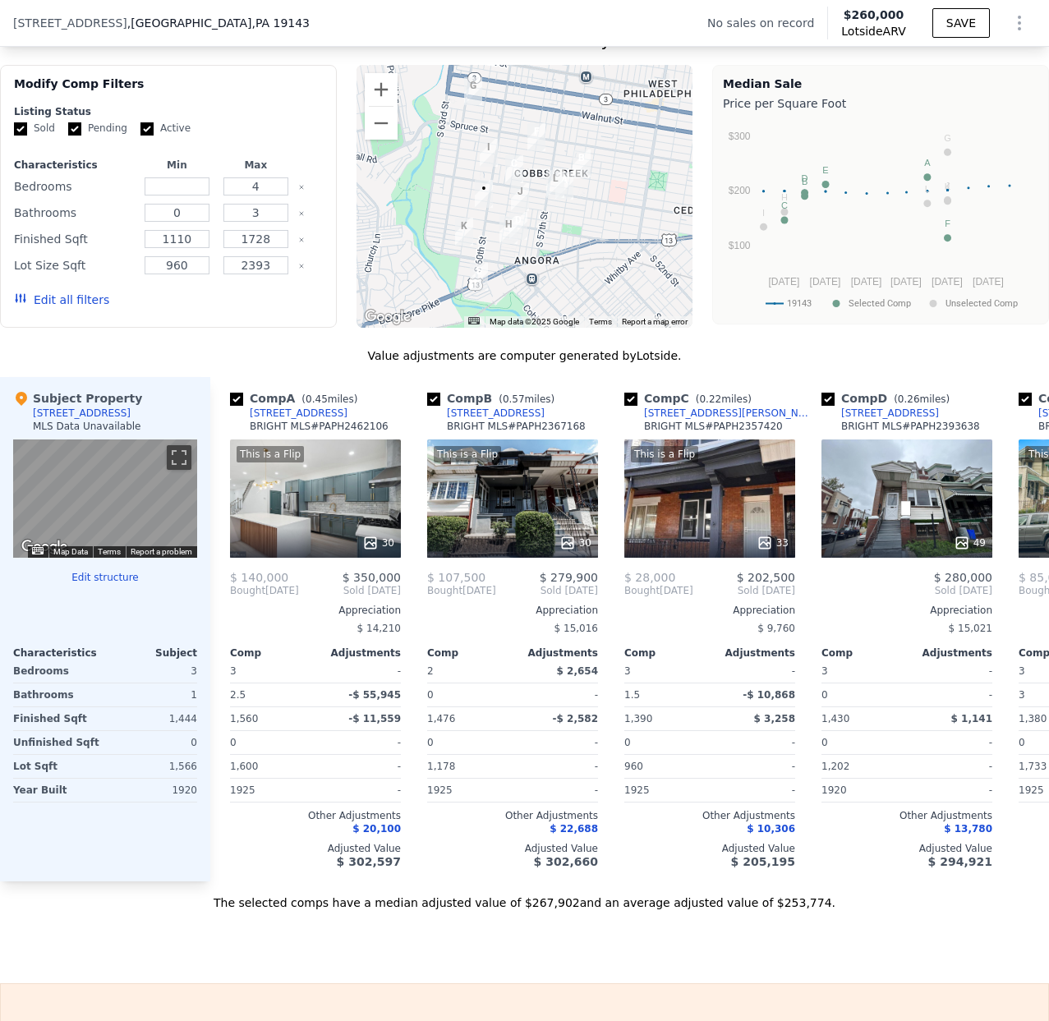
type input "1305"
type input "$ 163,000"
type input "$ 142,919"
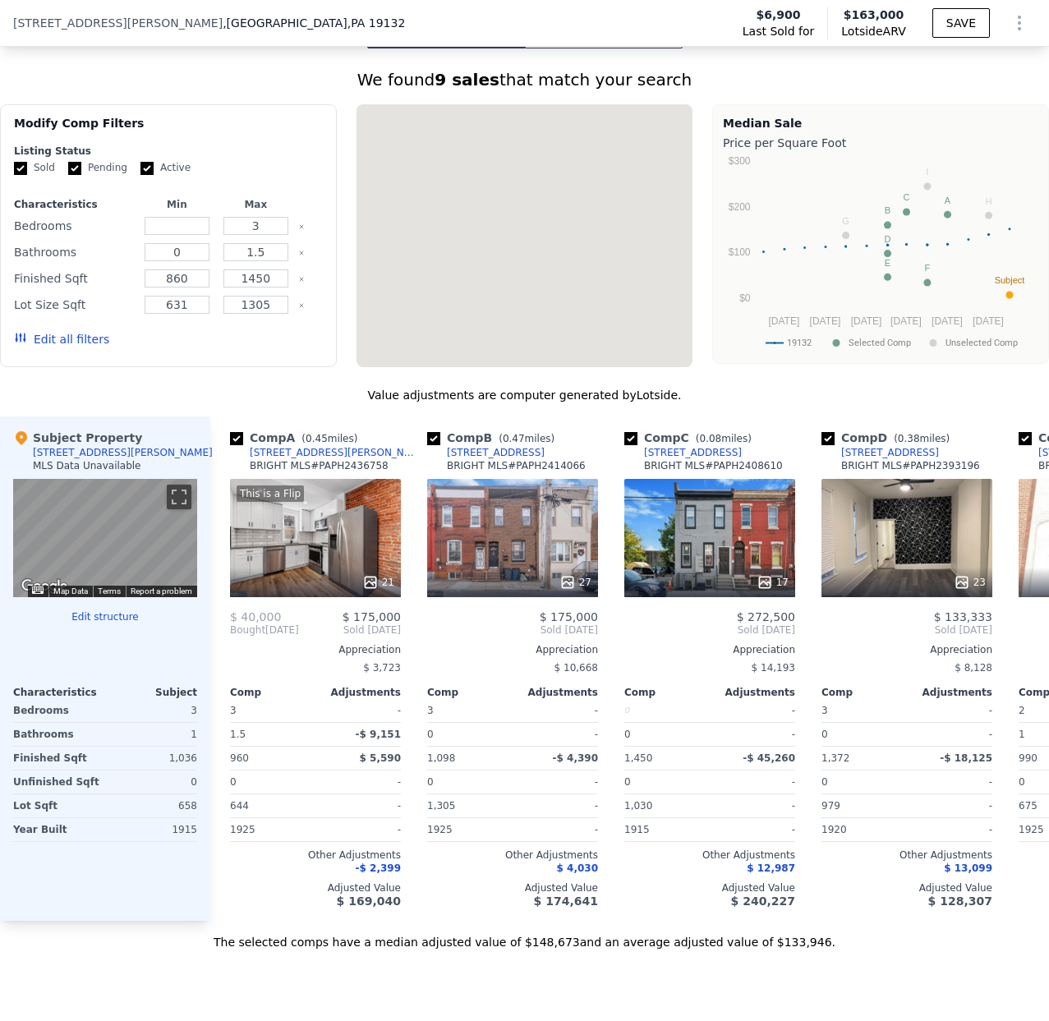
scroll to position [1345, 0]
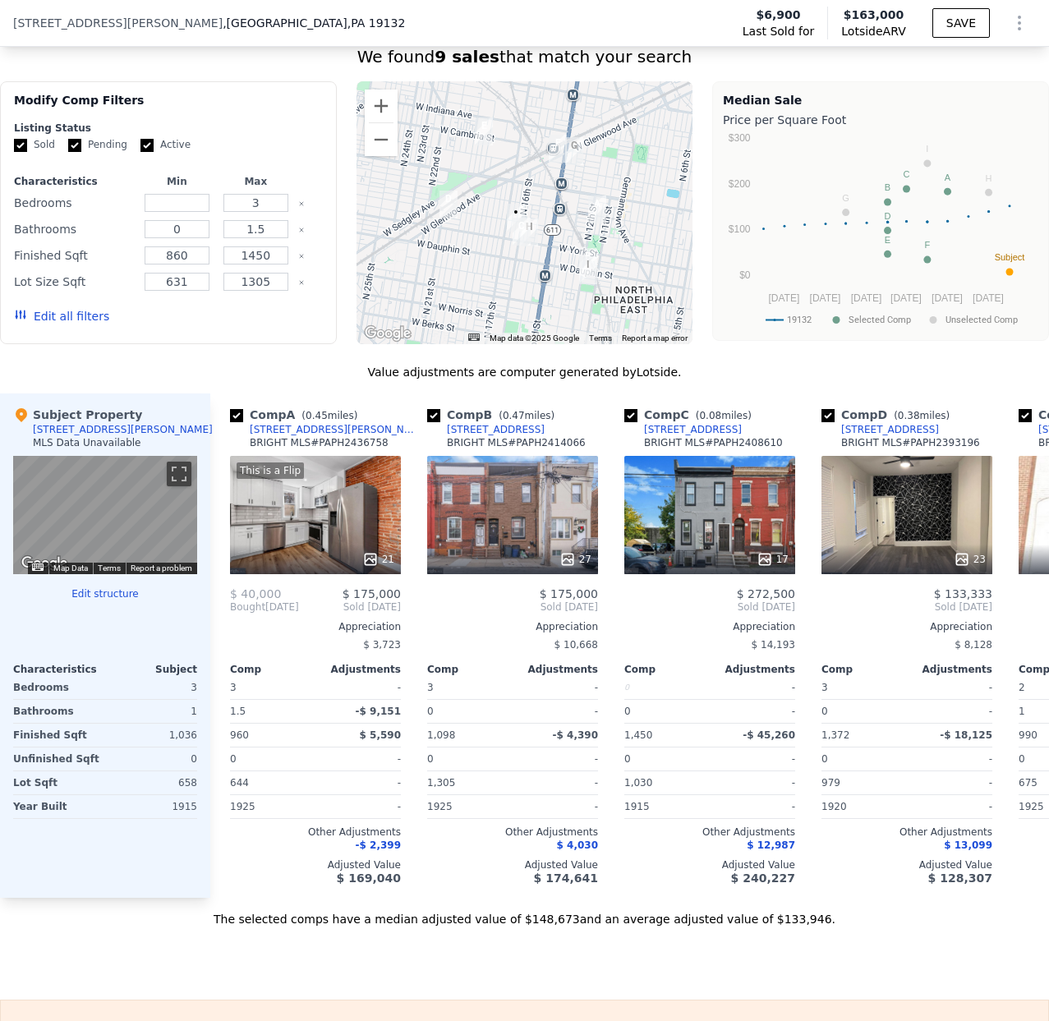
type input "4"
type input "3"
type input "1110"
type input "1728"
type input "960"
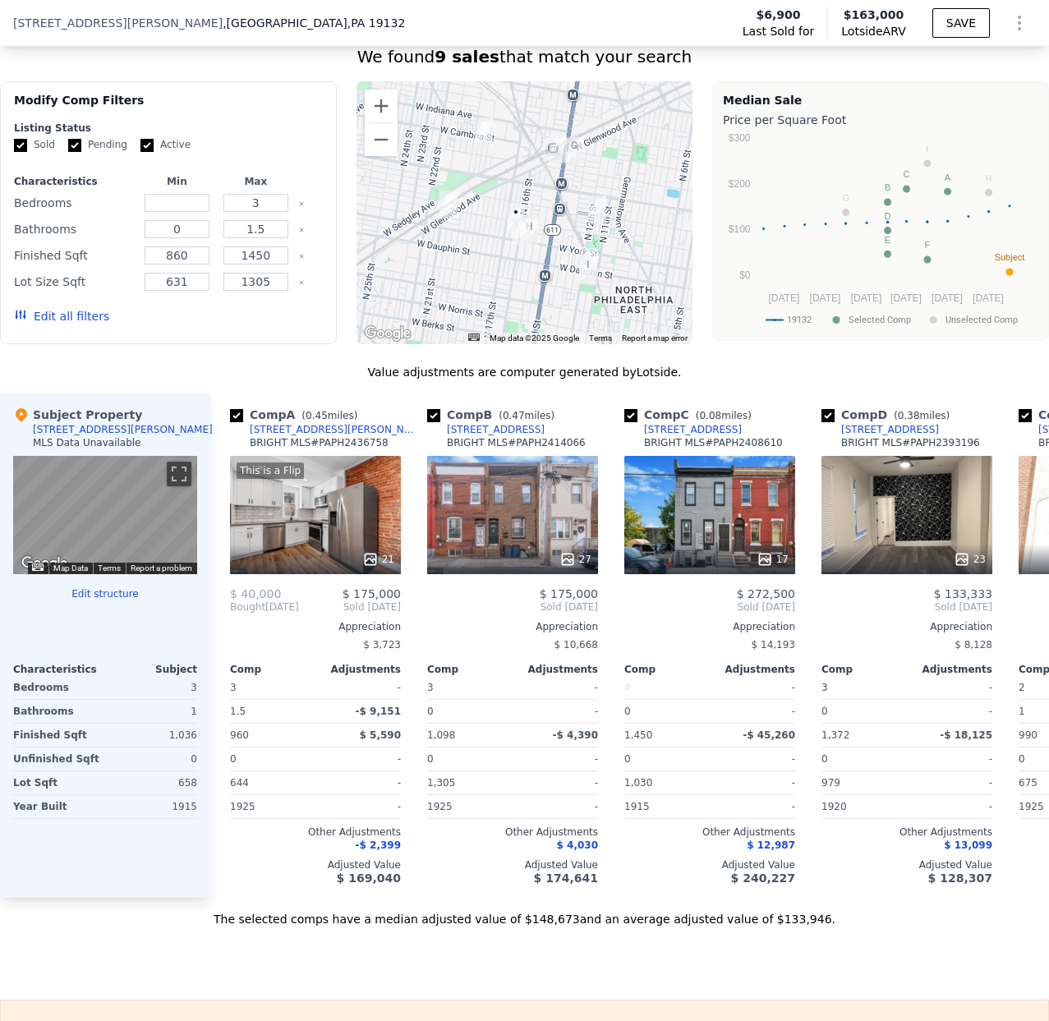
type input "2393"
type input "$ 260,000"
type input "$ 30,001"
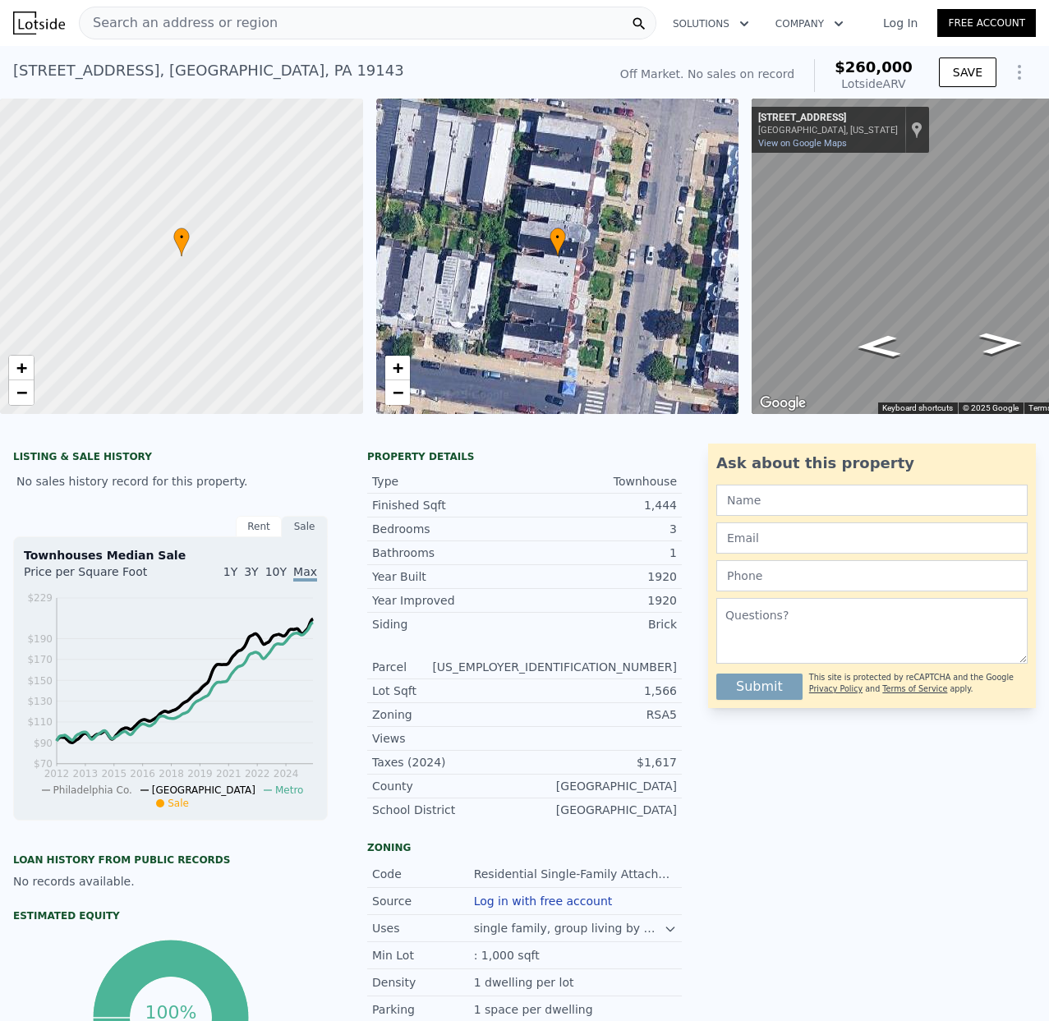
click at [175, 22] on span "Search an address or region" at bounding box center [179, 23] width 198 height 20
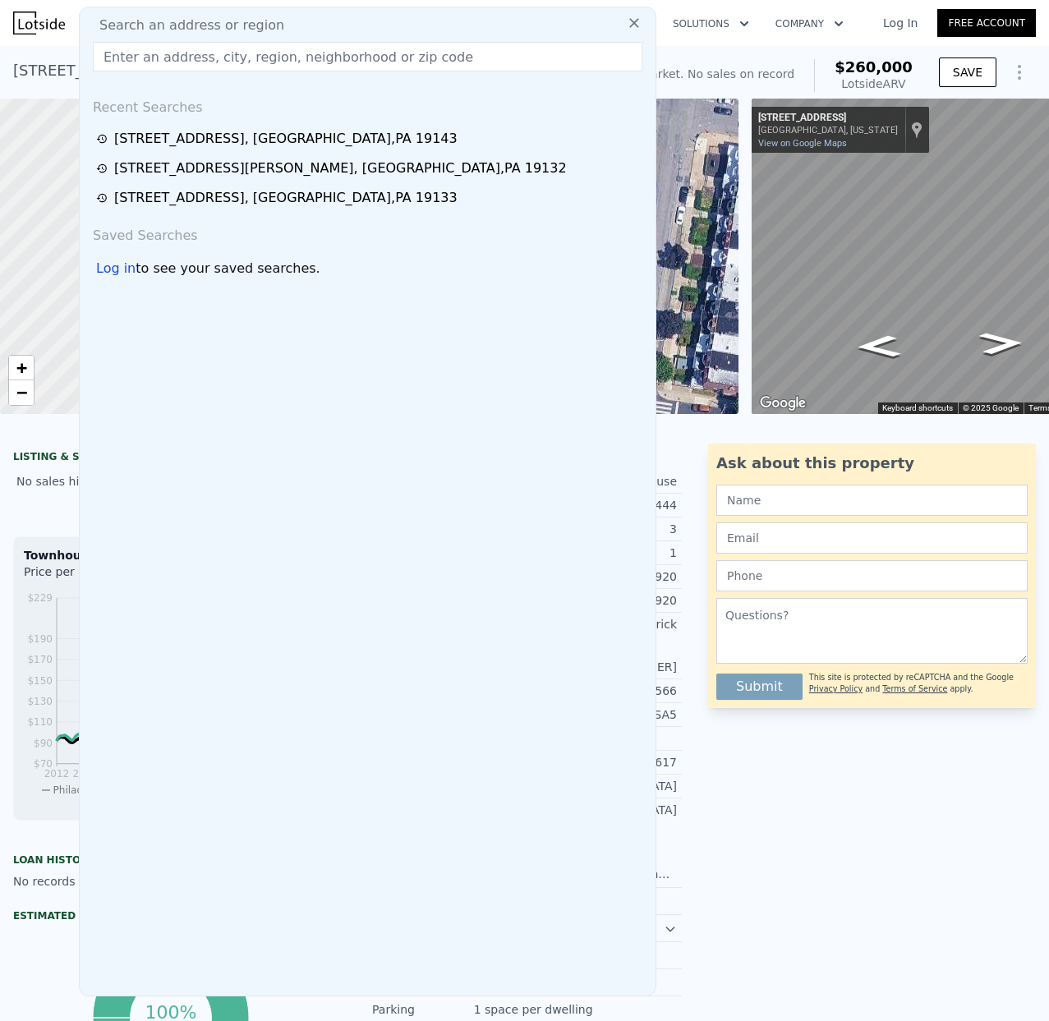
click at [138, 55] on input "text" at bounding box center [368, 57] width 550 height 30
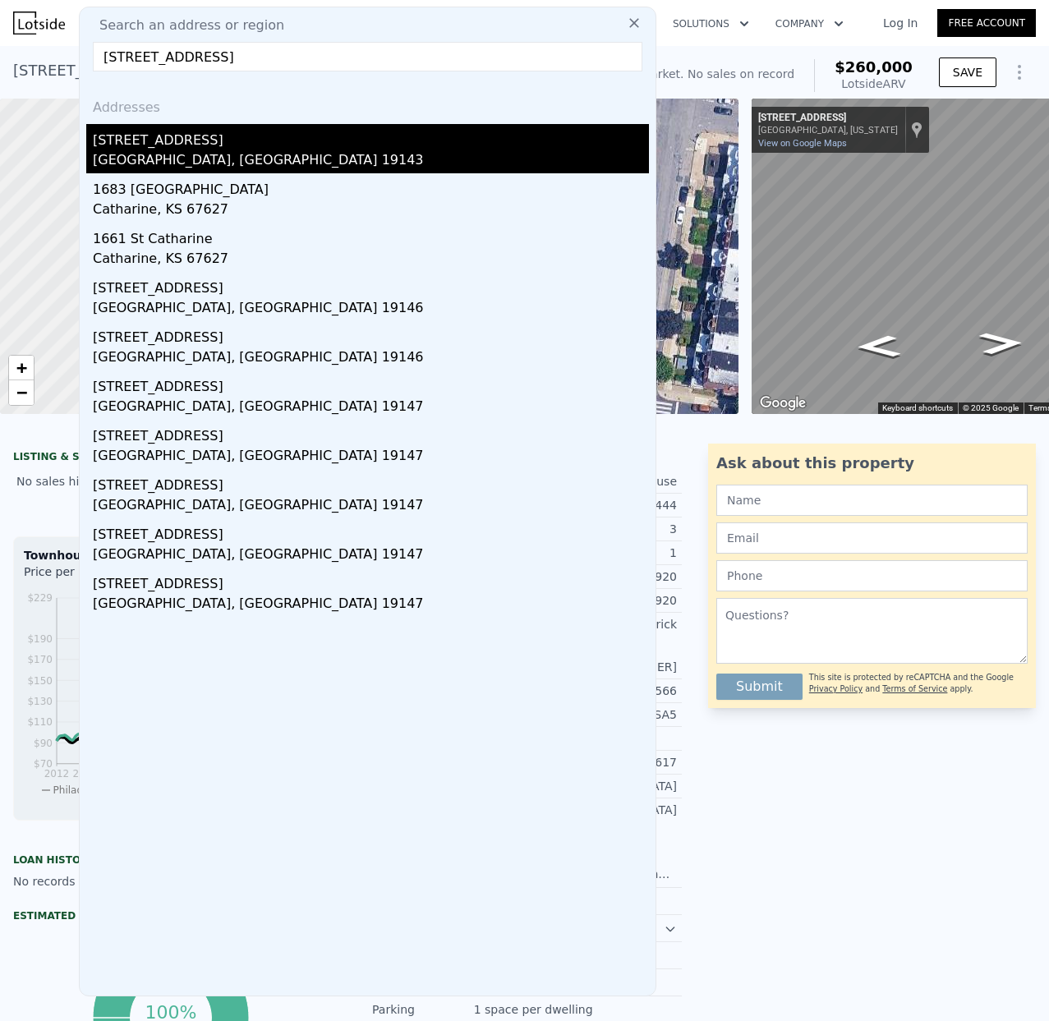
type input "[STREET_ADDRESS]"
click at [188, 147] on div "[STREET_ADDRESS]" at bounding box center [371, 137] width 556 height 26
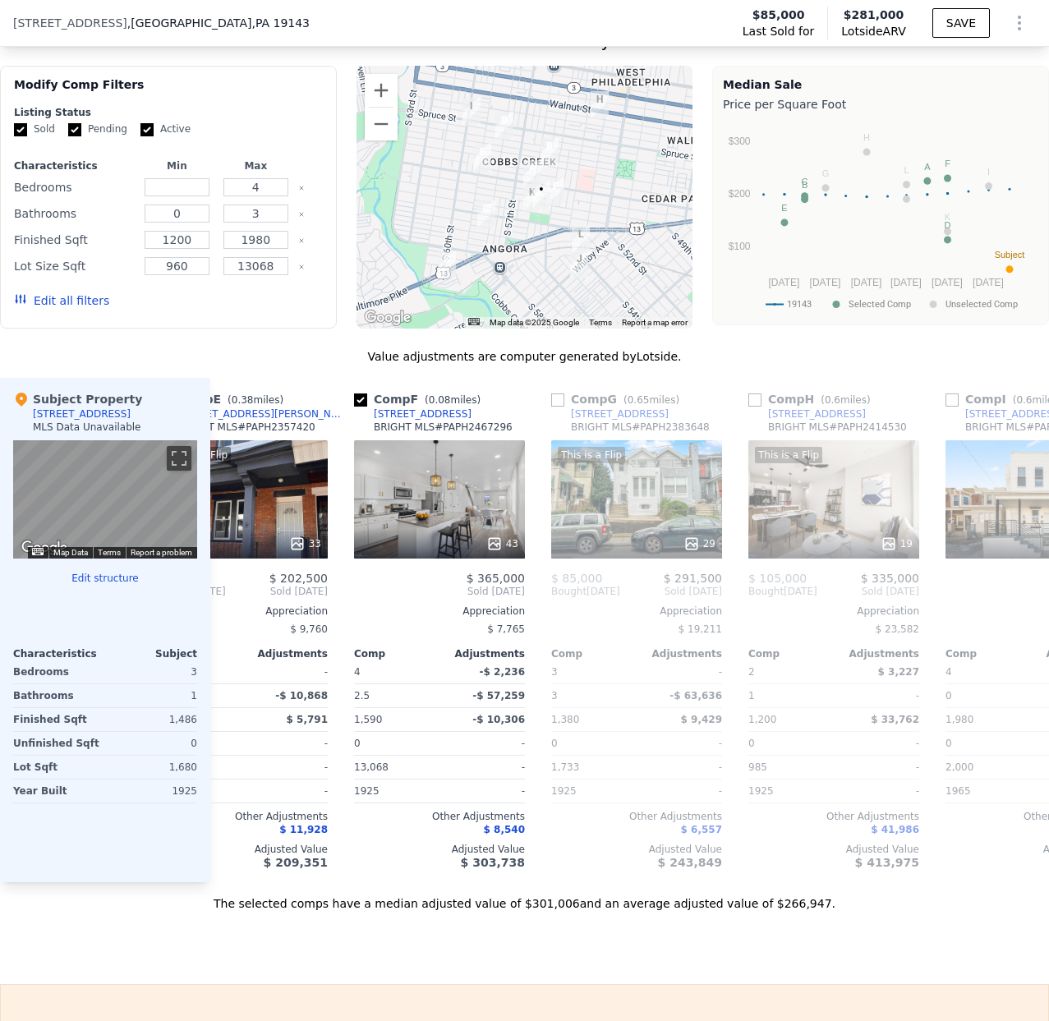
scroll to position [0, 867]
